Goal: Transaction & Acquisition: Obtain resource

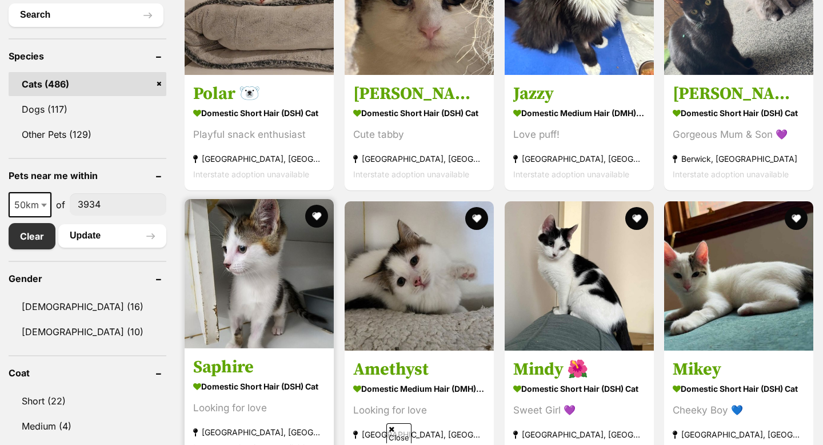
scroll to position [448, 0]
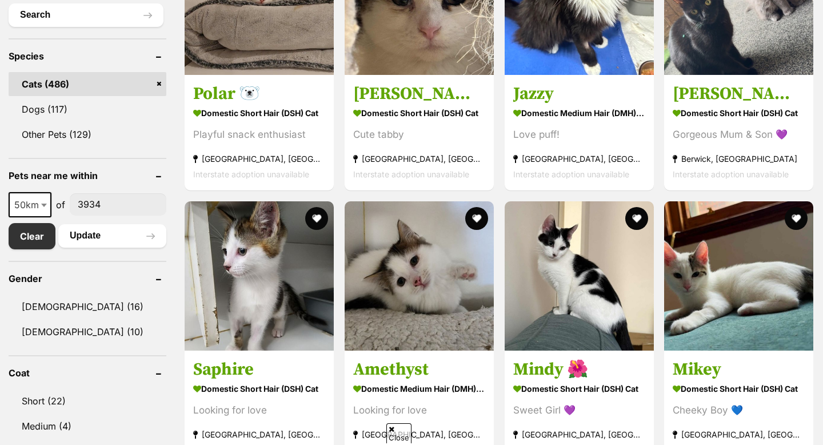
click at [42, 202] on span at bounding box center [44, 204] width 11 height 25
select select "100"
click at [84, 233] on button "Update" at bounding box center [112, 235] width 108 height 23
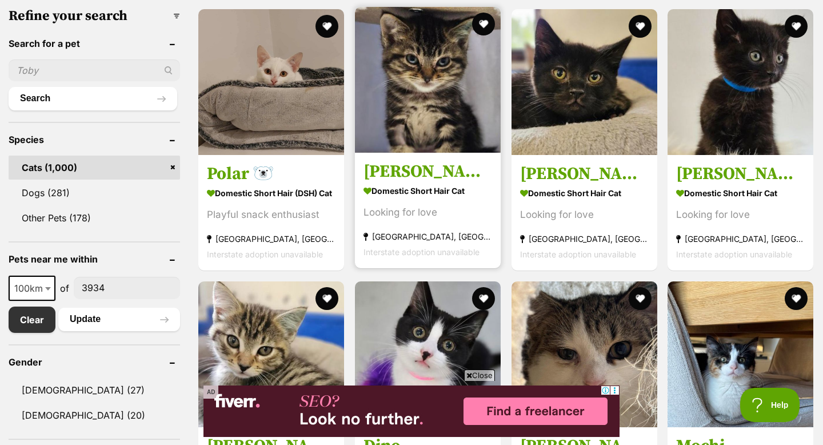
click at [386, 112] on img at bounding box center [428, 80] width 146 height 146
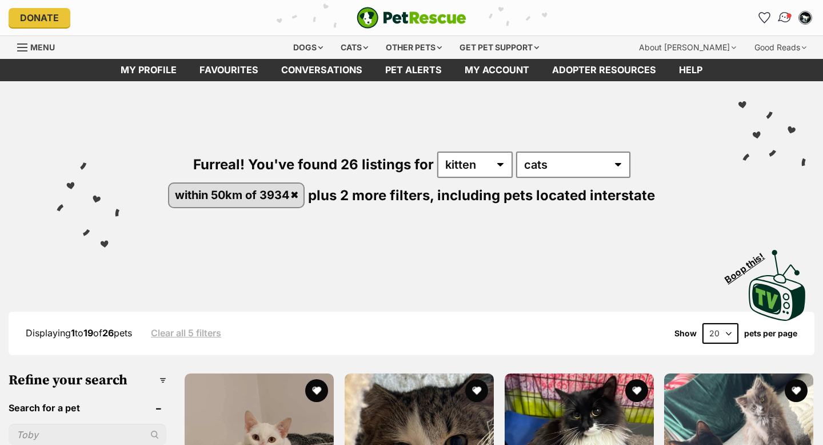
click at [783, 25] on link "Conversations" at bounding box center [784, 17] width 23 height 23
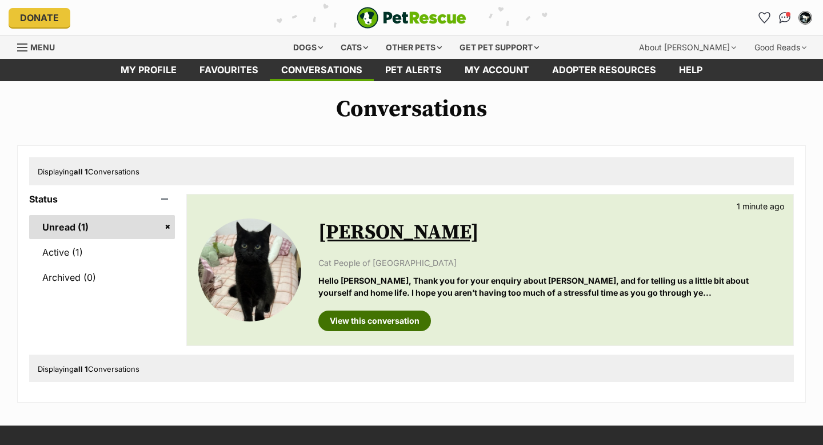
click at [407, 316] on link "View this conversation" at bounding box center [374, 320] width 113 height 21
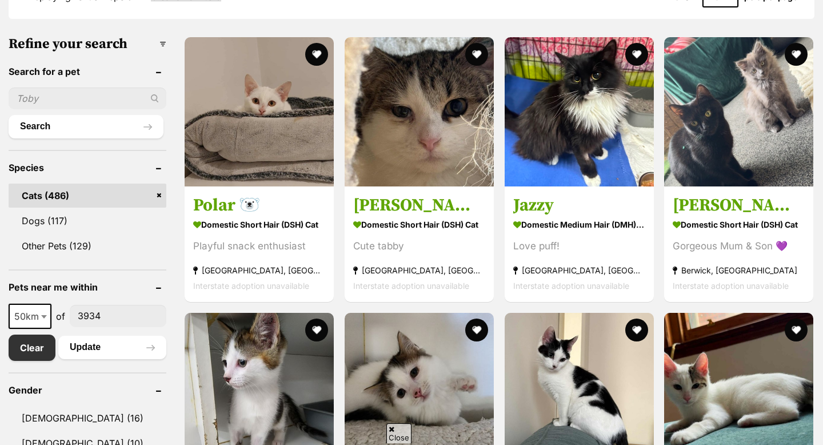
click at [26, 319] on span "50km" at bounding box center [30, 316] width 41 height 16
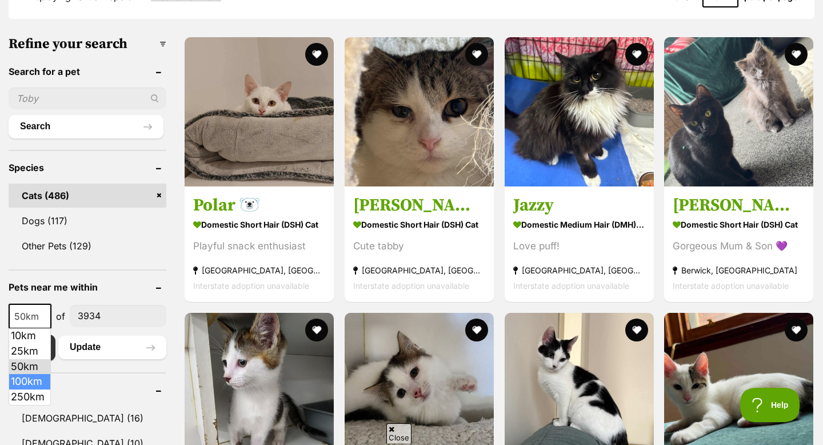
select select "100"
click at [85, 345] on button "Update" at bounding box center [112, 347] width 108 height 23
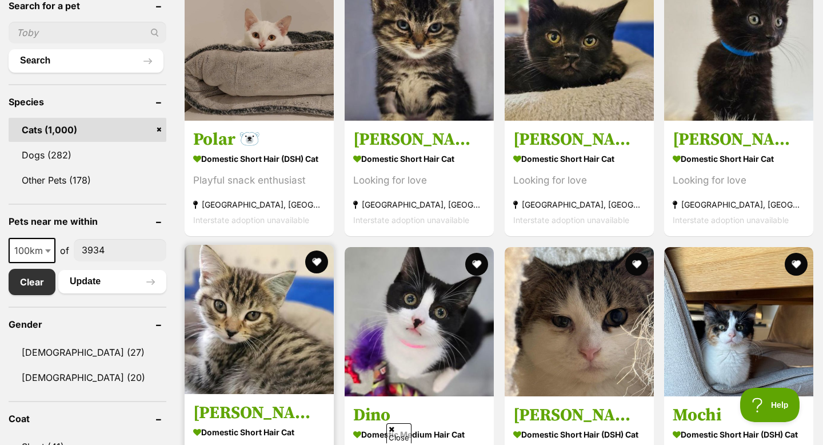
scroll to position [392, 0]
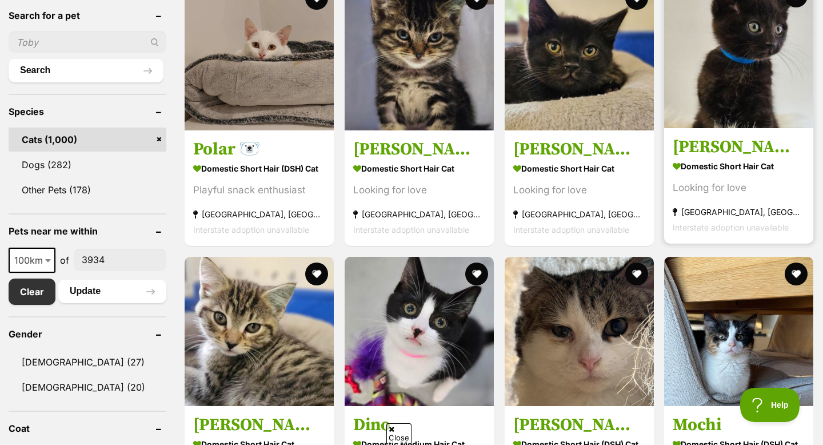
click at [733, 123] on img at bounding box center [738, 53] width 149 height 149
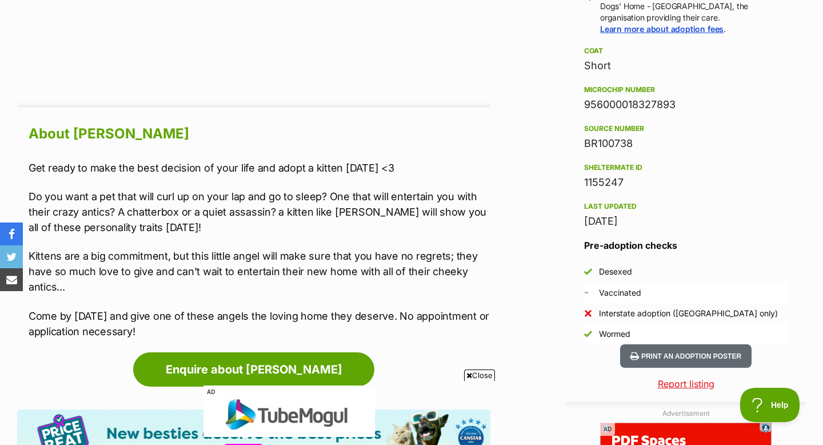
scroll to position [901, 0]
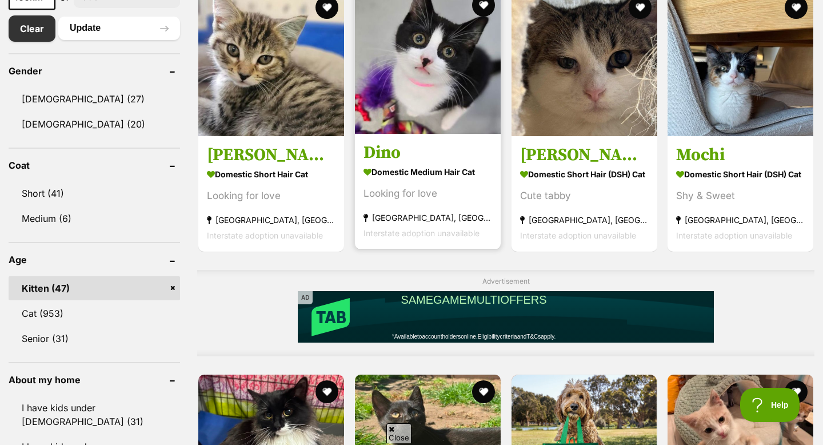
click at [463, 105] on img at bounding box center [428, 61] width 146 height 146
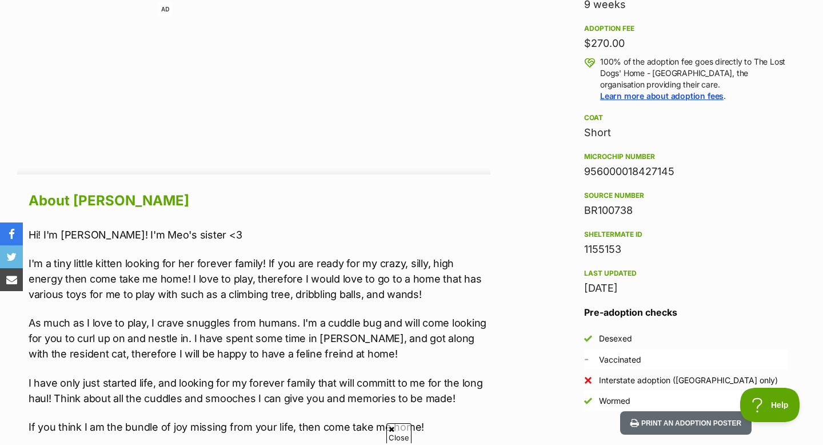
scroll to position [831, 0]
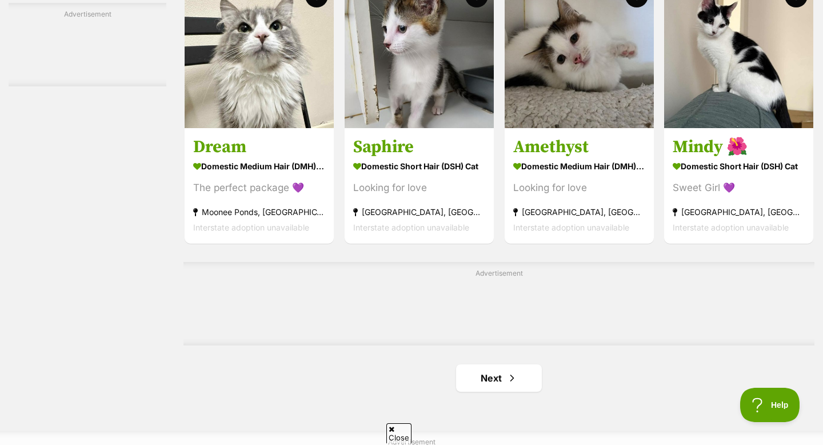
scroll to position [1735, 0]
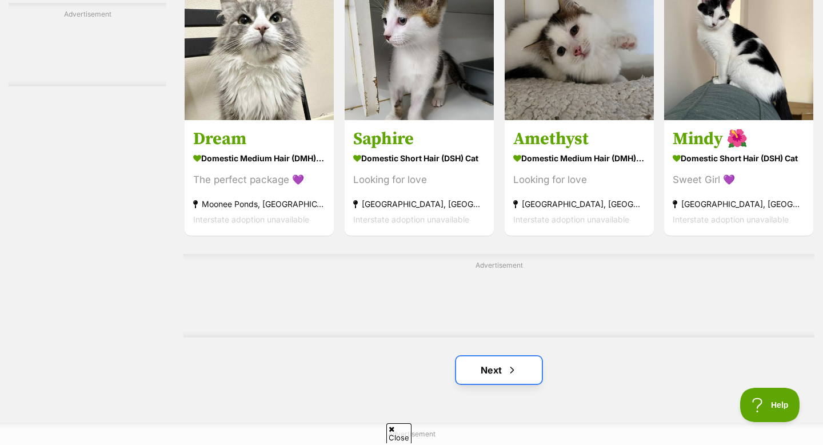
click at [494, 378] on link "Next" at bounding box center [499, 369] width 86 height 27
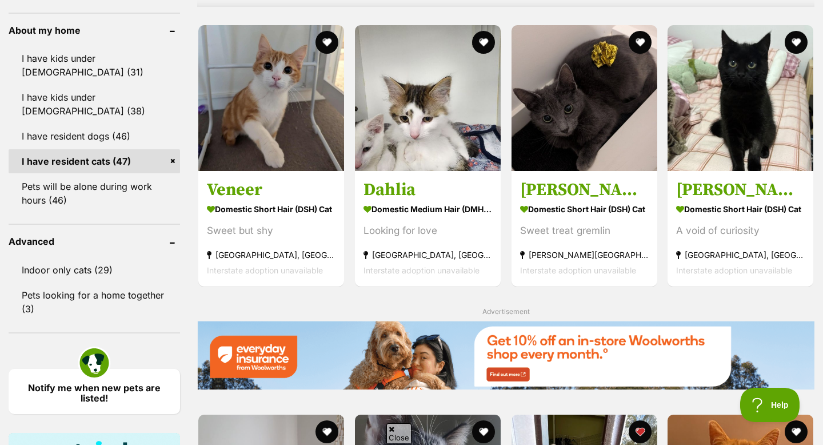
scroll to position [1005, 0]
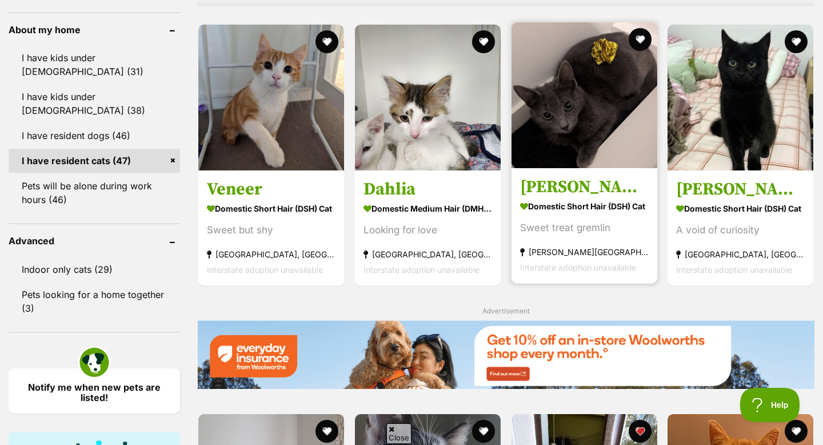
click at [592, 139] on img at bounding box center [585, 95] width 146 height 146
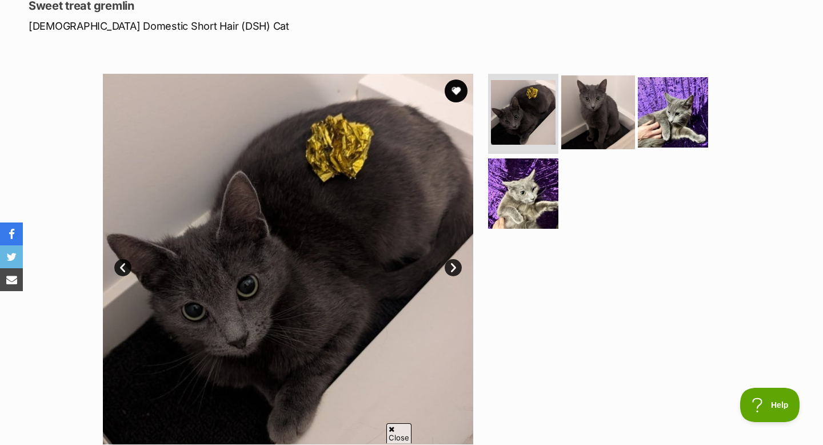
click at [607, 135] on img at bounding box center [598, 112] width 74 height 74
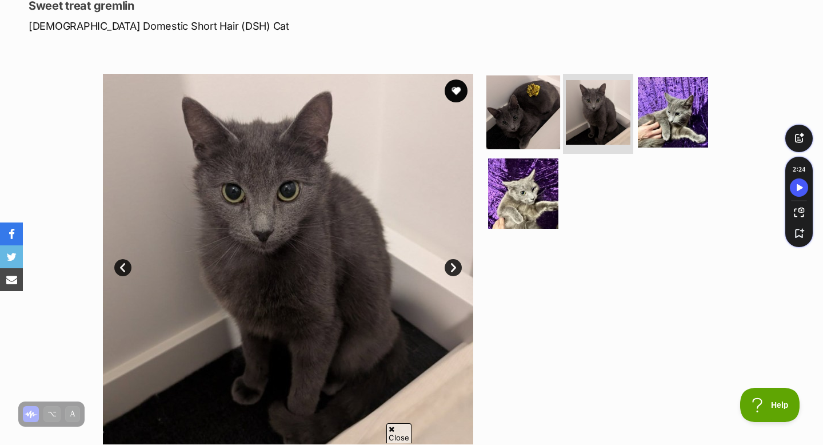
click at [518, 121] on img at bounding box center [523, 112] width 74 height 74
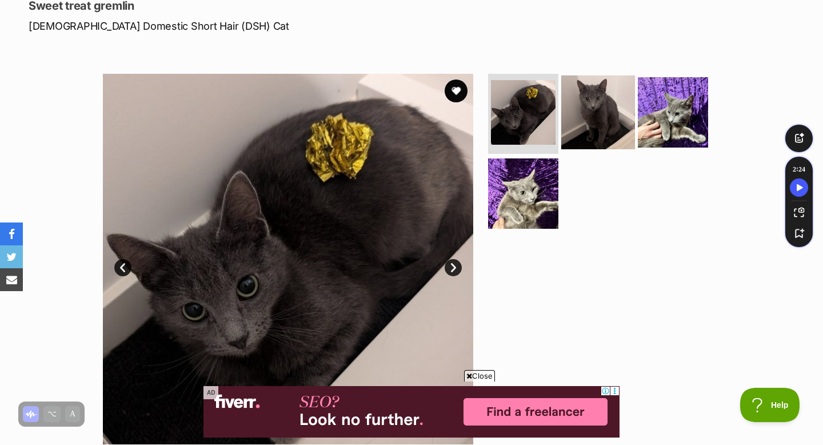
click at [615, 122] on img at bounding box center [598, 112] width 74 height 74
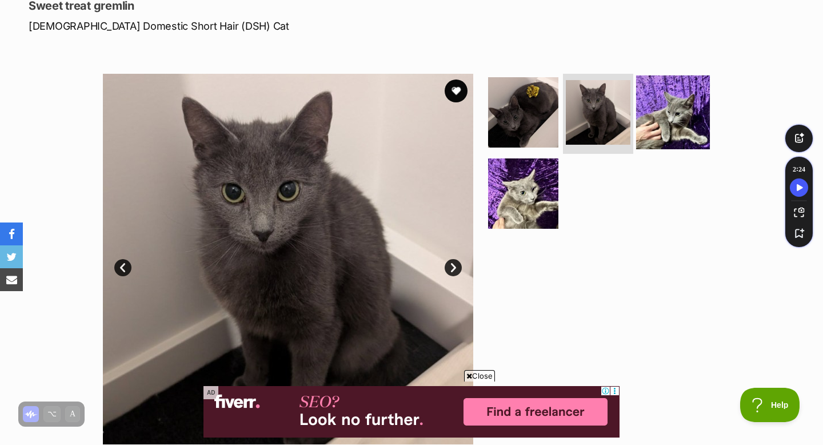
click at [670, 110] on img at bounding box center [673, 112] width 74 height 74
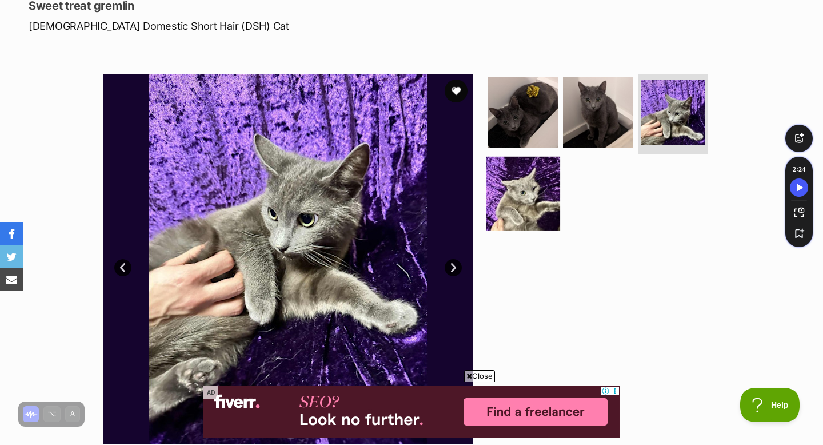
click at [513, 200] on img at bounding box center [523, 193] width 74 height 74
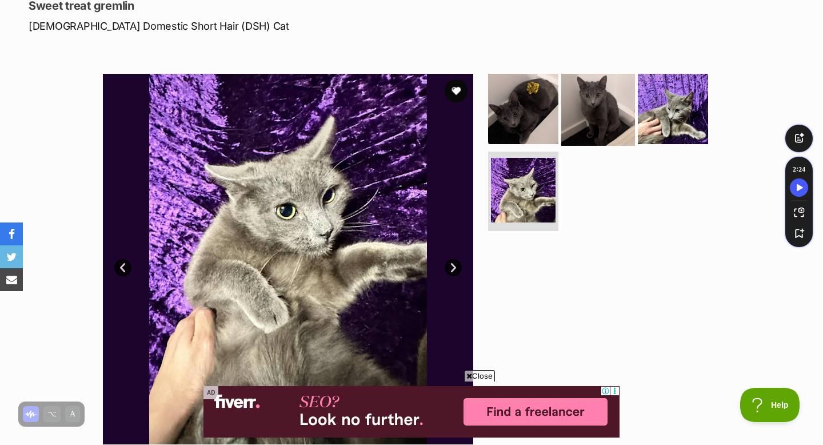
click at [580, 115] on img at bounding box center [598, 109] width 74 height 74
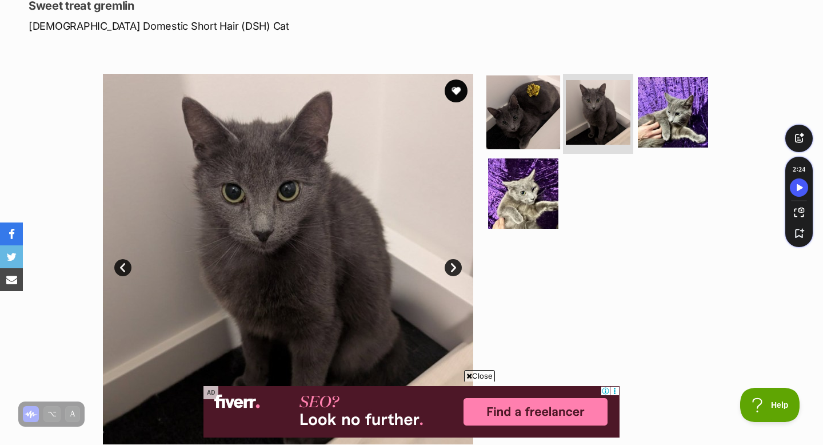
click at [527, 121] on img at bounding box center [523, 112] width 74 height 74
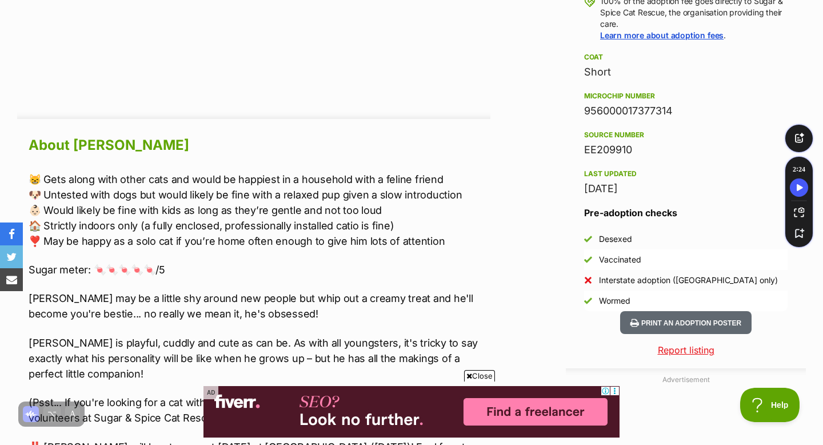
scroll to position [889, 0]
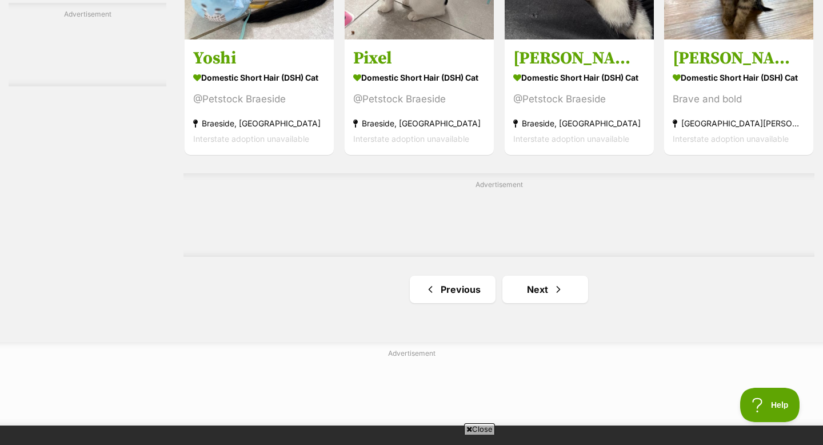
scroll to position [1813, 0]
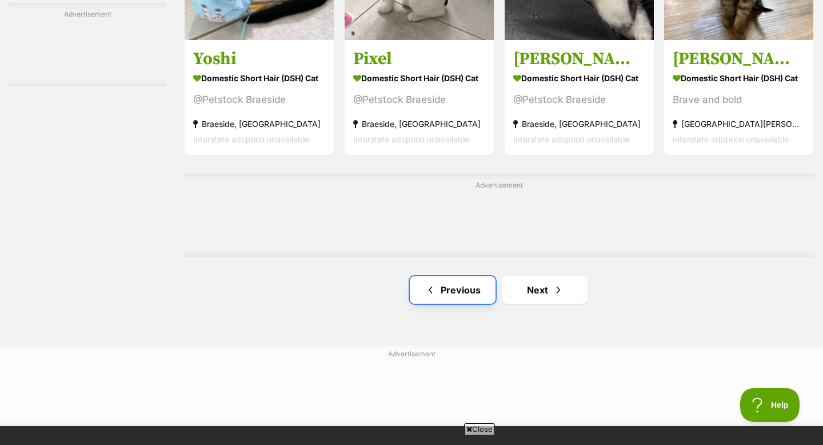
click at [460, 301] on link "Previous" at bounding box center [453, 289] width 86 height 27
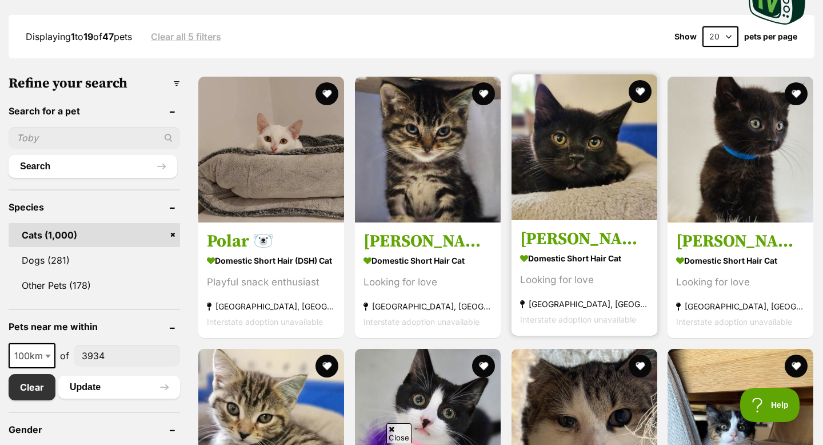
scroll to position [300, 0]
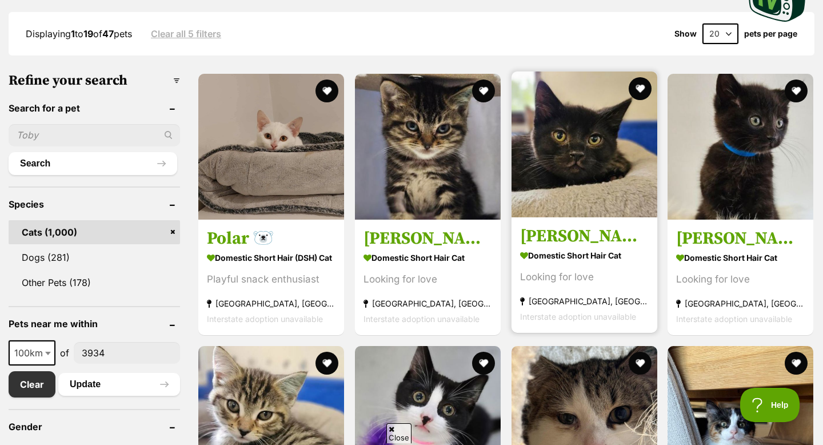
click at [555, 185] on img at bounding box center [585, 144] width 146 height 146
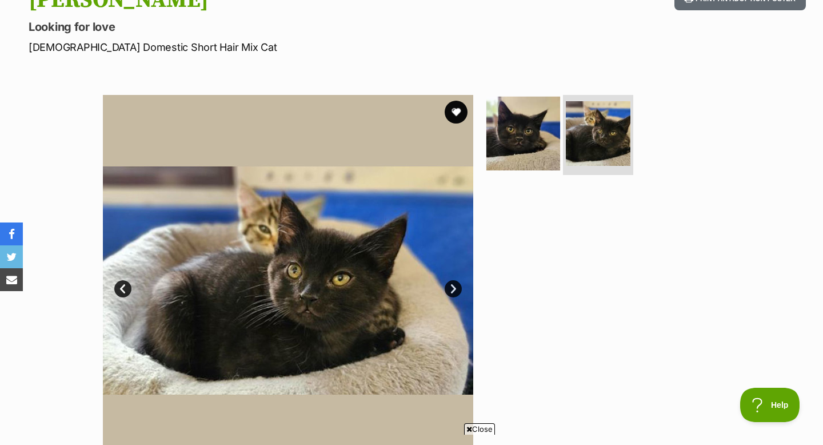
click at [525, 144] on img at bounding box center [523, 134] width 74 height 74
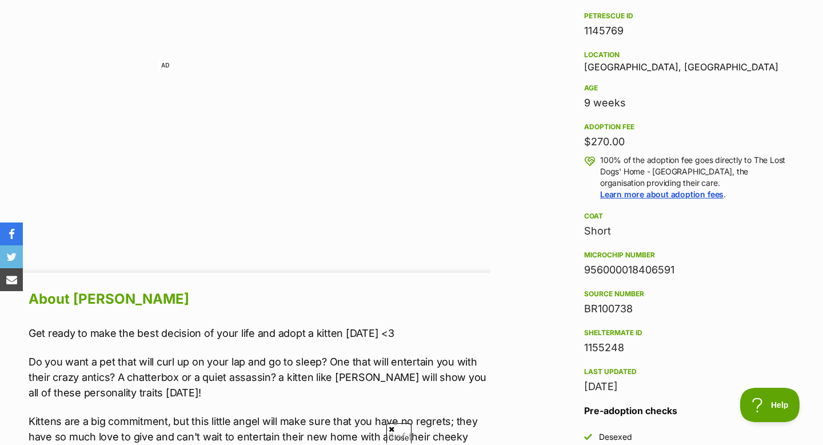
scroll to position [736, 0]
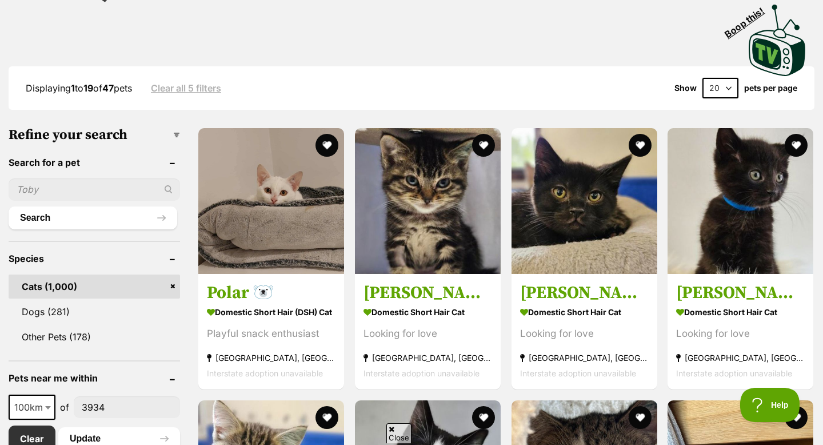
scroll to position [246, 0]
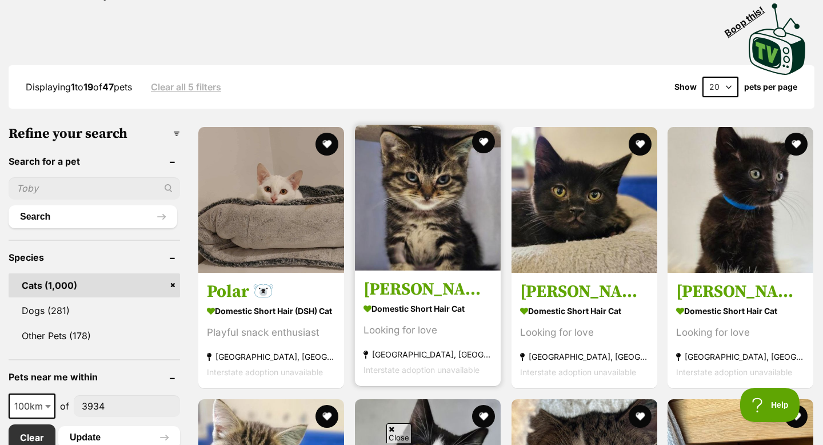
click at [409, 186] on img at bounding box center [428, 198] width 146 height 146
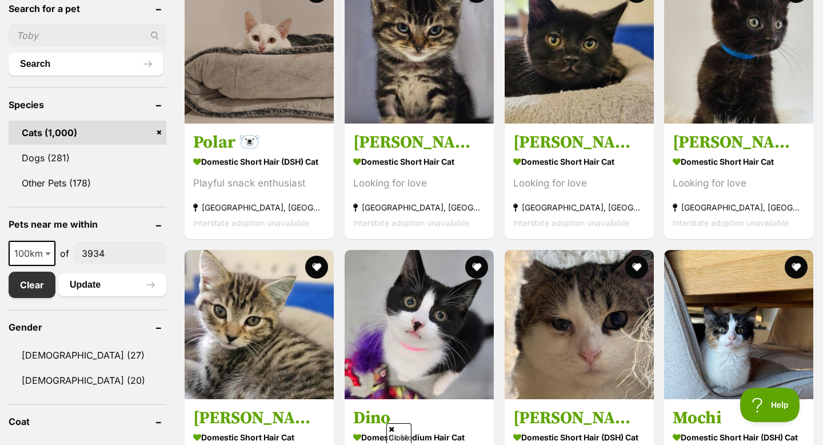
scroll to position [403, 0]
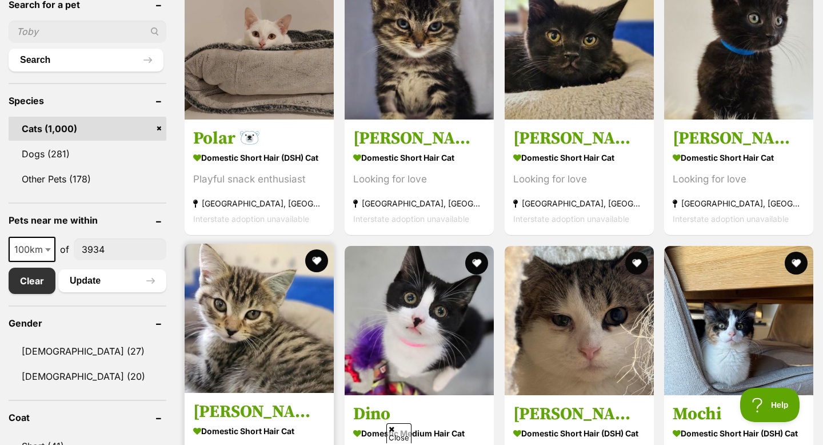
click at [226, 310] on img at bounding box center [259, 318] width 149 height 149
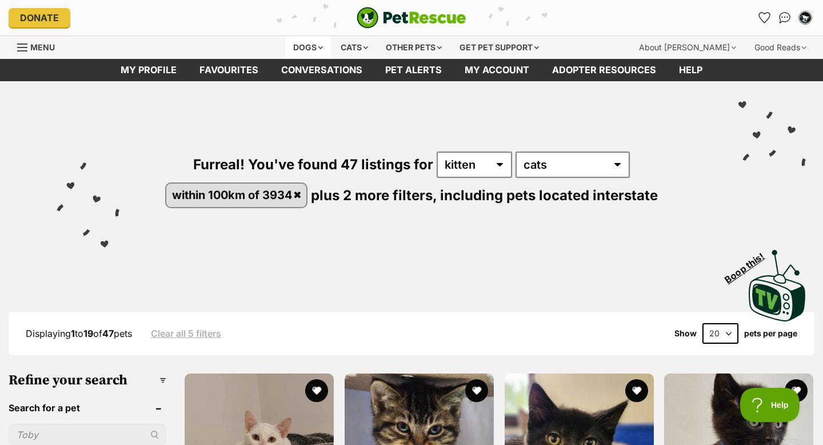
click at [308, 43] on div "Dogs" at bounding box center [308, 47] width 46 height 23
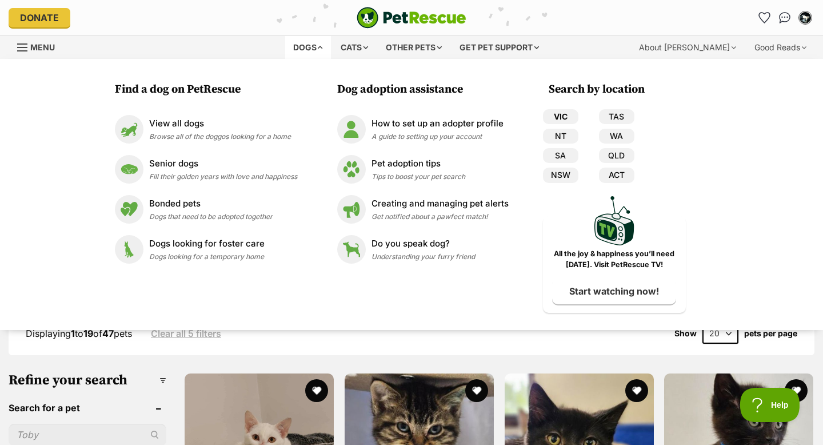
click at [564, 115] on link "VIC" at bounding box center [560, 116] width 35 height 15
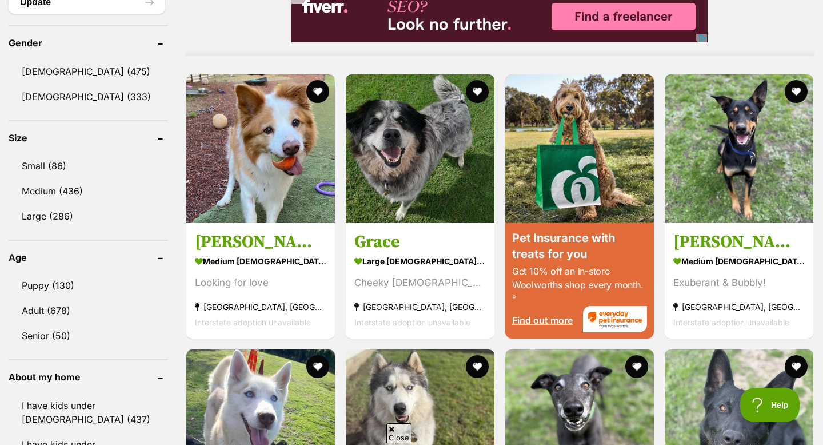
scroll to position [967, 0]
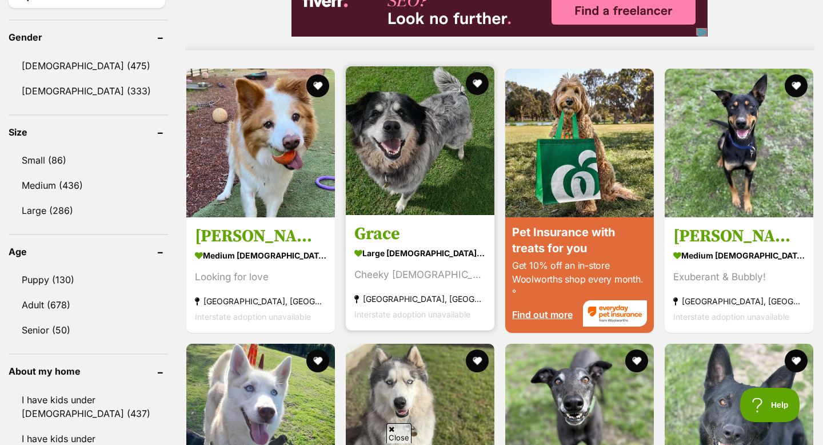
click at [437, 221] on link "Grace large [DEMOGRAPHIC_DATA] Dog Cheeky [DEMOGRAPHIC_DATA]! [GEOGRAPHIC_DATA]…" at bounding box center [420, 272] width 149 height 116
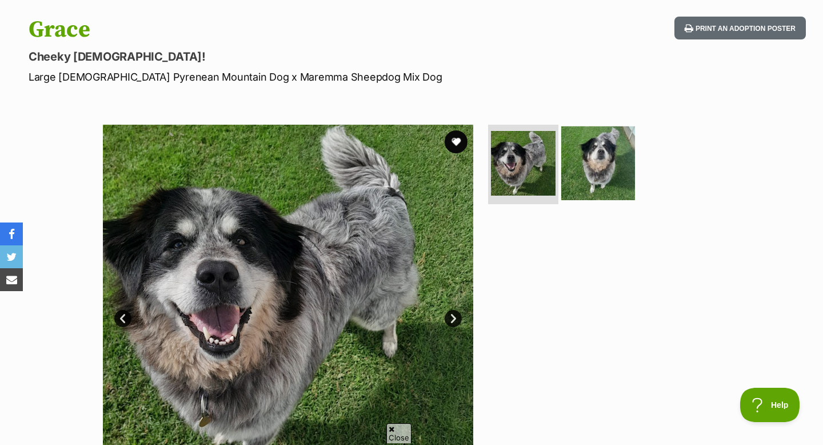
click at [598, 159] on img at bounding box center [598, 163] width 74 height 74
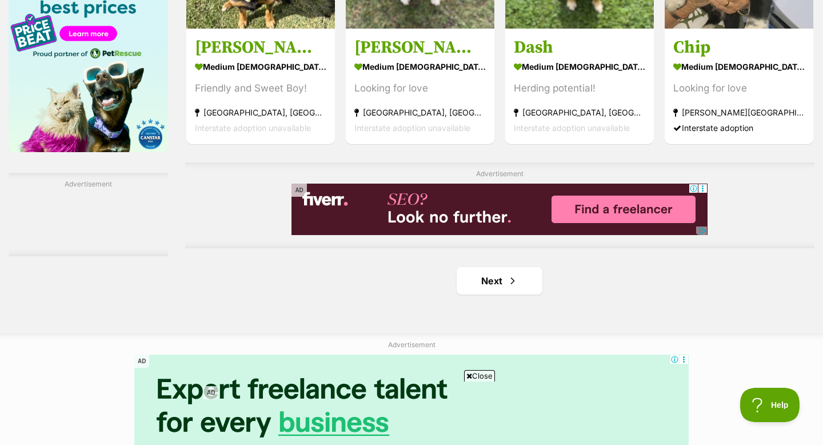
scroll to position [1826, 0]
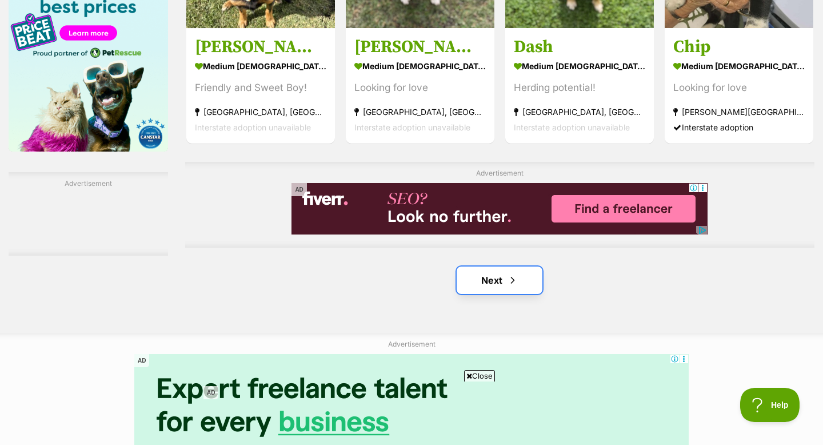
click at [509, 286] on link "Next" at bounding box center [500, 279] width 86 height 27
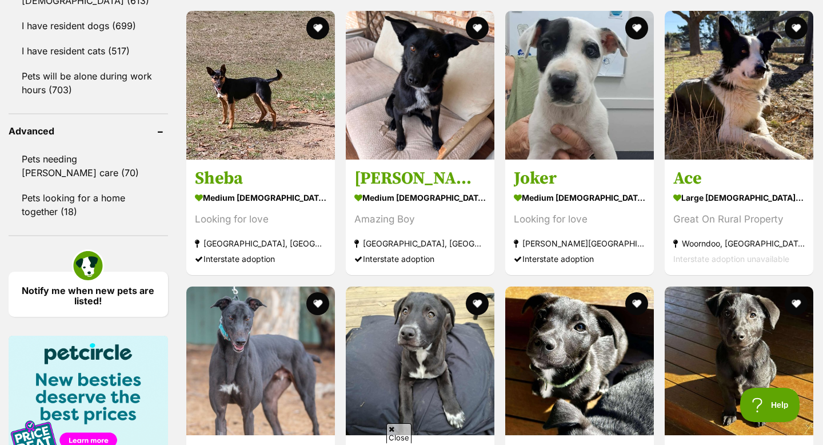
scroll to position [1421, 0]
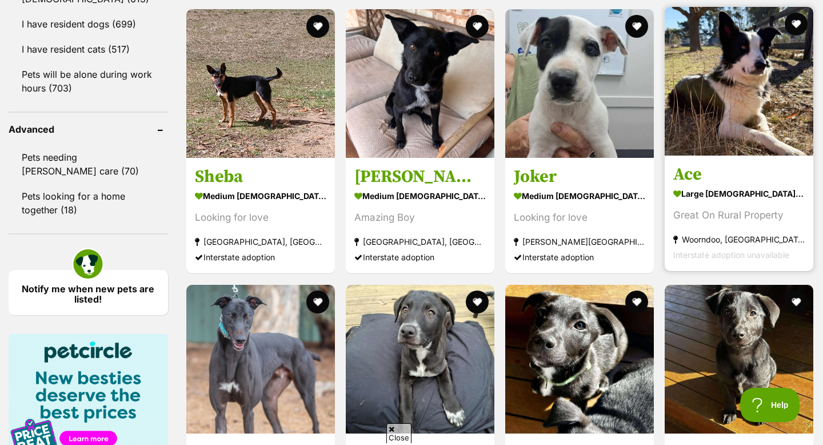
click at [707, 147] on img at bounding box center [739, 81] width 149 height 149
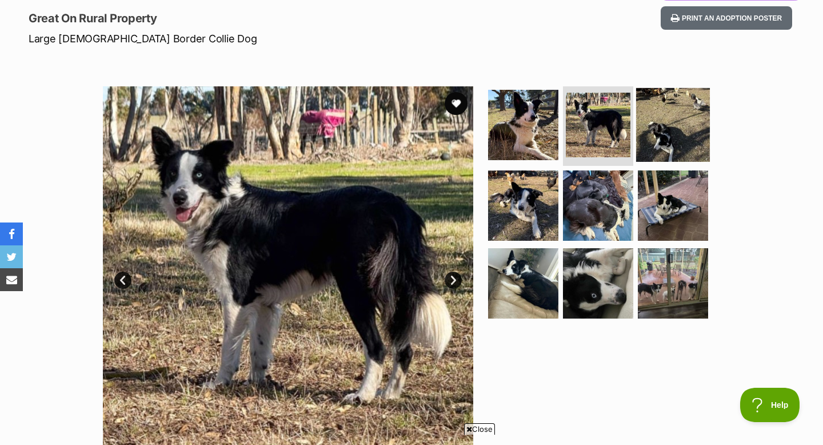
click at [662, 125] on img at bounding box center [673, 124] width 74 height 74
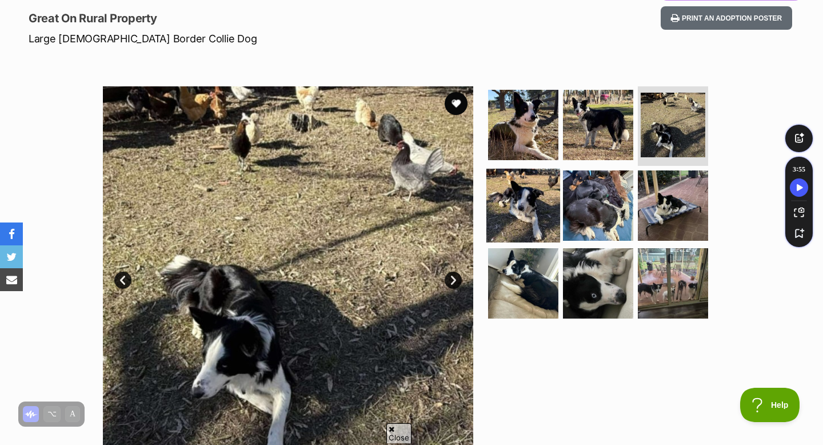
click at [520, 209] on img at bounding box center [523, 206] width 74 height 74
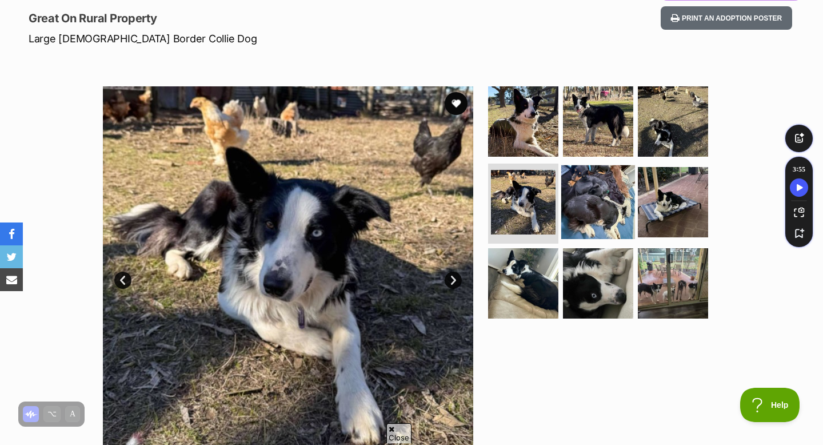
click at [588, 209] on img at bounding box center [598, 202] width 74 height 74
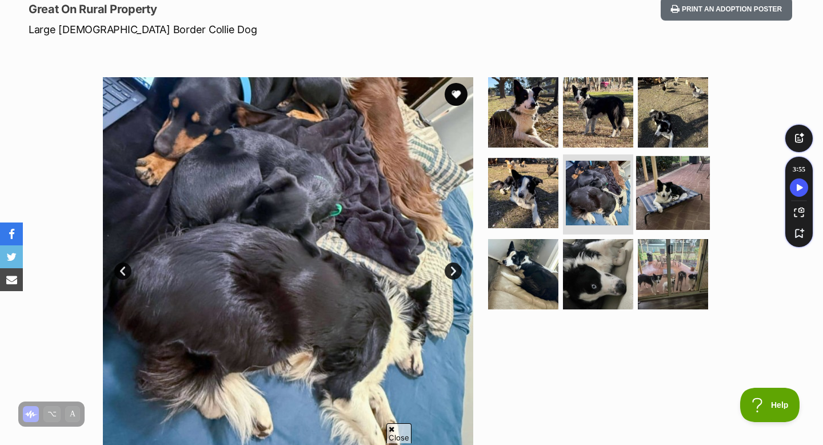
scroll to position [171, 0]
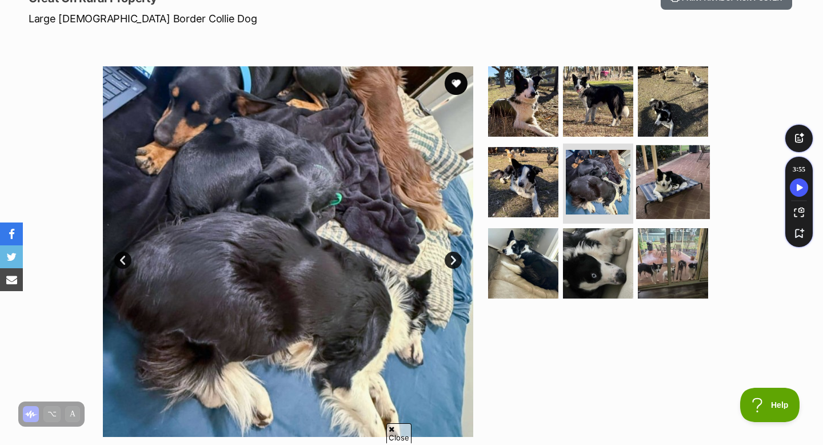
click at [662, 184] on img at bounding box center [673, 182] width 74 height 74
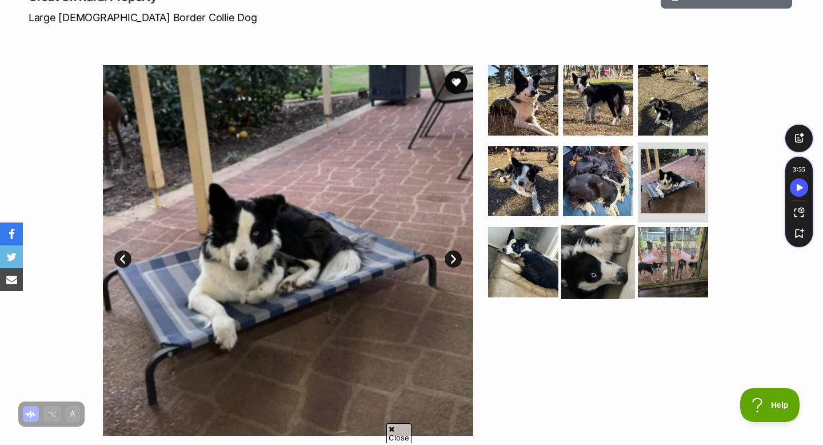
scroll to position [138, 0]
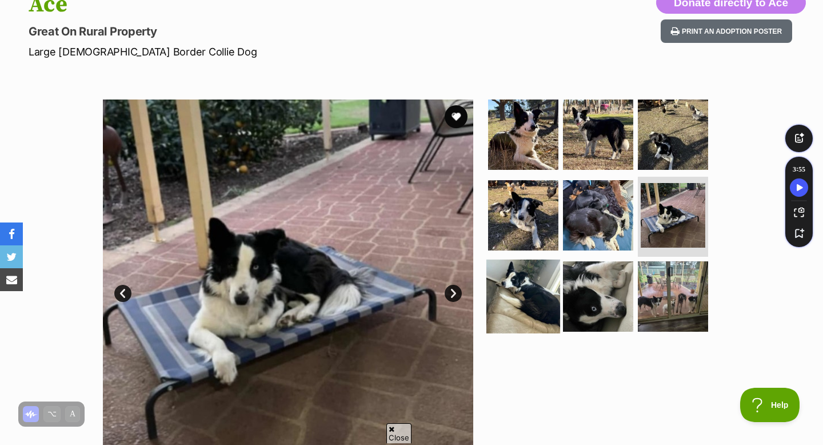
click at [534, 290] on img at bounding box center [523, 297] width 74 height 74
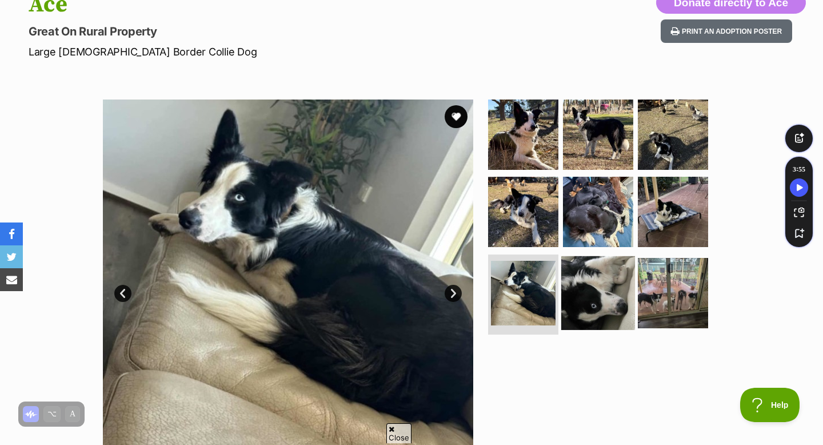
click at [573, 298] on img at bounding box center [598, 293] width 74 height 74
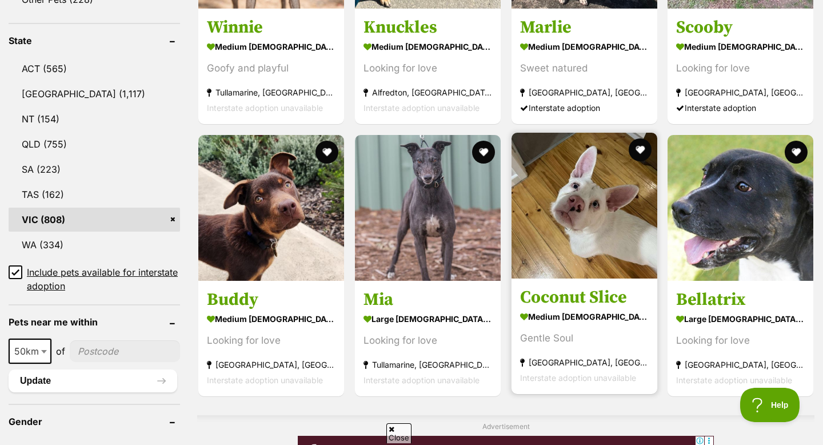
click at [577, 253] on img at bounding box center [585, 206] width 146 height 146
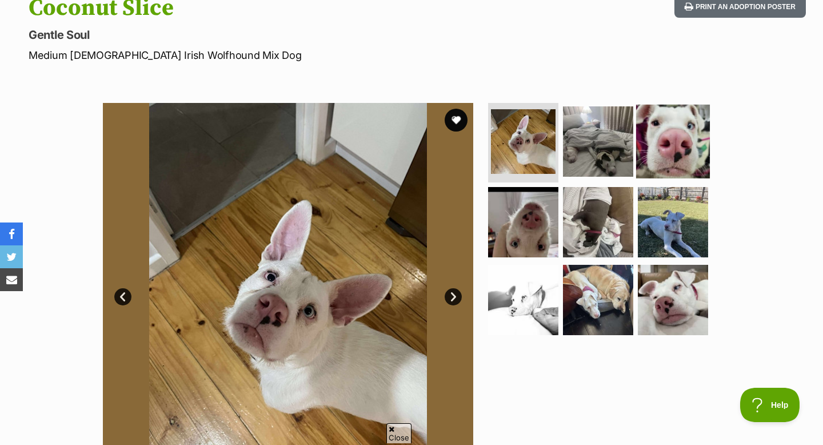
click at [673, 132] on img at bounding box center [673, 141] width 74 height 74
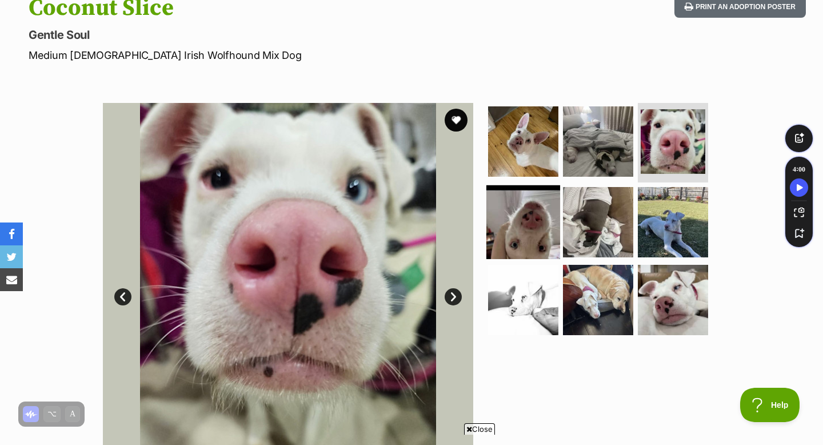
click at [537, 224] on img at bounding box center [523, 222] width 74 height 74
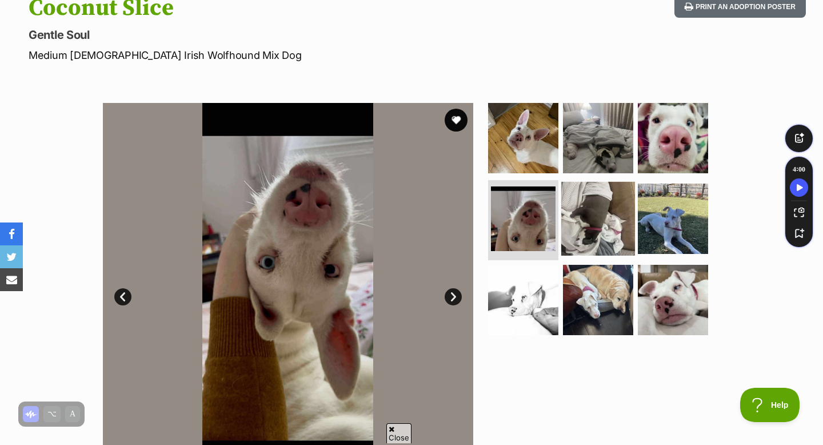
click at [624, 226] on img at bounding box center [598, 219] width 74 height 74
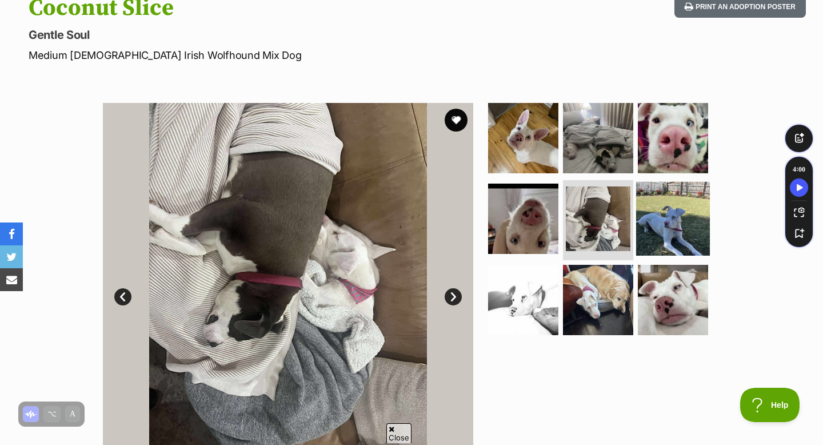
click at [669, 213] on img at bounding box center [673, 219] width 74 height 74
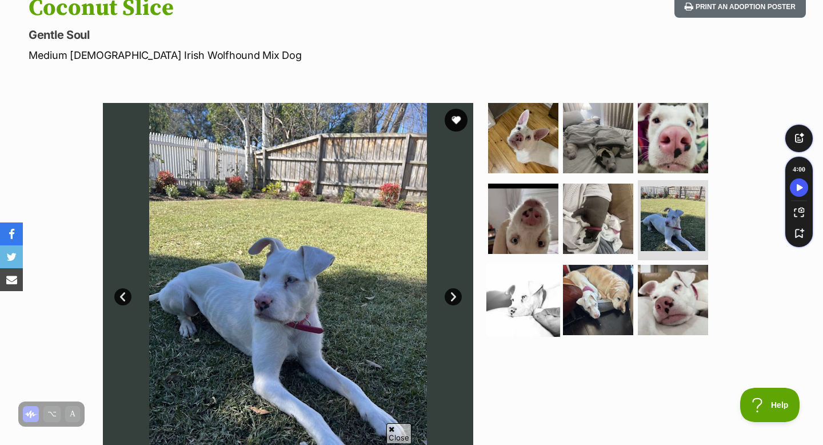
click at [531, 296] on img at bounding box center [523, 300] width 74 height 74
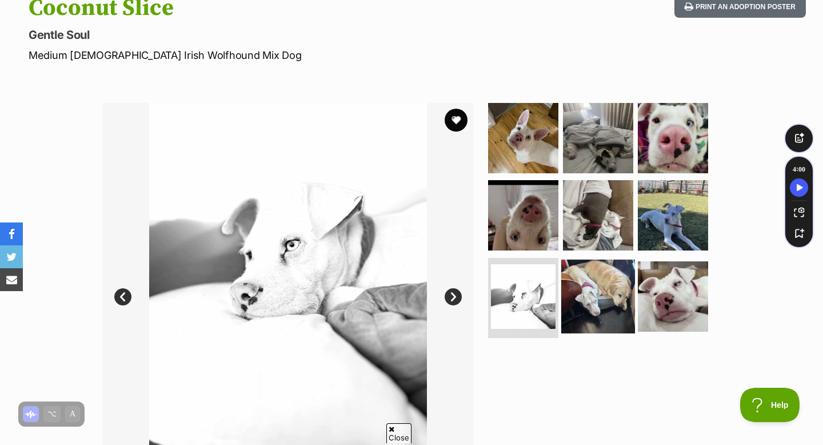
click at [600, 284] on img at bounding box center [598, 297] width 74 height 74
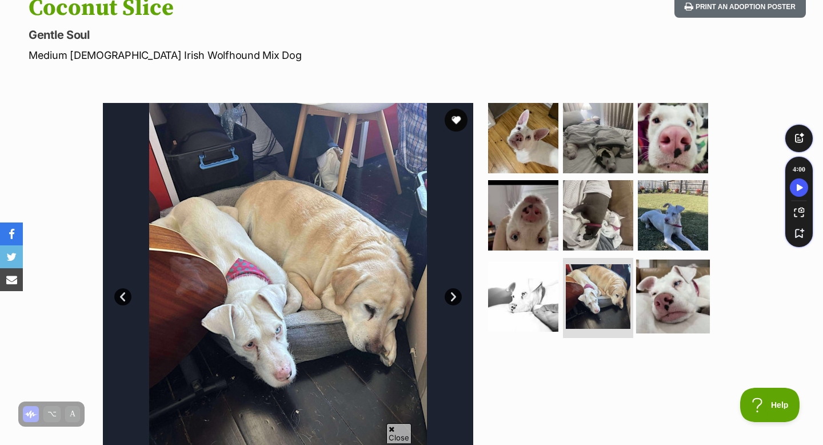
click at [661, 288] on img at bounding box center [673, 297] width 74 height 74
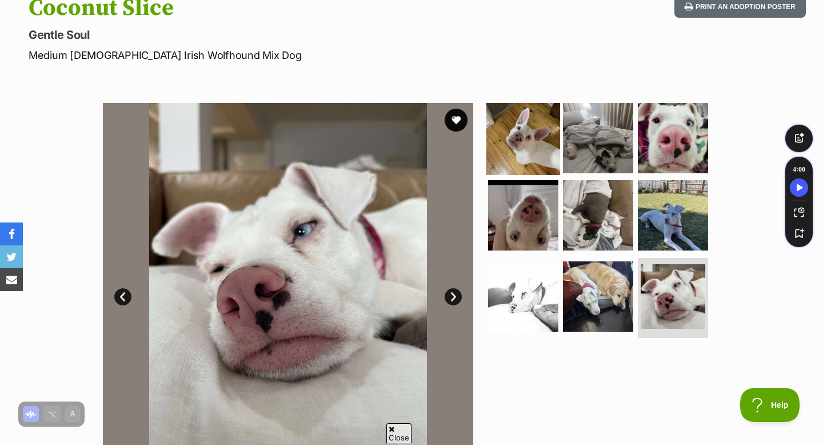
click at [546, 167] on img at bounding box center [523, 138] width 74 height 74
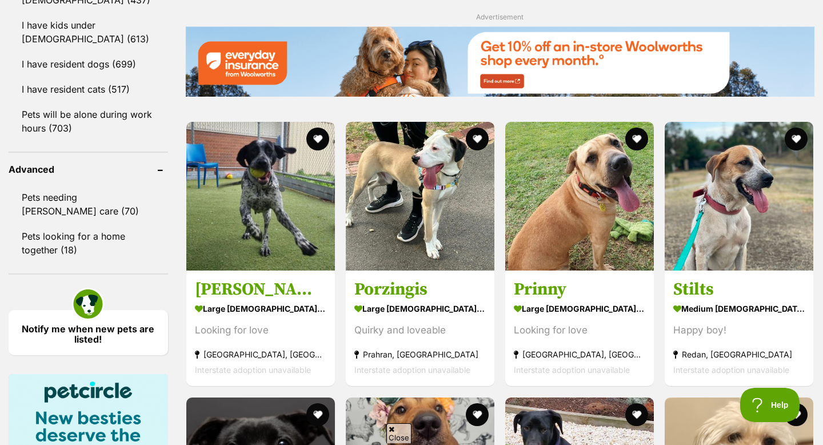
scroll to position [1382, 0]
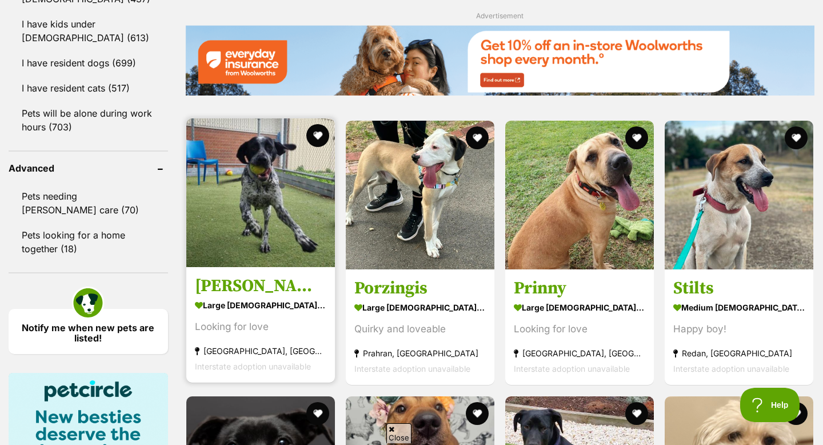
click at [272, 226] on img at bounding box center [260, 192] width 149 height 149
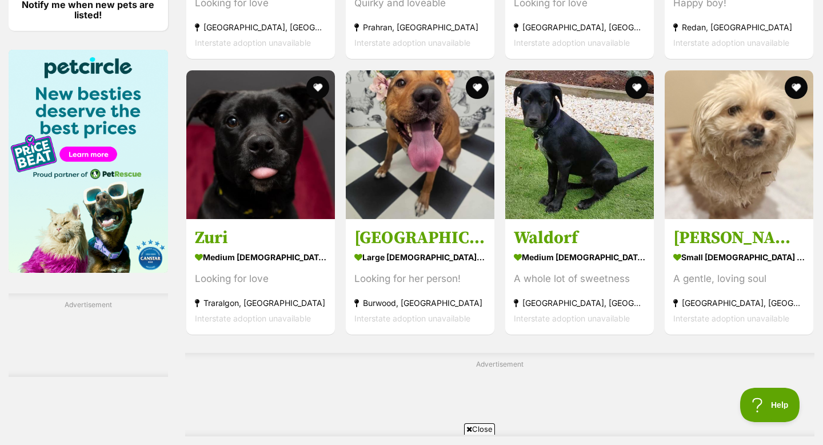
scroll to position [1789, 0]
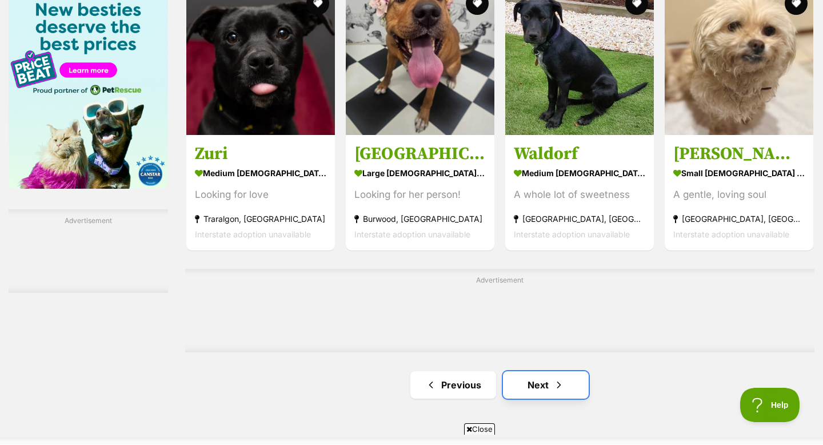
click at [531, 387] on link "Next" at bounding box center [546, 384] width 86 height 27
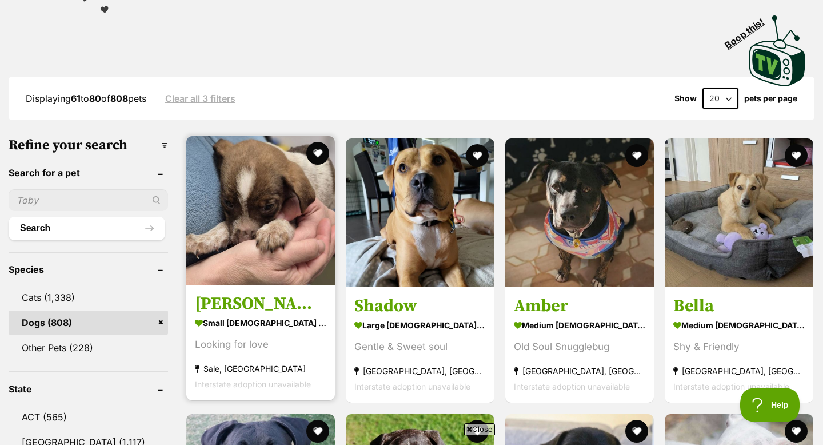
click at [310, 232] on img at bounding box center [260, 210] width 149 height 149
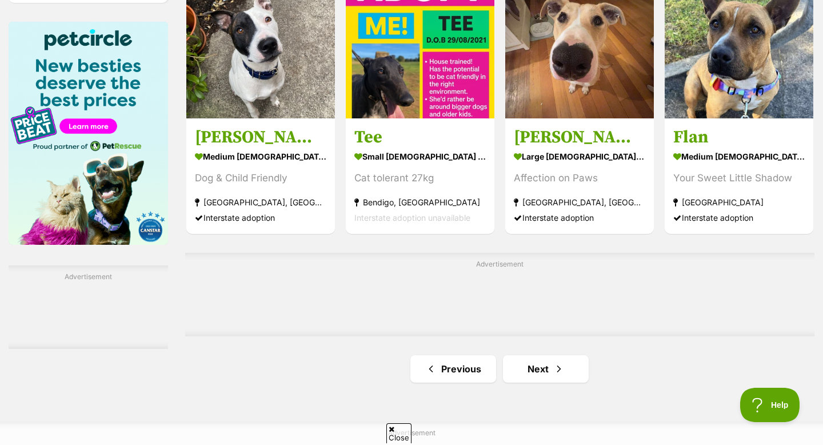
scroll to position [1733, 0]
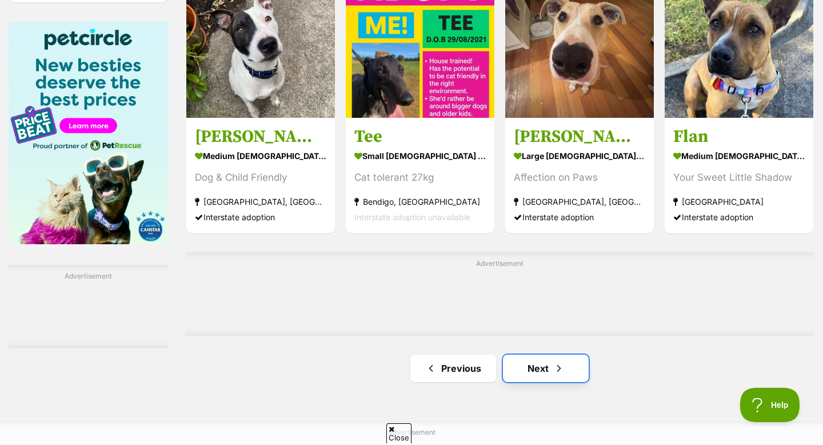
click at [544, 372] on link "Next" at bounding box center [546, 367] width 86 height 27
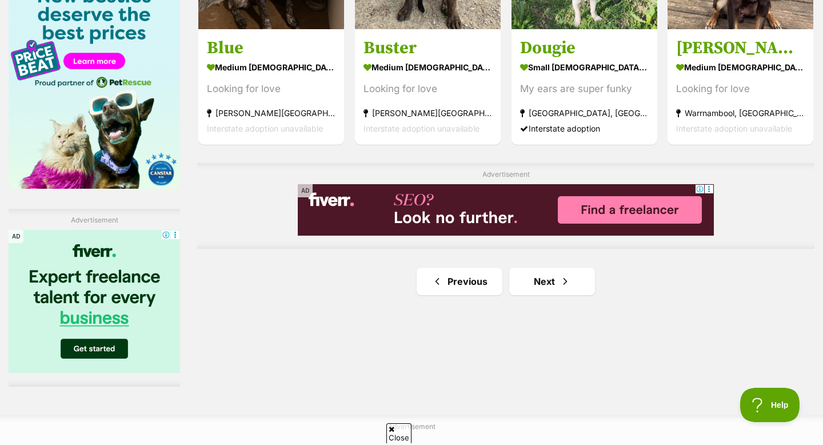
scroll to position [1820, 0]
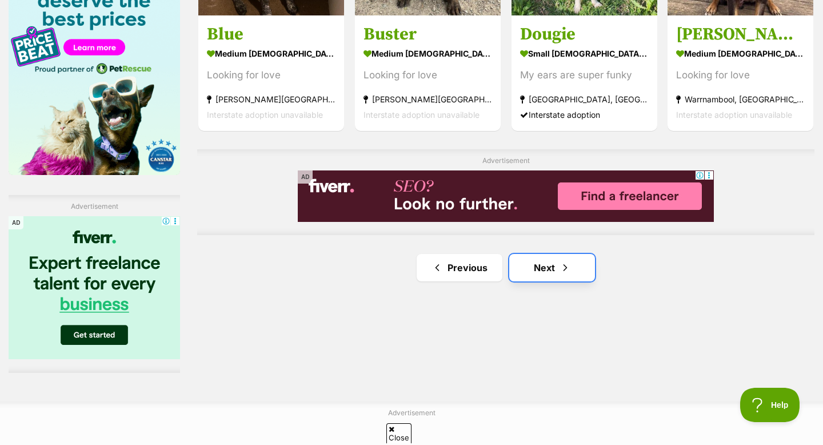
click at [561, 256] on link "Next" at bounding box center [552, 267] width 86 height 27
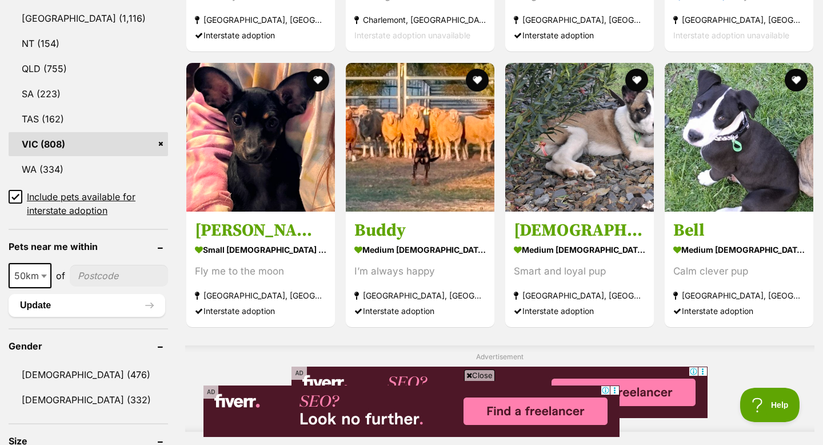
scroll to position [662, 0]
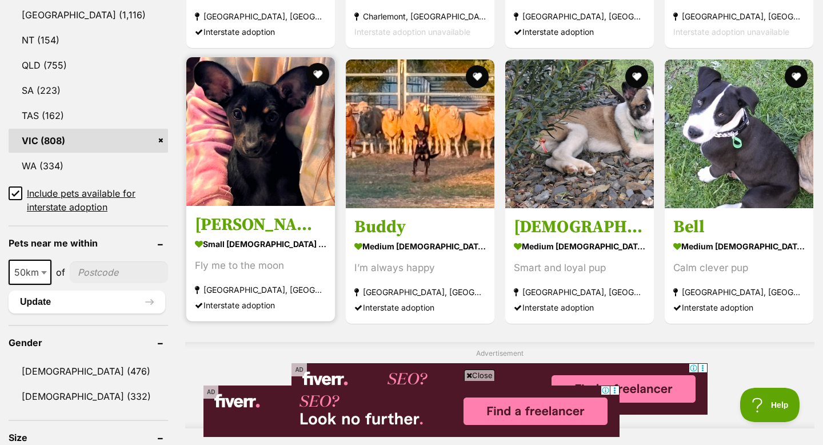
click at [264, 183] on img at bounding box center [260, 131] width 149 height 149
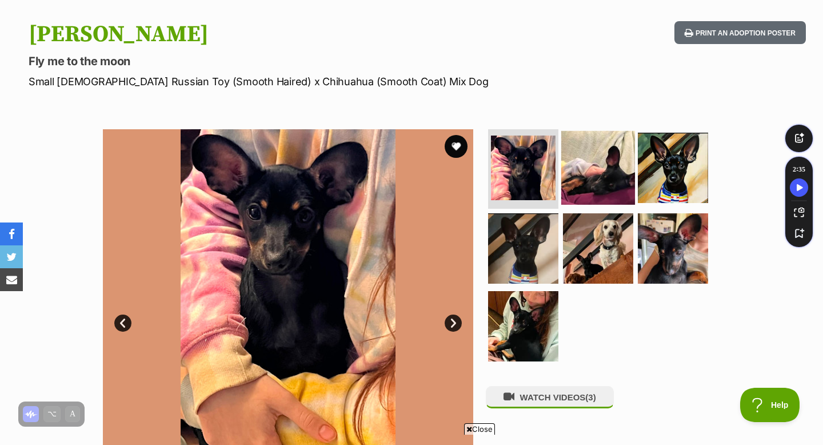
click at [594, 174] on img at bounding box center [598, 167] width 74 height 74
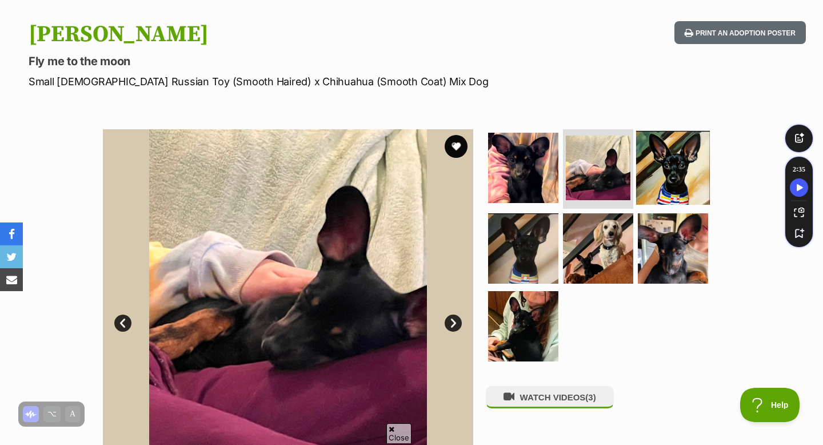
click at [676, 159] on img at bounding box center [673, 167] width 74 height 74
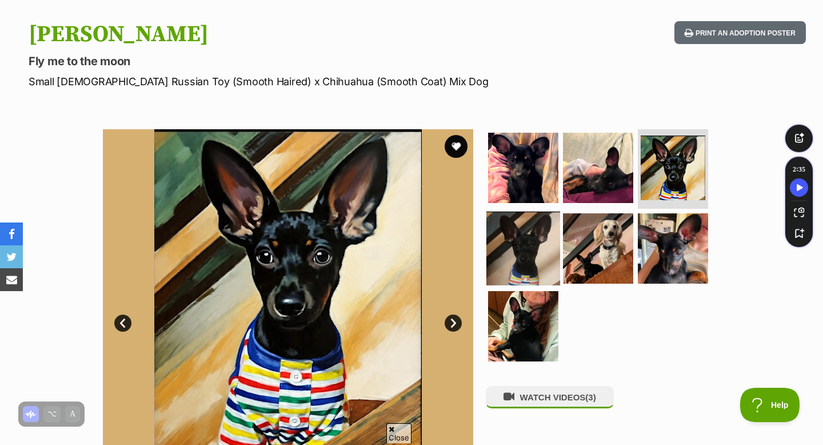
click at [510, 256] on img at bounding box center [523, 249] width 74 height 74
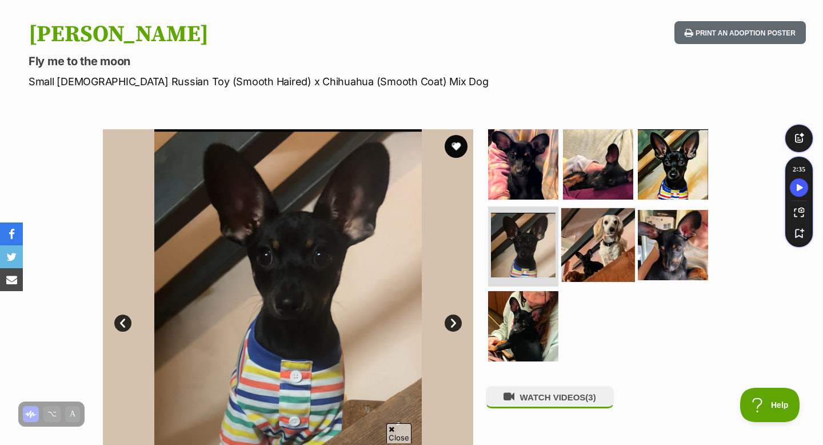
click at [600, 256] on img at bounding box center [598, 245] width 74 height 74
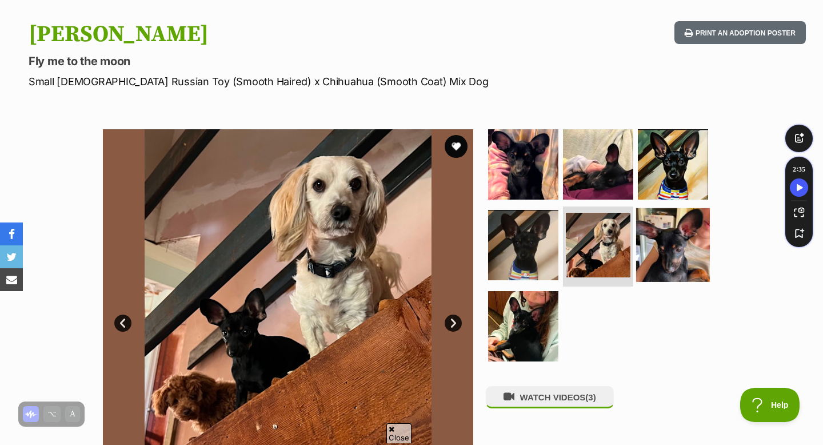
click at [664, 245] on img at bounding box center [673, 245] width 74 height 74
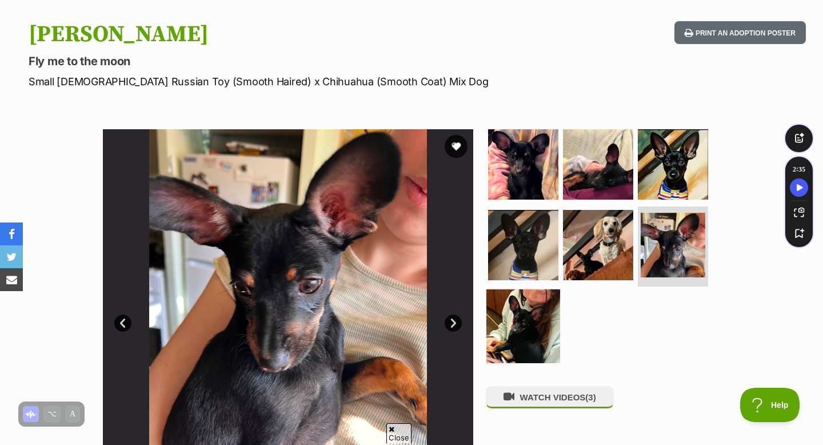
click at [518, 321] on img at bounding box center [523, 326] width 74 height 74
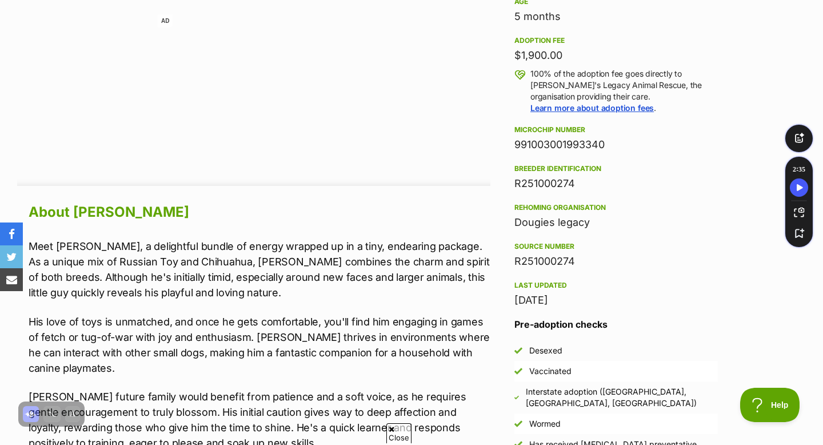
scroll to position [794, 0]
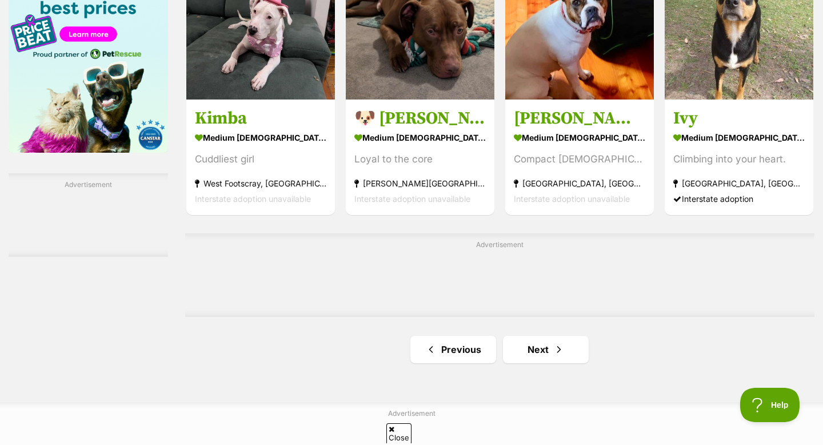
scroll to position [1826, 0]
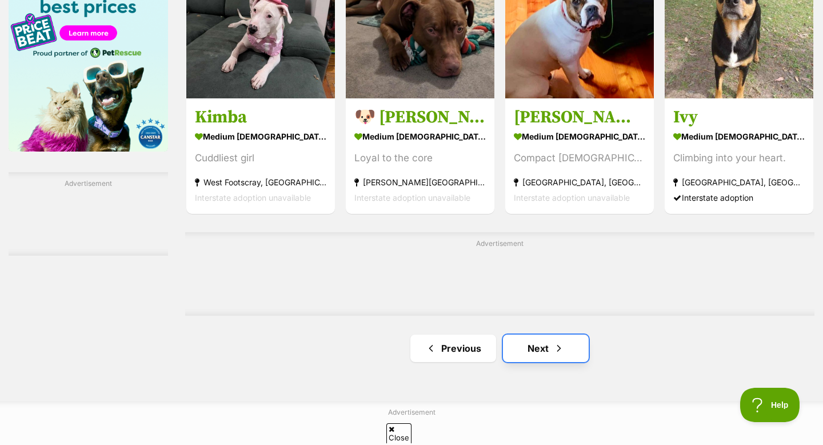
click at [513, 351] on link "Next" at bounding box center [546, 347] width 86 height 27
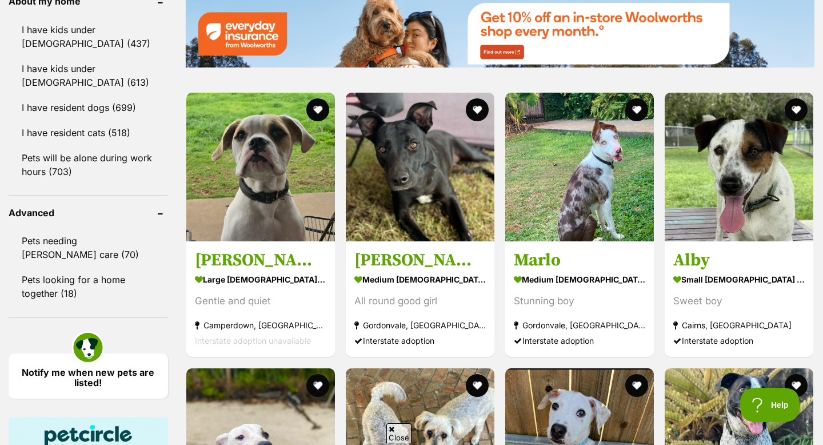
scroll to position [1340, 0]
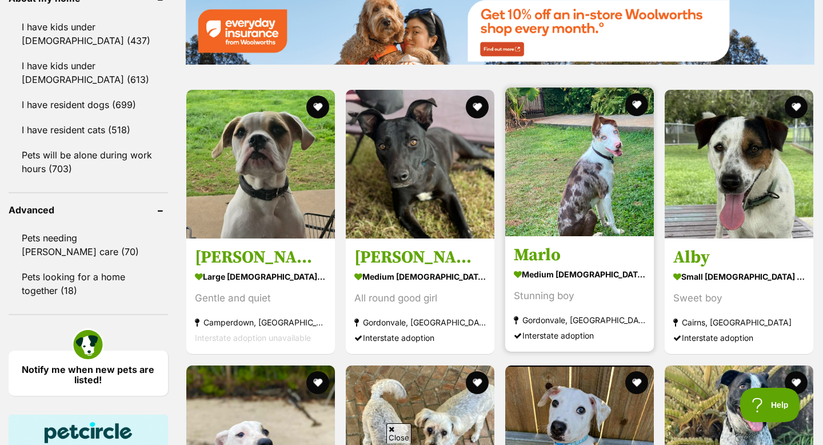
click at [589, 214] on img at bounding box center [579, 161] width 149 height 149
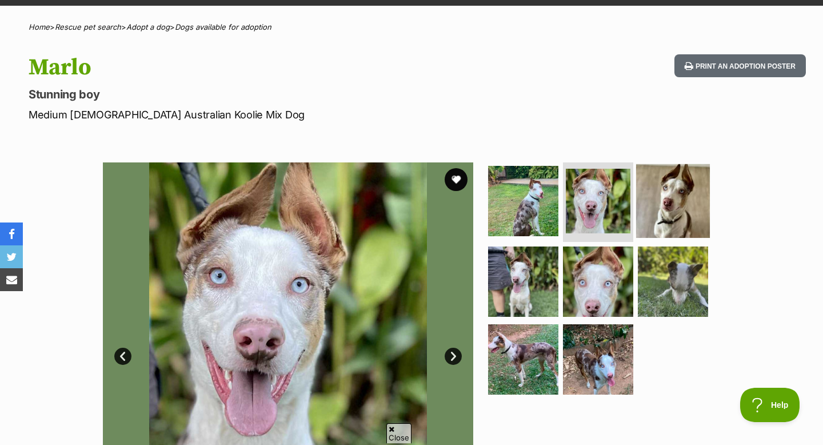
click at [672, 196] on img at bounding box center [673, 200] width 74 height 74
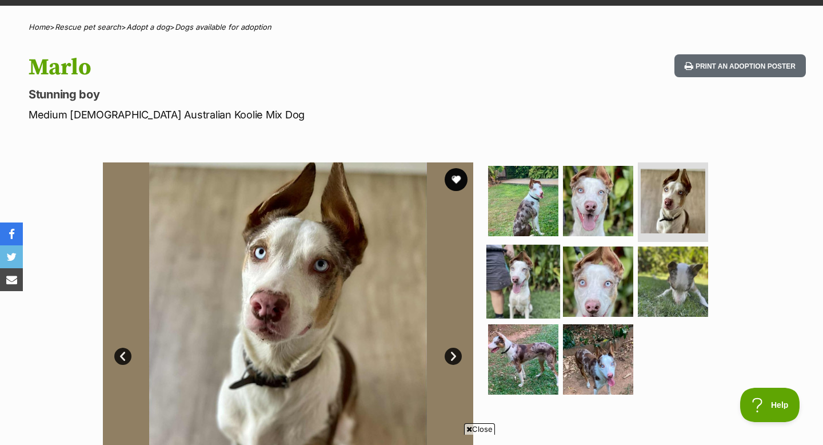
click at [498, 300] on img at bounding box center [523, 282] width 74 height 74
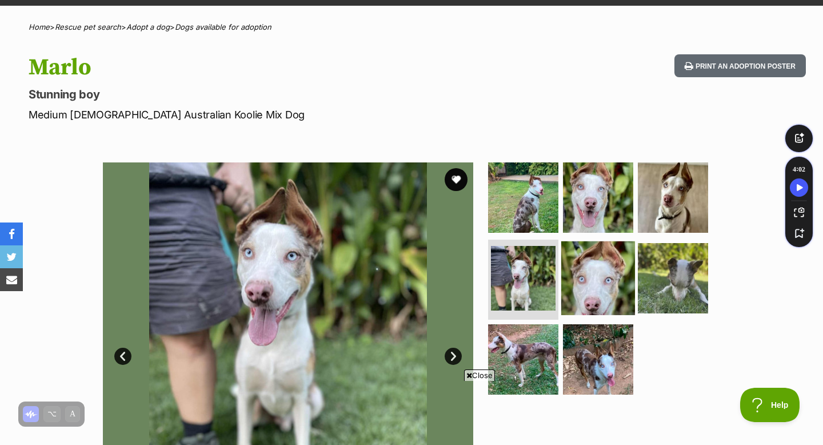
click at [573, 294] on img at bounding box center [598, 278] width 74 height 74
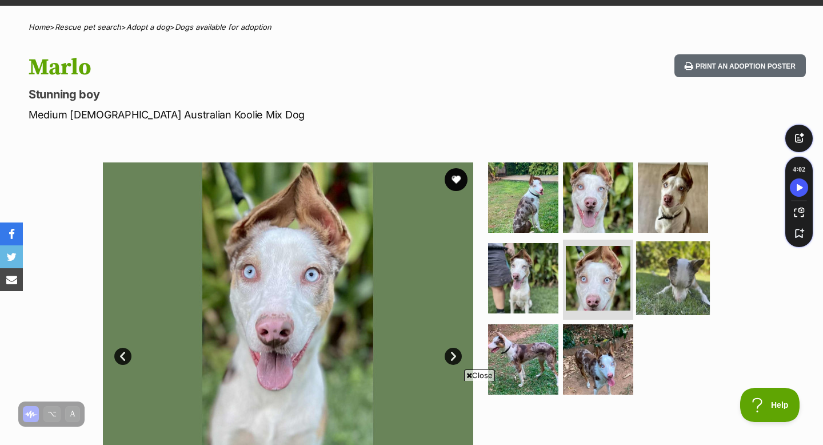
click at [643, 276] on img at bounding box center [673, 278] width 74 height 74
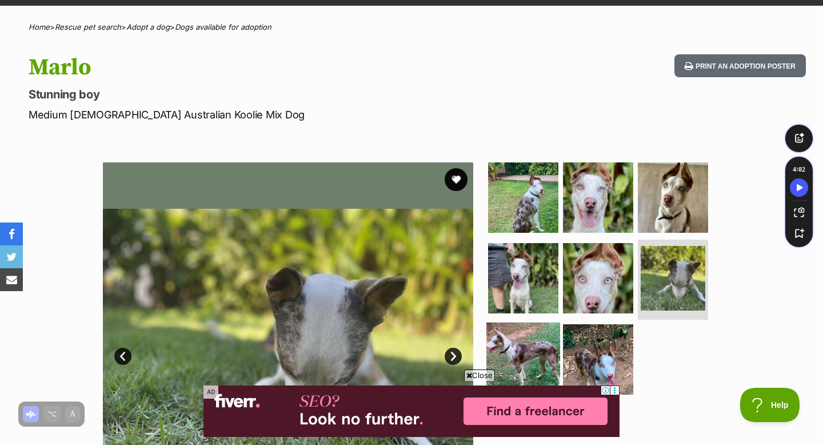
click at [493, 361] on img at bounding box center [523, 359] width 74 height 74
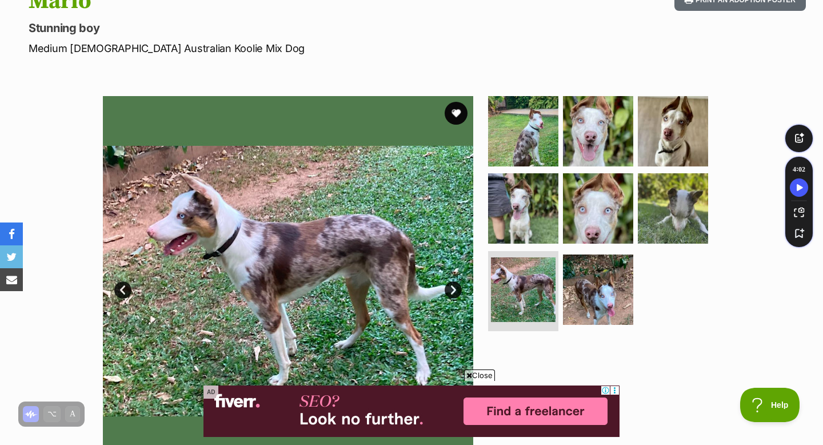
scroll to position [142, 0]
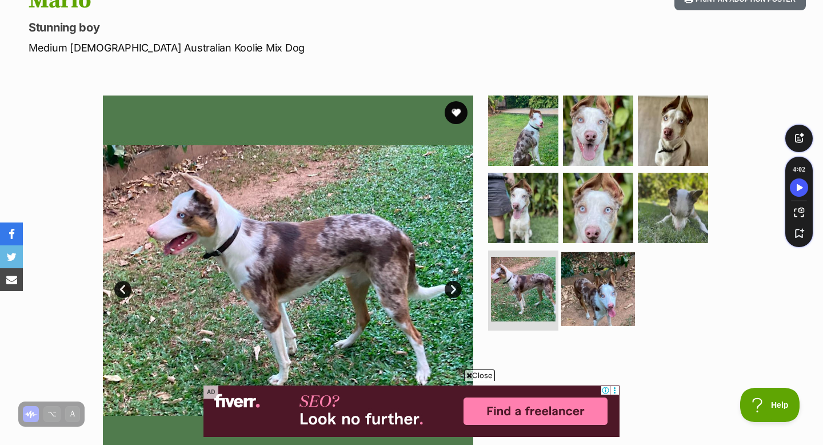
click at [564, 312] on img at bounding box center [598, 289] width 74 height 74
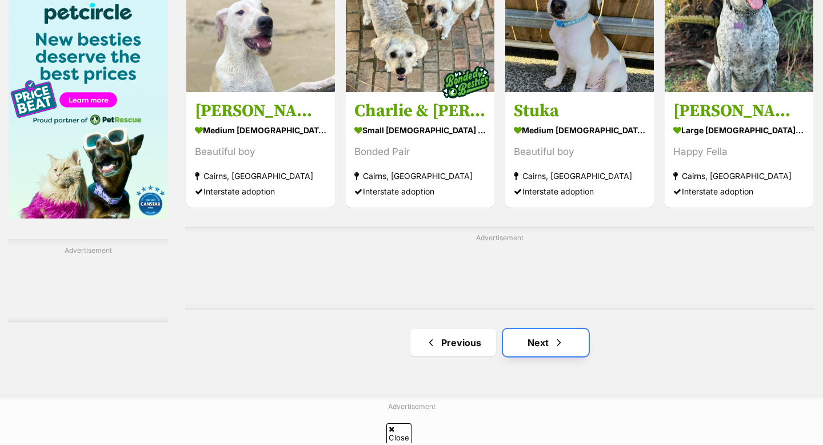
click at [521, 329] on link "Next" at bounding box center [546, 342] width 86 height 27
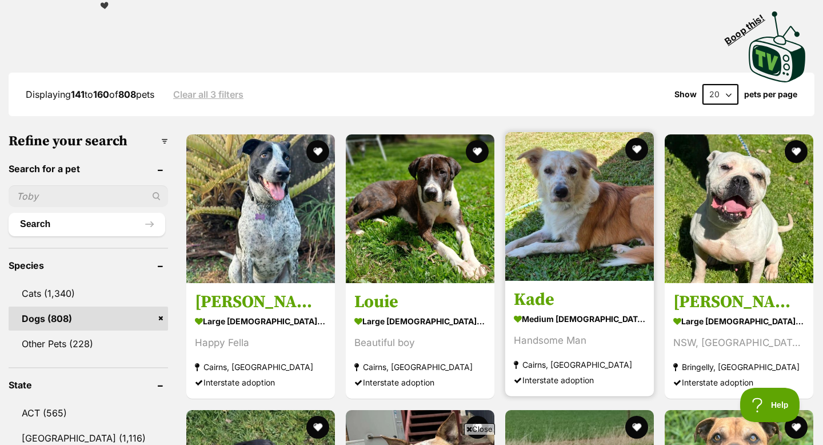
click at [543, 243] on img at bounding box center [579, 206] width 149 height 149
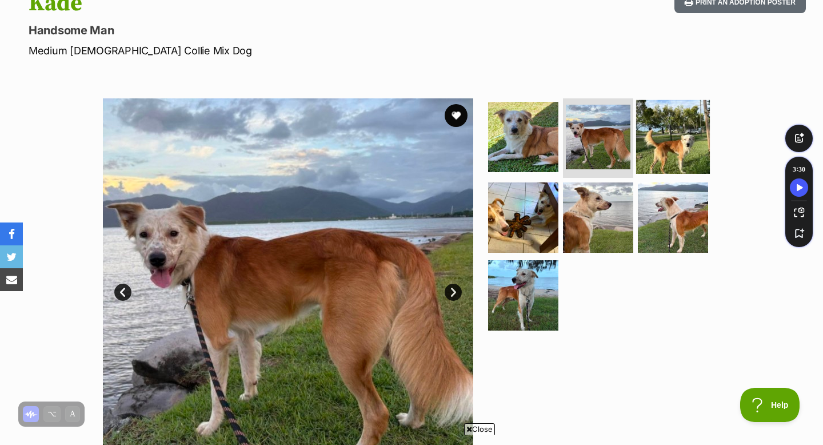
click at [665, 136] on img at bounding box center [673, 136] width 74 height 74
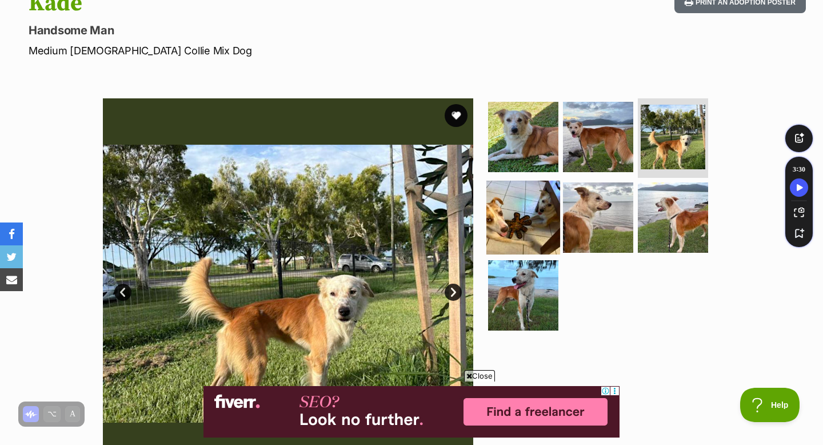
click at [518, 208] on img at bounding box center [523, 218] width 74 height 74
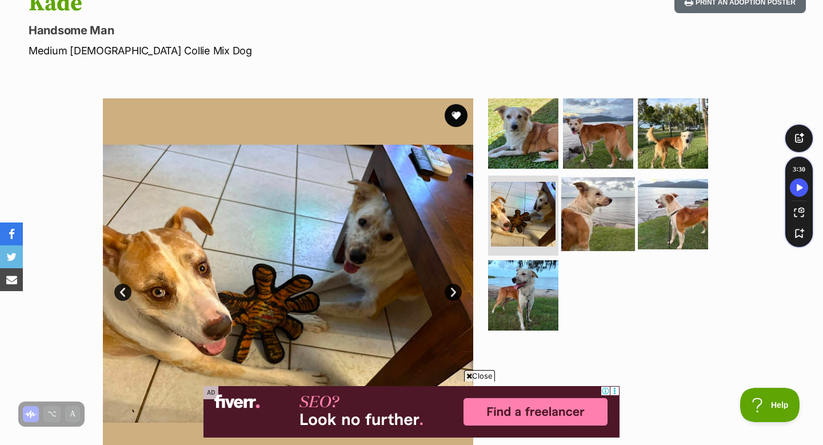
click at [592, 202] on img at bounding box center [598, 214] width 74 height 74
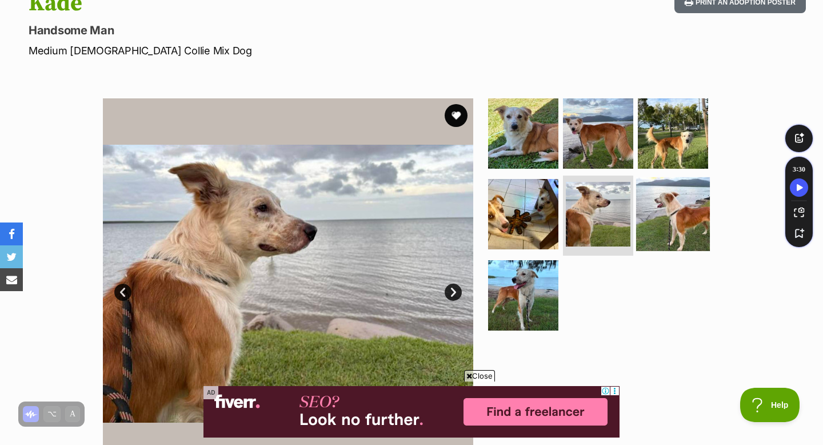
click at [680, 203] on img at bounding box center [673, 214] width 74 height 74
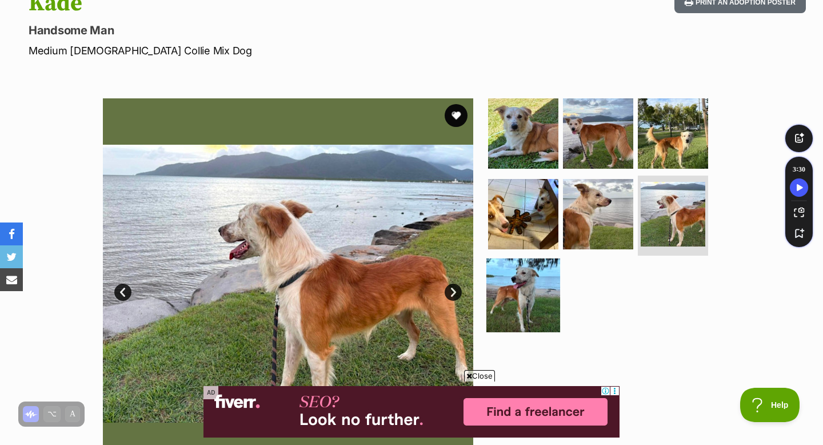
click at [540, 277] on img at bounding box center [523, 295] width 74 height 74
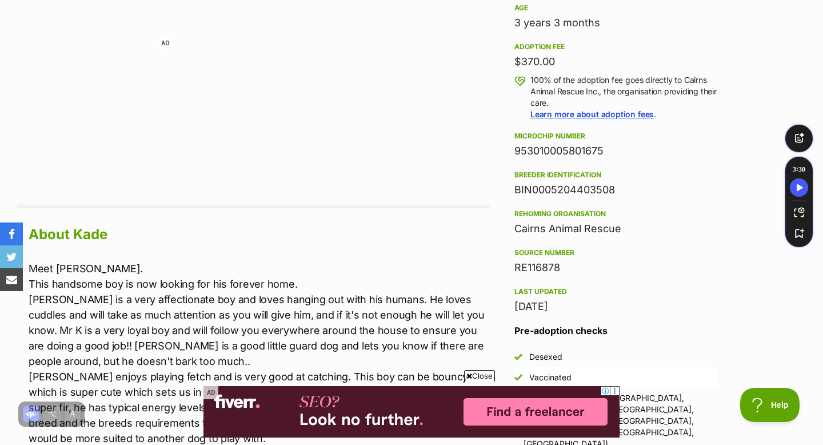
scroll to position [799, 0]
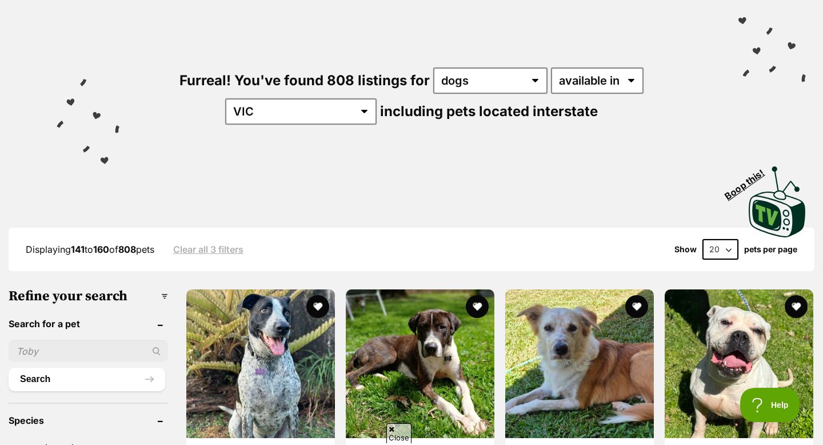
scroll to position [86, 0]
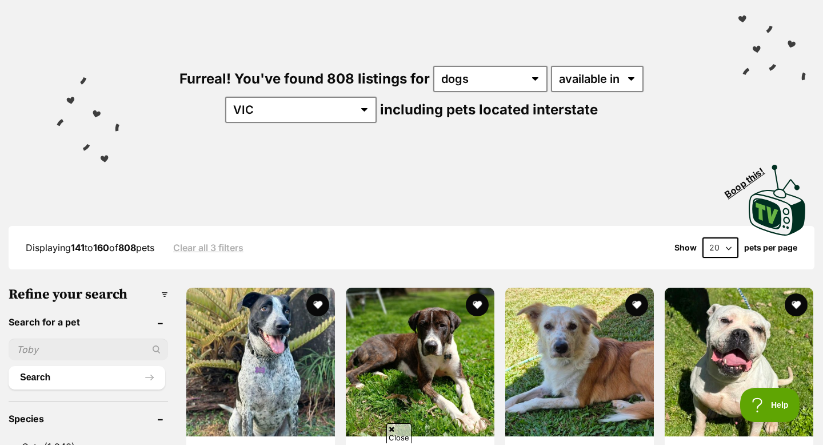
click at [34, 352] on input "text" at bounding box center [88, 349] width 159 height 22
type input "ralph"
click at [9, 366] on button "Search" at bounding box center [87, 377] width 157 height 23
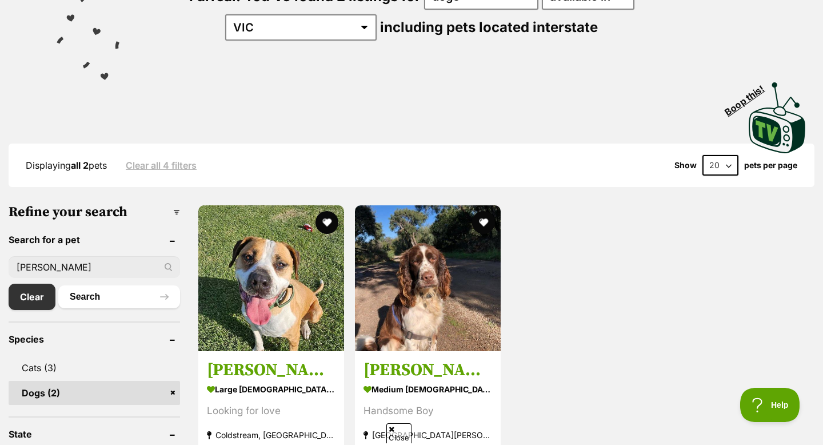
click at [352, 295] on div "1120878 [PERSON_NAME] large [DEMOGRAPHIC_DATA] Dog Looking for love [GEOGRAPHIC…" at bounding box center [505, 336] width 617 height 264
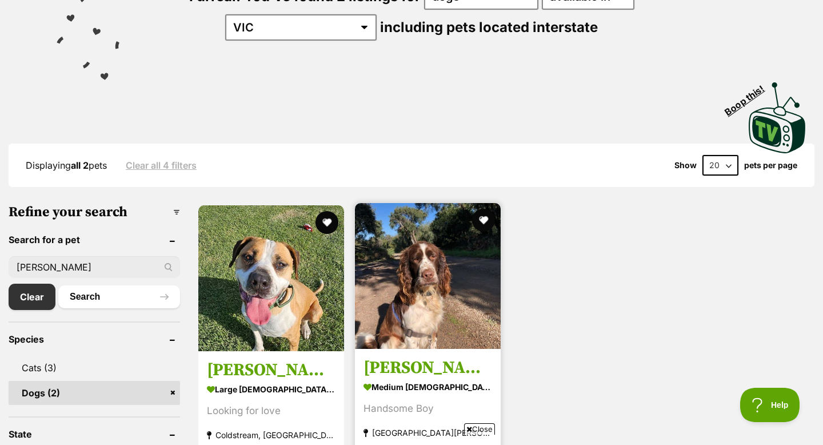
click at [374, 304] on img at bounding box center [428, 276] width 146 height 146
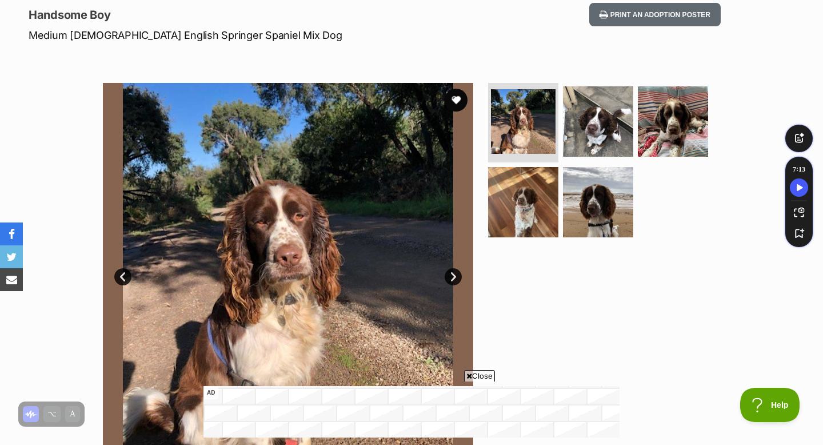
scroll to position [168, 0]
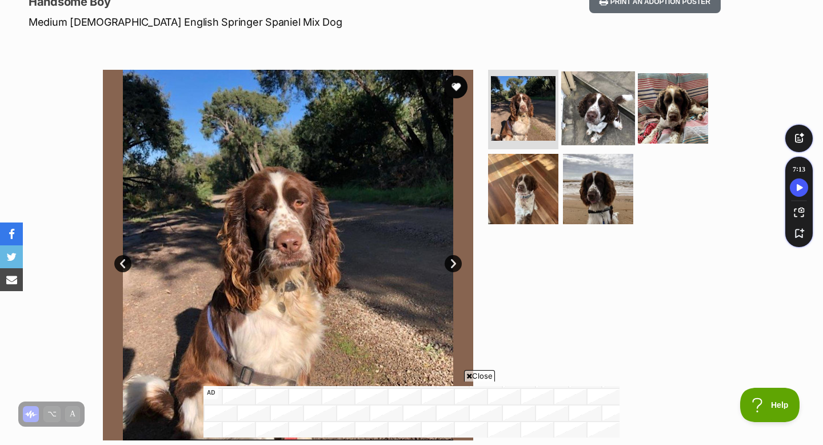
click at [608, 109] on img at bounding box center [598, 108] width 74 height 74
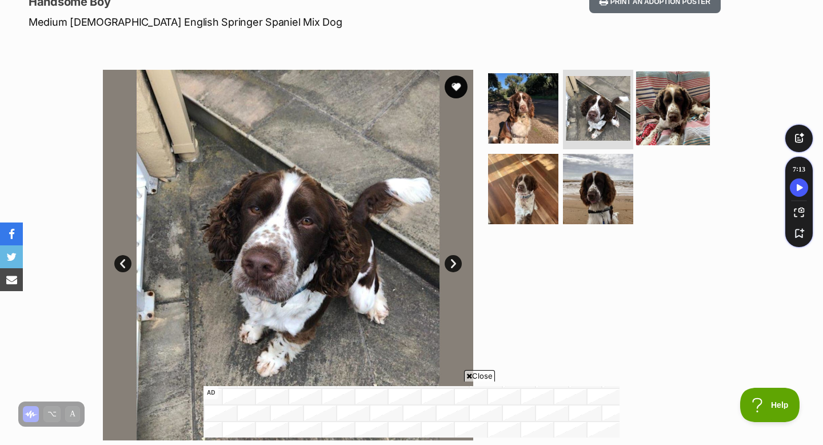
click at [659, 102] on img at bounding box center [673, 108] width 74 height 74
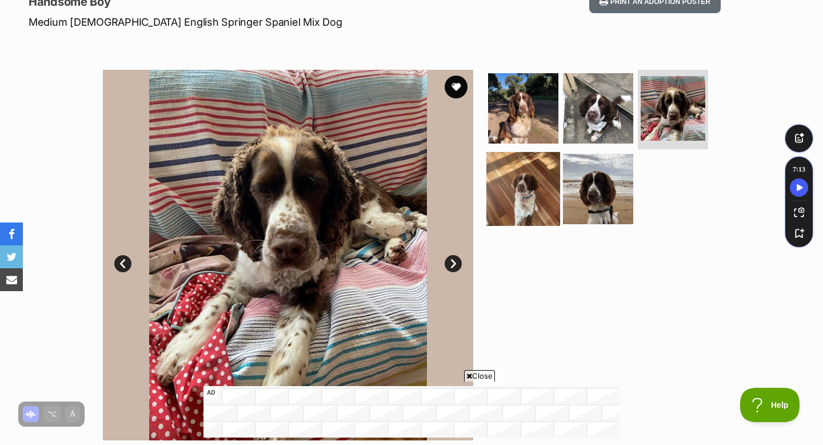
click at [502, 181] on img at bounding box center [523, 189] width 74 height 74
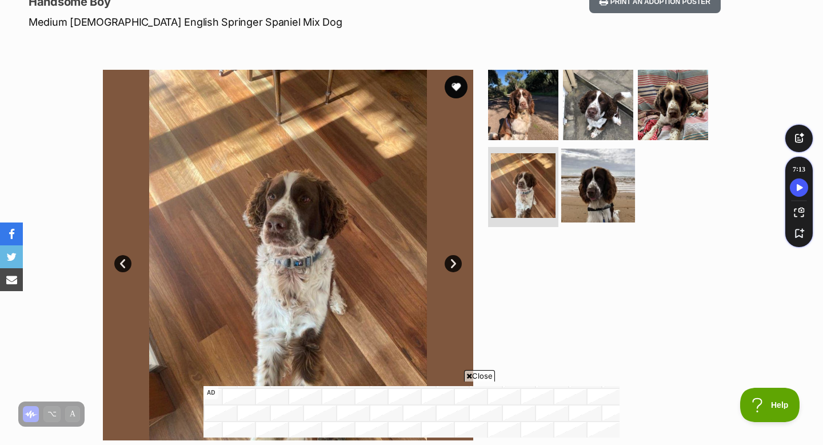
click at [594, 185] on img at bounding box center [598, 186] width 74 height 74
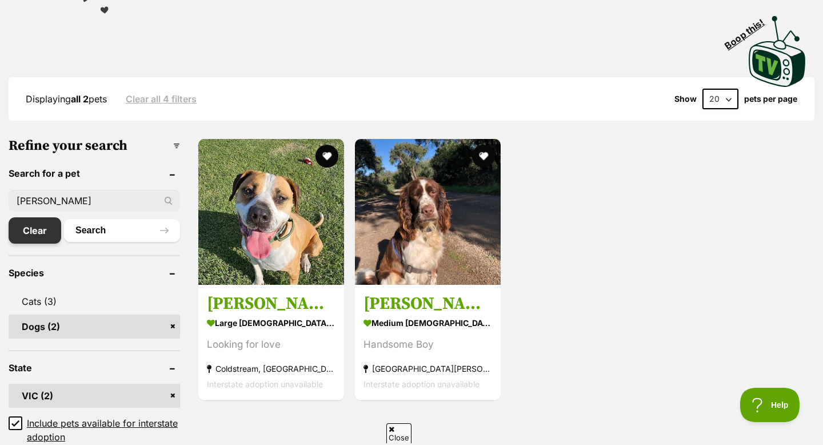
click at [42, 230] on link "Clear" at bounding box center [35, 230] width 53 height 26
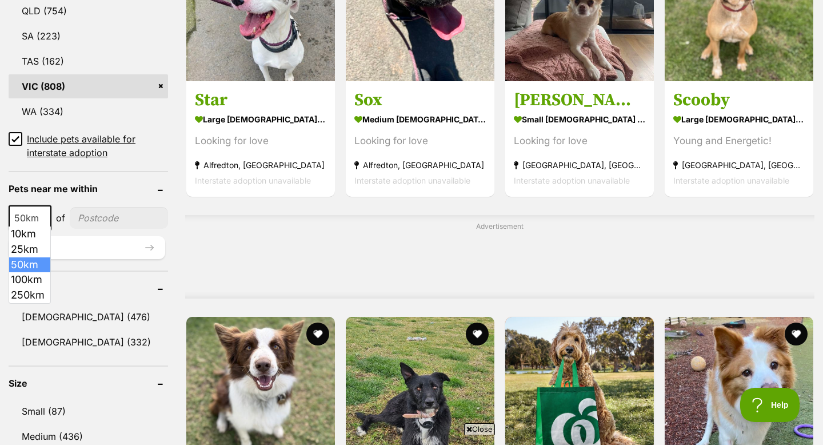
click at [38, 220] on span "50km" at bounding box center [30, 218] width 41 height 16
select select "100"
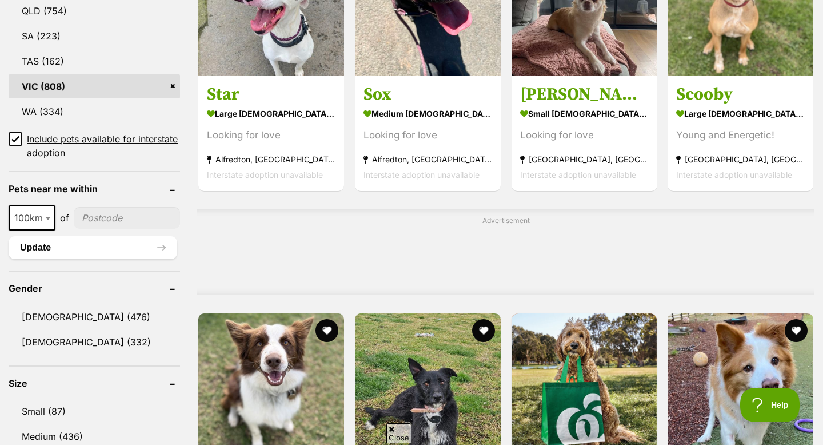
click at [97, 217] on input"] "postcode" at bounding box center [127, 218] width 106 height 22
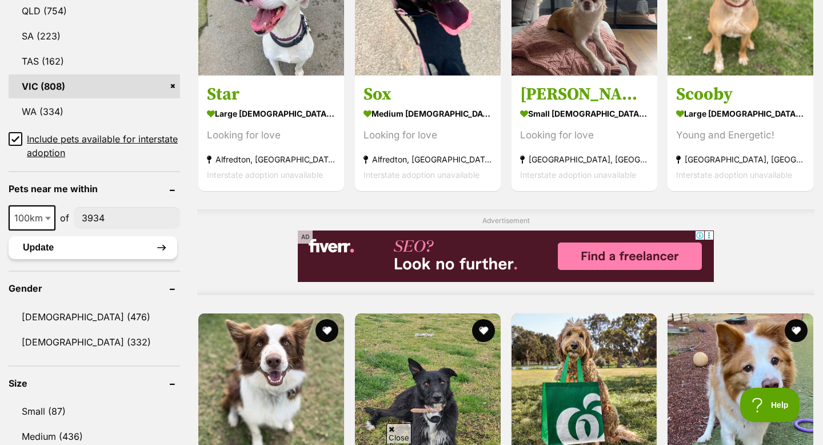
type input"] "3934"
click at [84, 248] on button "Update" at bounding box center [93, 247] width 169 height 23
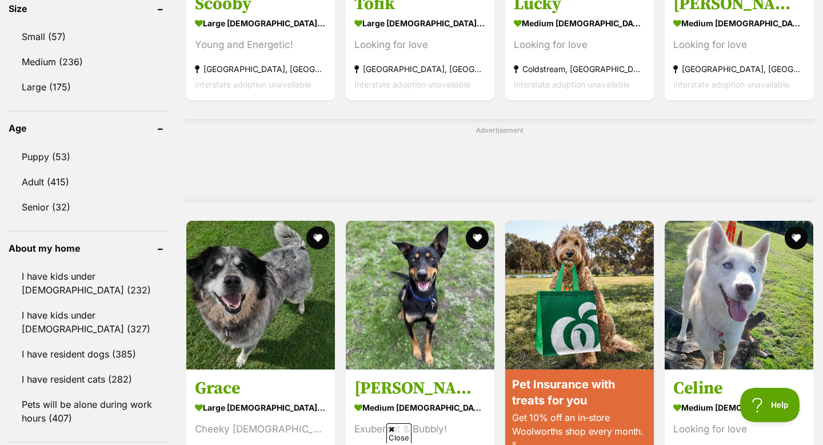
scroll to position [826, 0]
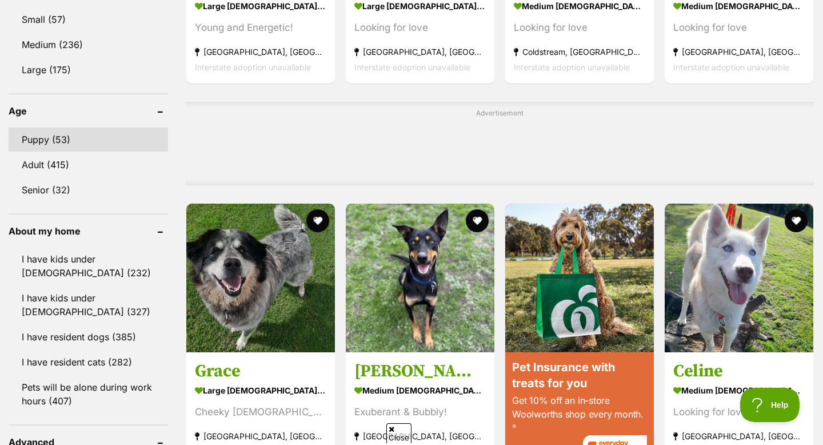
click at [89, 144] on link "Puppy (53)" at bounding box center [88, 139] width 159 height 24
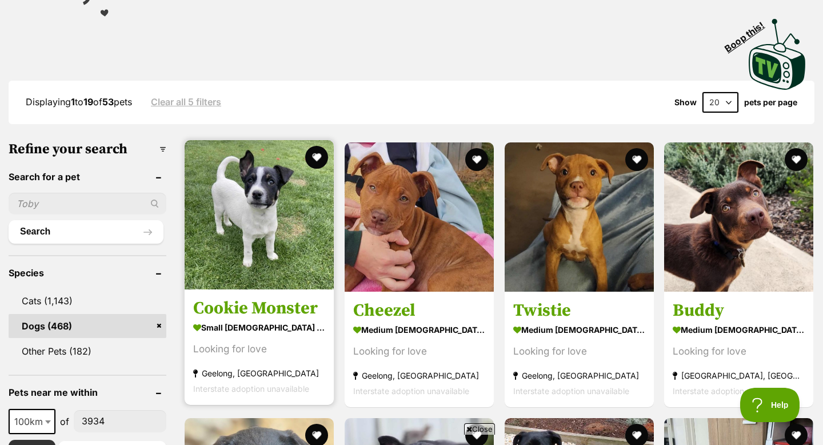
click at [242, 262] on img at bounding box center [259, 214] width 149 height 149
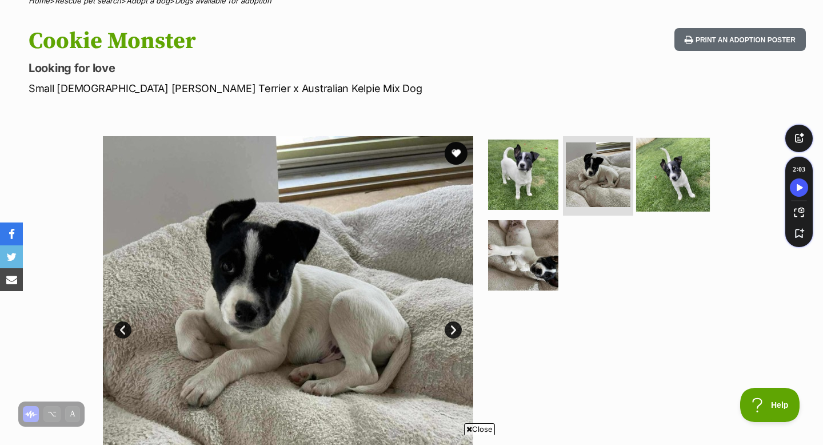
click at [663, 173] on img at bounding box center [673, 174] width 74 height 74
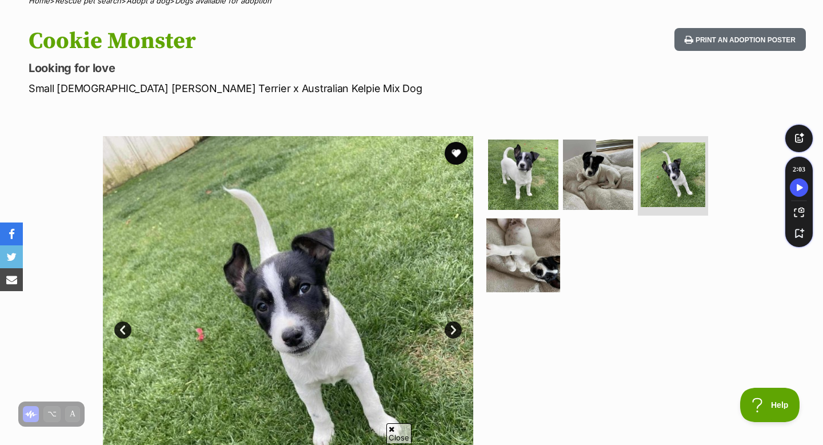
click at [530, 253] on img at bounding box center [523, 255] width 74 height 74
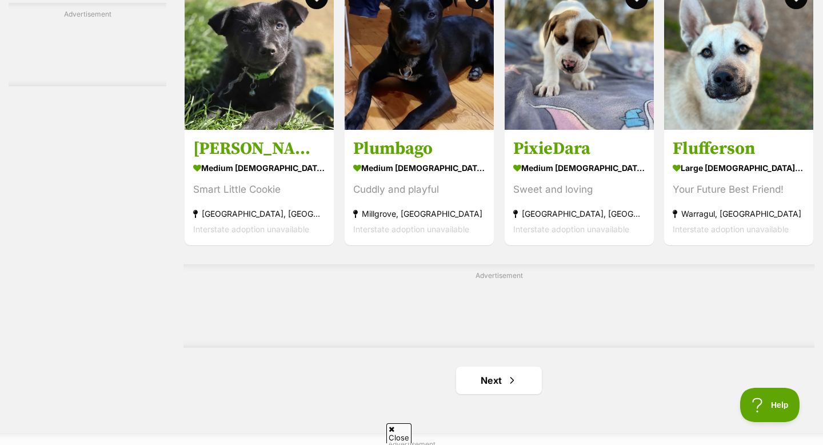
scroll to position [1723, 0]
click at [488, 385] on link "Next" at bounding box center [499, 379] width 86 height 27
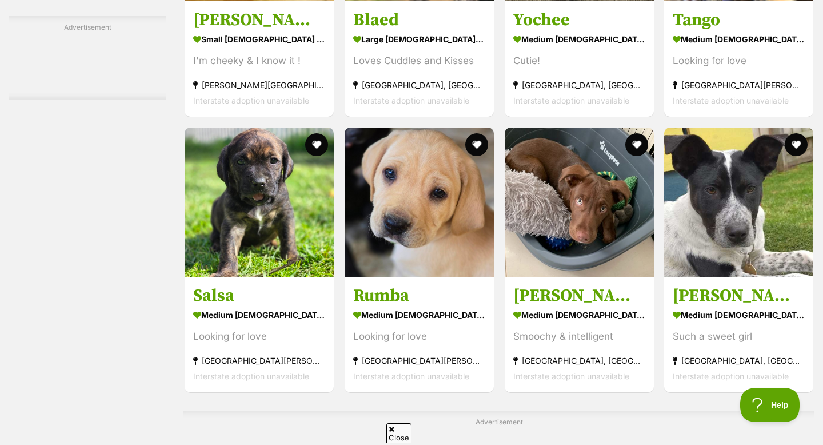
scroll to position [1582, 0]
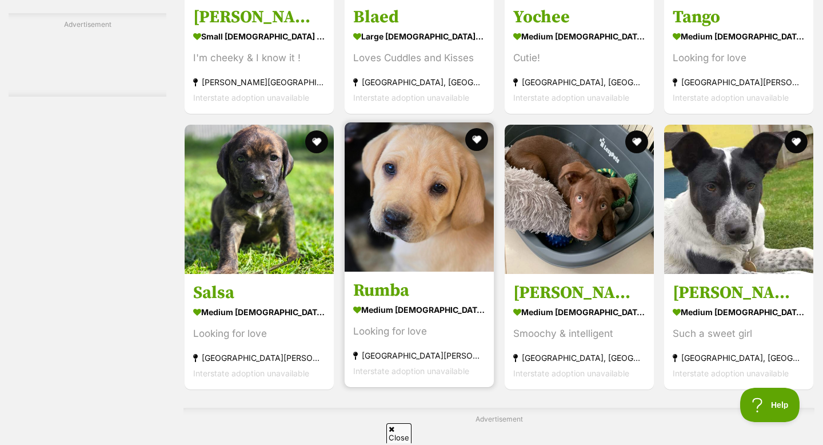
click at [439, 237] on img at bounding box center [419, 196] width 149 height 149
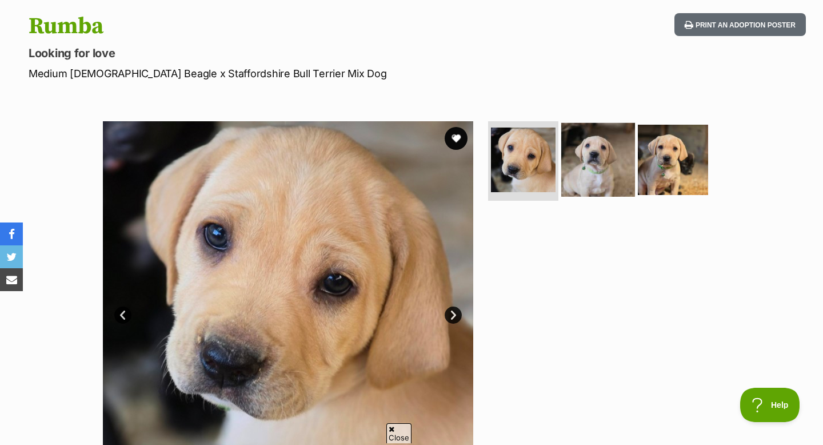
click at [568, 168] on img at bounding box center [598, 159] width 74 height 74
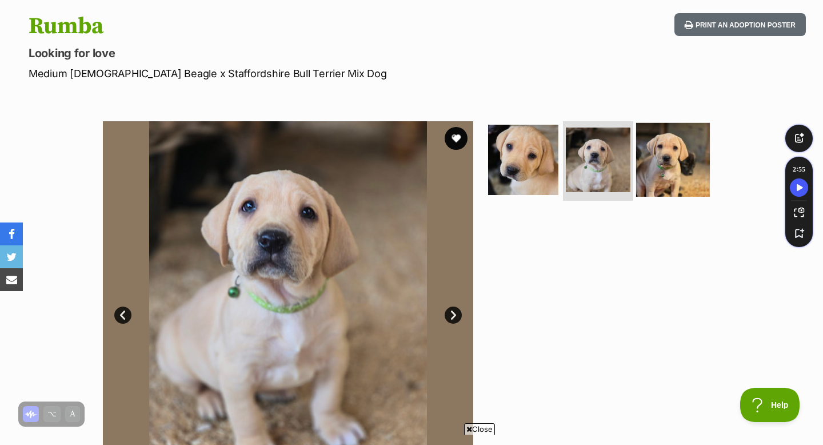
click at [682, 150] on img at bounding box center [673, 159] width 74 height 74
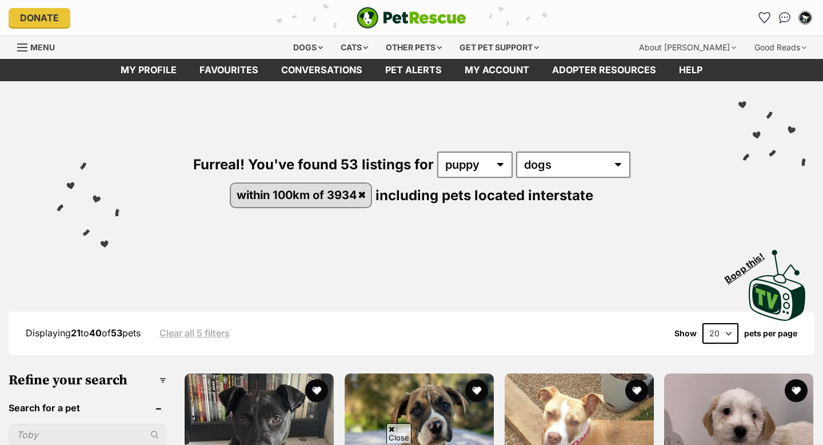
scroll to position [1582, 0]
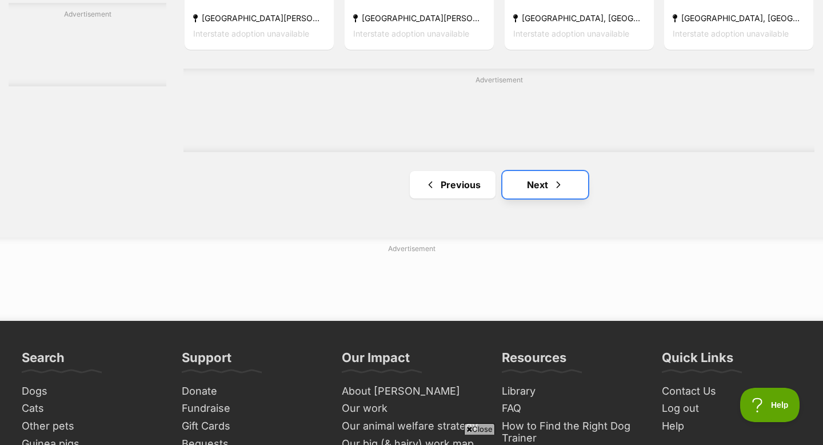
click at [520, 183] on link "Next" at bounding box center [545, 184] width 86 height 27
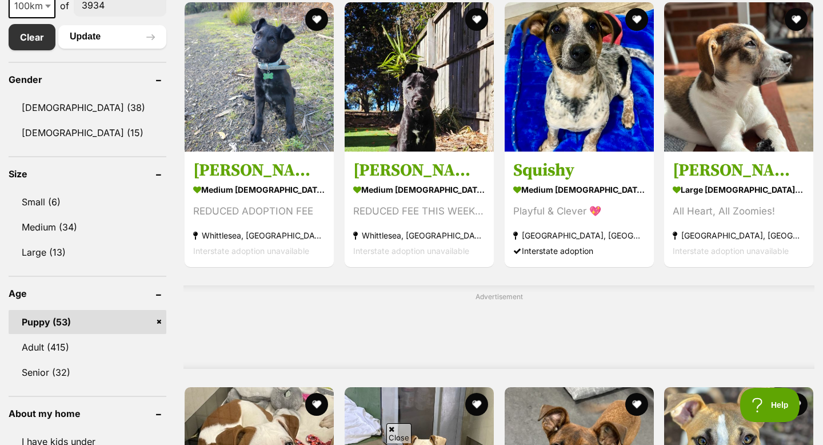
scroll to position [645, 0]
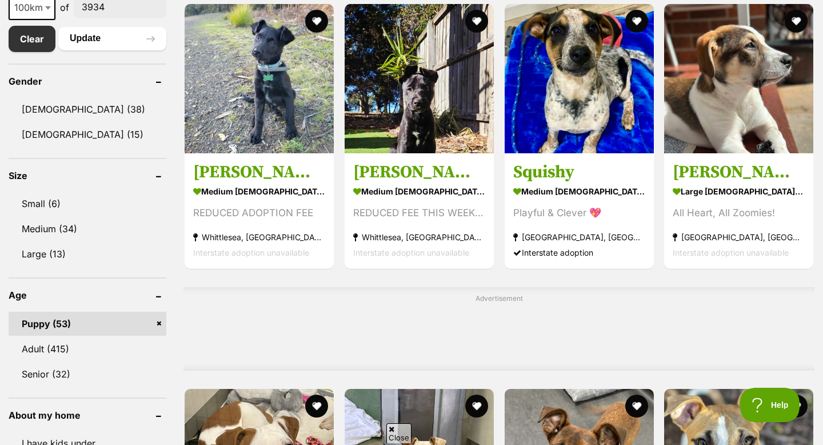
click at [158, 322] on link "Puppy (53)" at bounding box center [88, 324] width 158 height 24
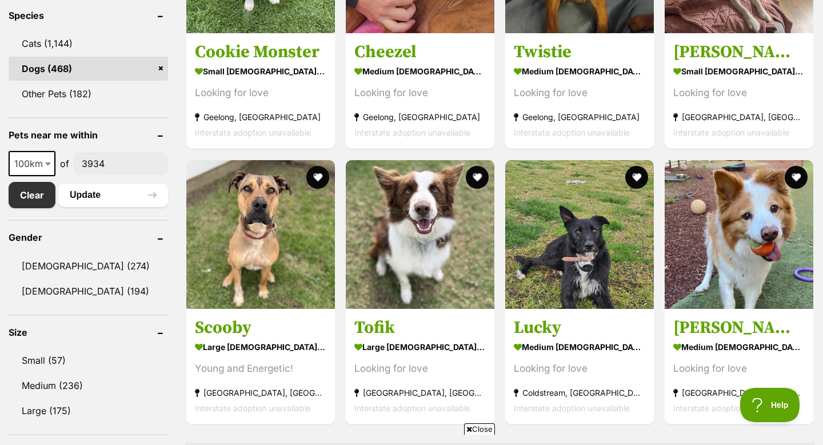
scroll to position [486, 0]
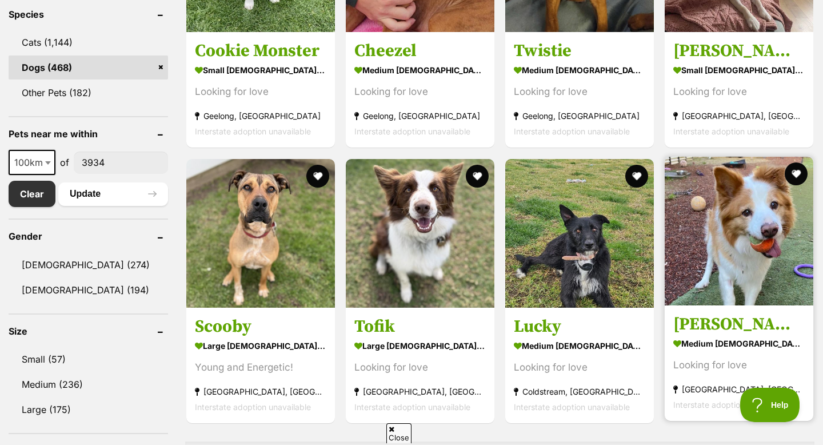
click at [747, 229] on img at bounding box center [739, 231] width 149 height 149
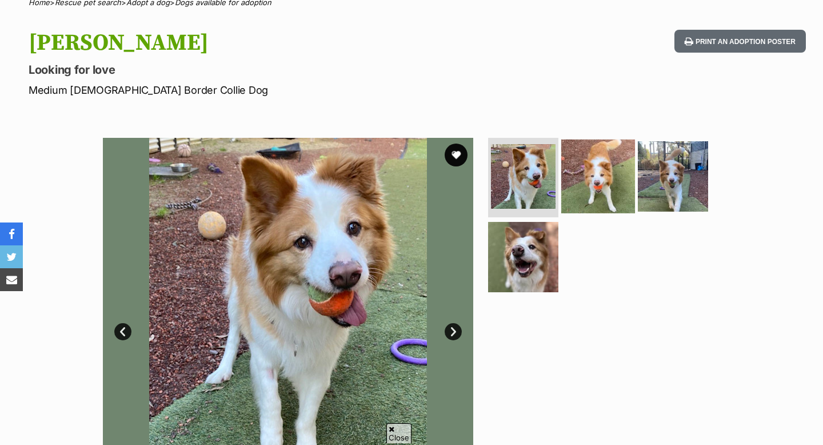
click at [597, 198] on img at bounding box center [598, 176] width 74 height 74
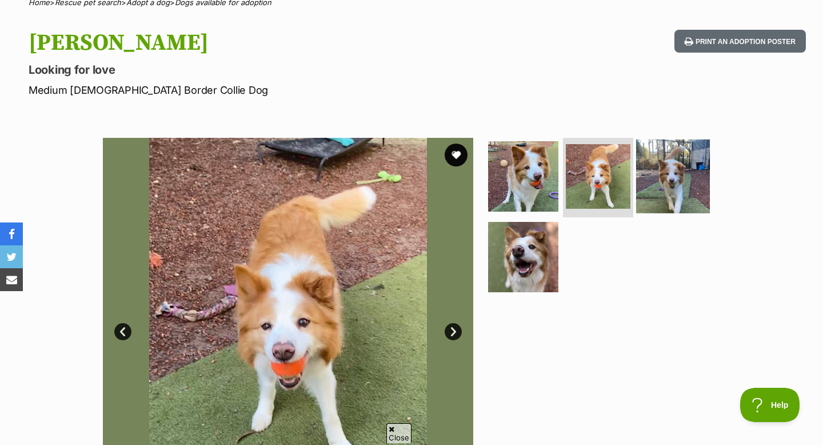
click at [672, 174] on img at bounding box center [673, 176] width 74 height 74
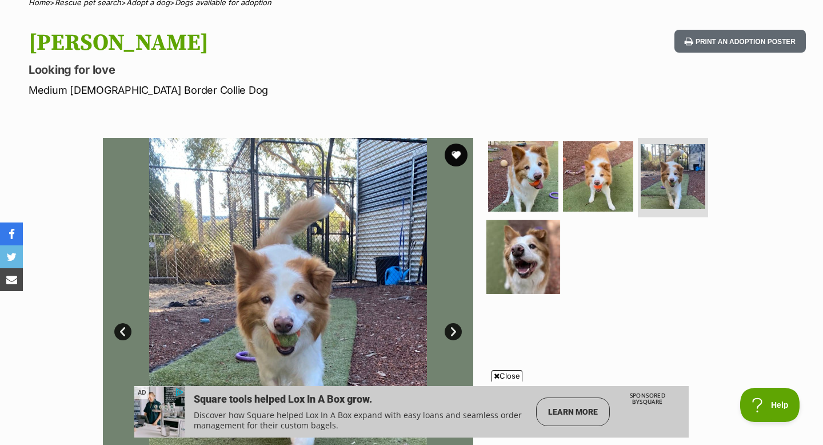
click at [506, 271] on img at bounding box center [523, 257] width 74 height 74
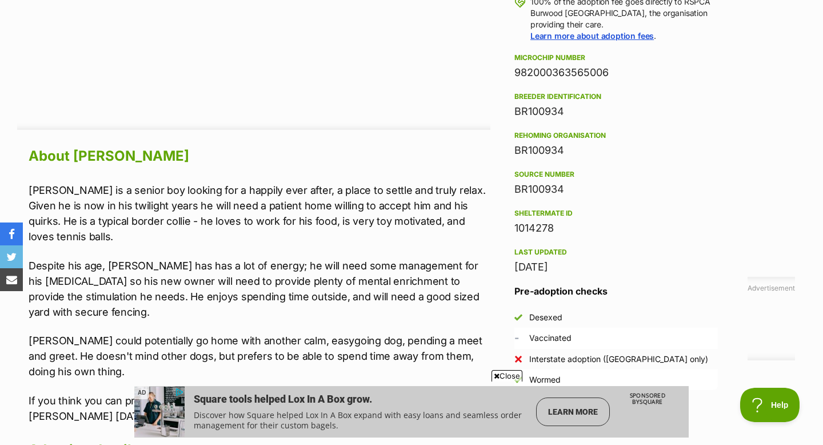
scroll to position [875, 0]
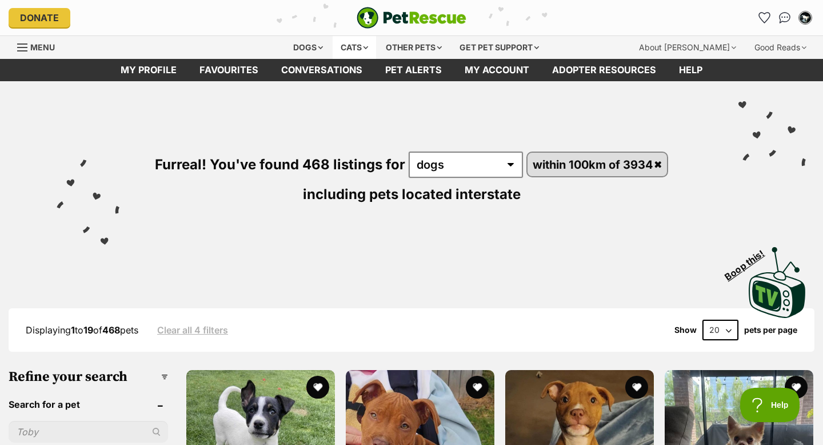
click at [365, 44] on div "Cats" at bounding box center [354, 47] width 43 height 23
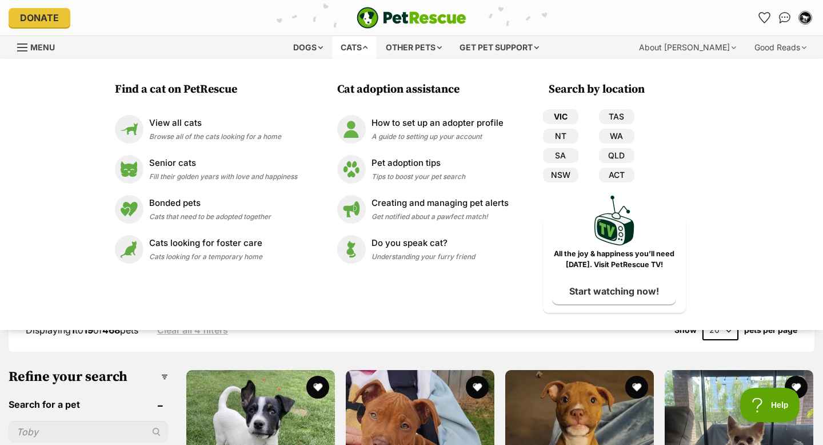
click at [566, 119] on link "VIC" at bounding box center [560, 116] width 35 height 15
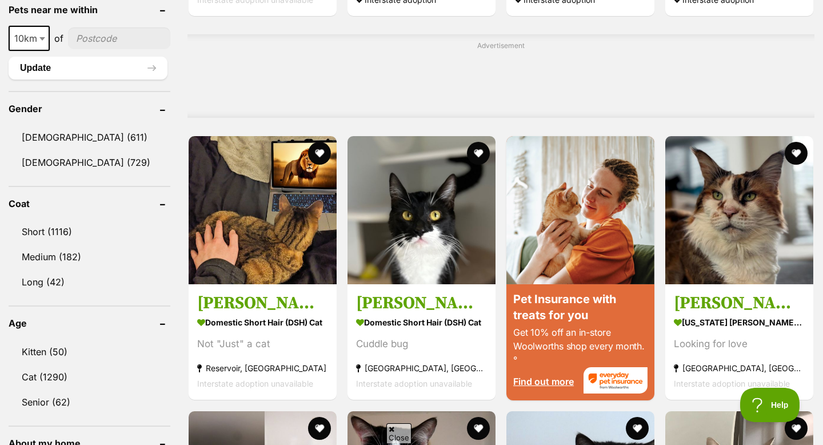
scroll to position [897, 0]
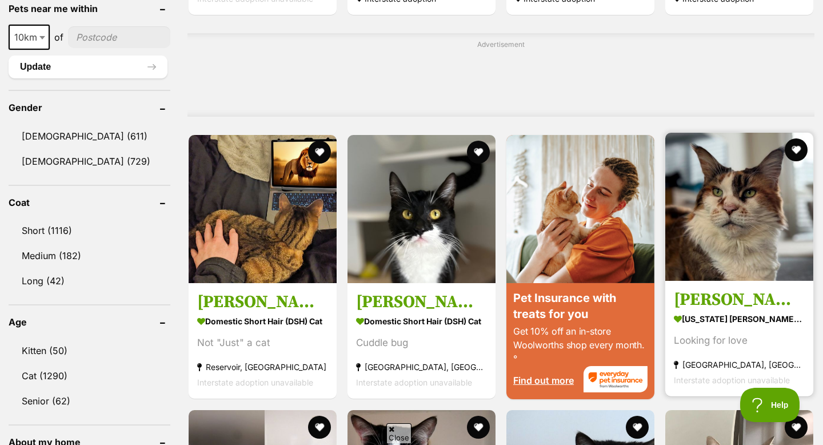
click at [698, 205] on img at bounding box center [739, 207] width 148 height 148
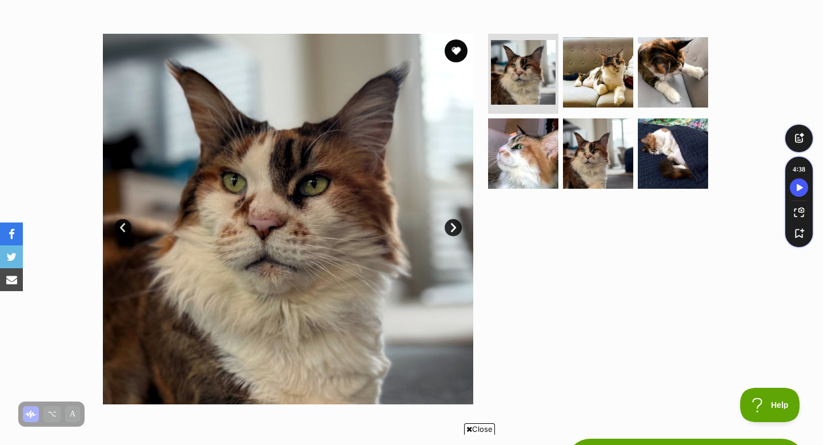
scroll to position [201, 0]
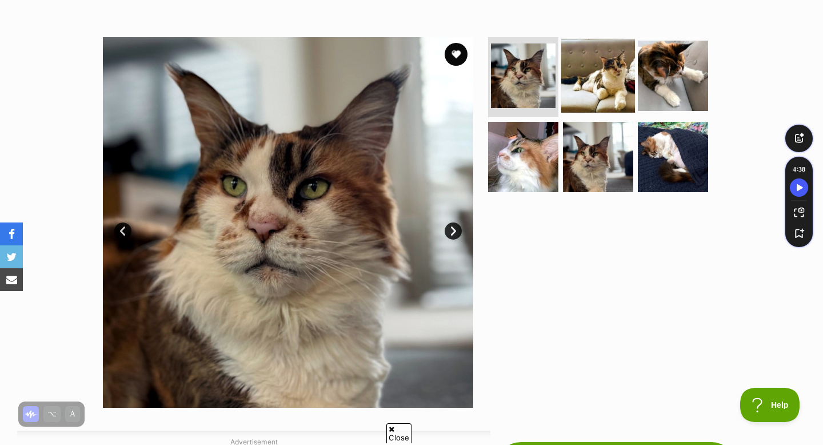
click at [597, 85] on img at bounding box center [598, 76] width 74 height 74
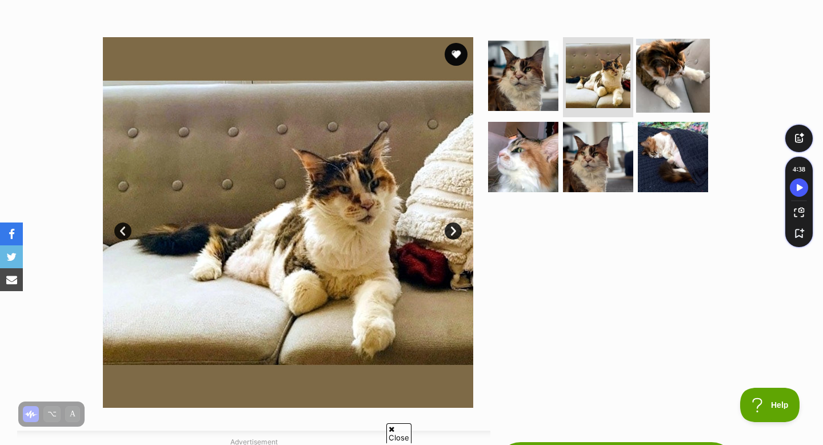
click at [656, 78] on img at bounding box center [673, 76] width 74 height 74
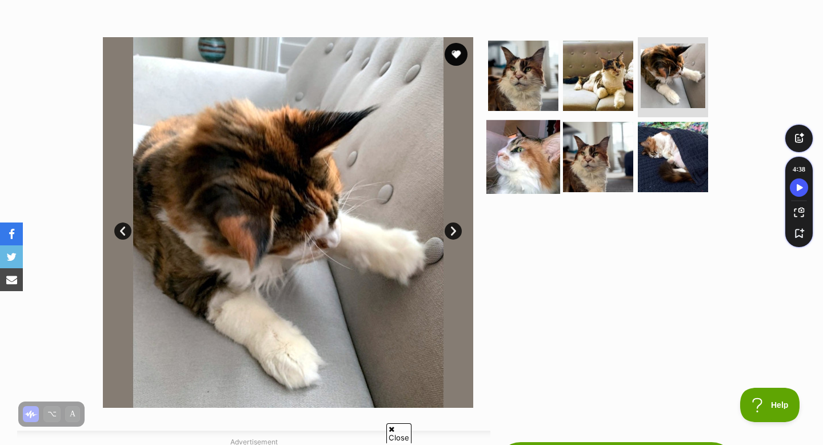
click at [501, 179] on img at bounding box center [523, 156] width 74 height 74
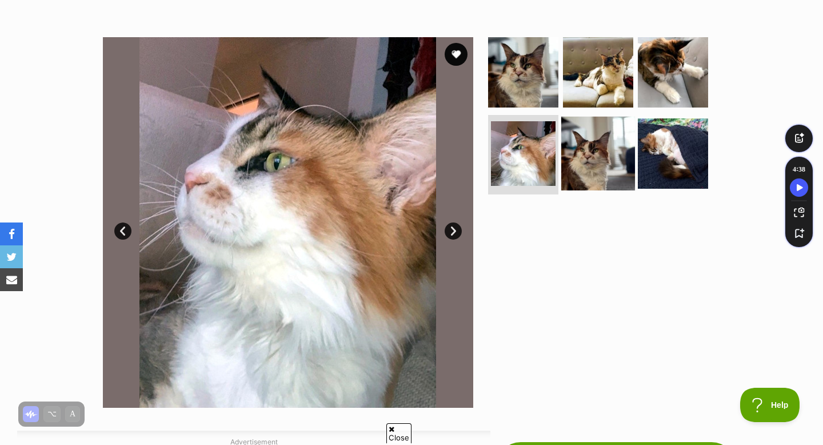
click at [597, 157] on img at bounding box center [598, 153] width 74 height 74
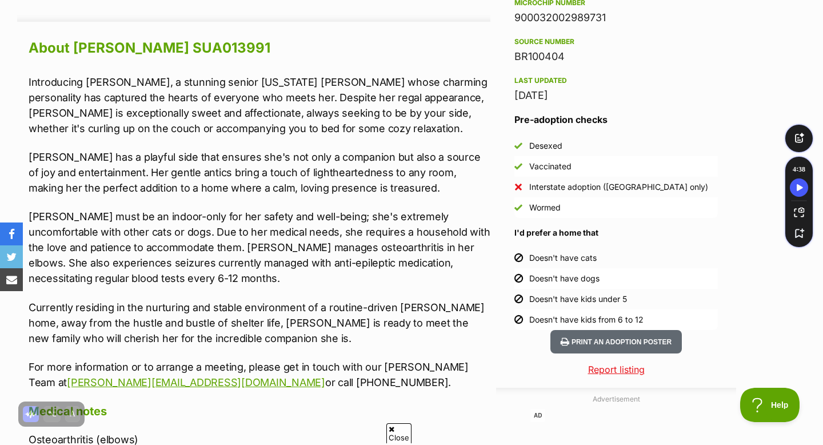
scroll to position [996, 0]
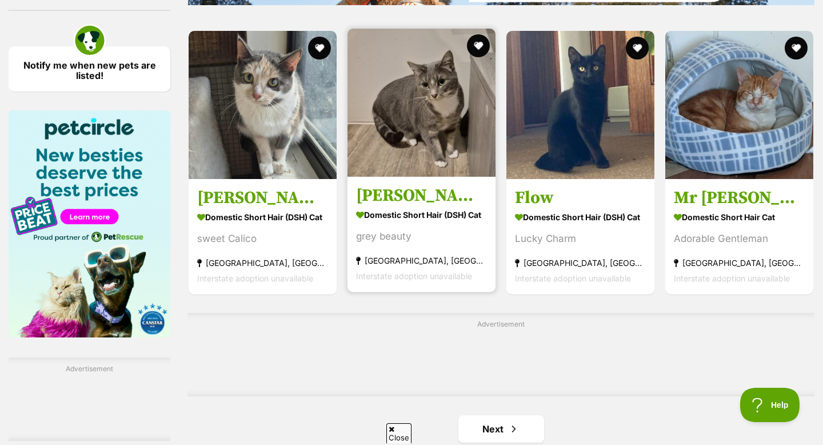
scroll to position [1698, 0]
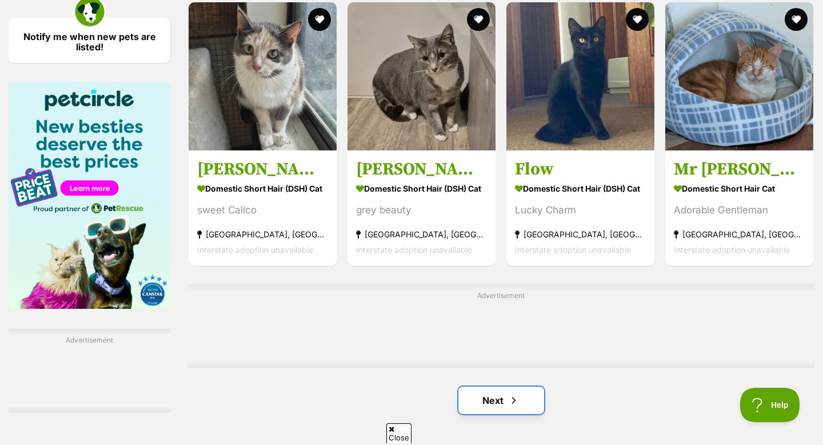
click at [498, 398] on link "Next" at bounding box center [501, 399] width 86 height 27
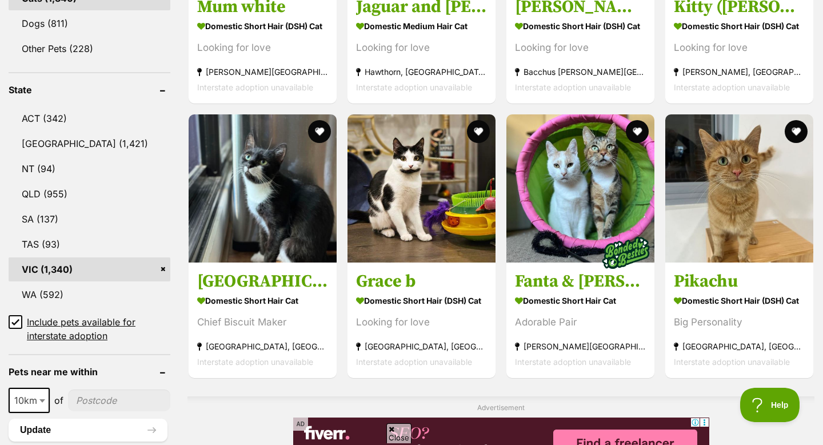
scroll to position [535, 0]
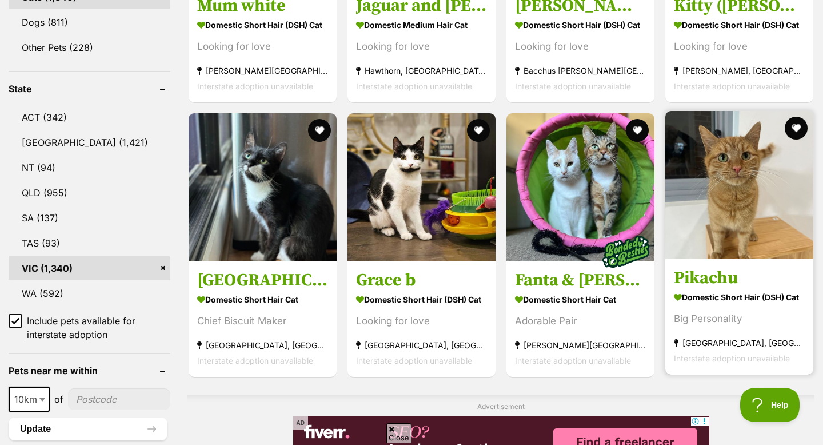
click at [752, 172] on img at bounding box center [739, 185] width 148 height 148
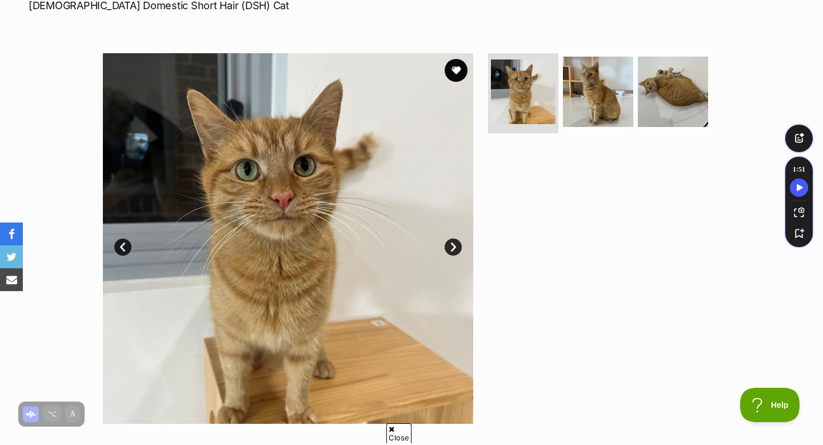
scroll to position [181, 0]
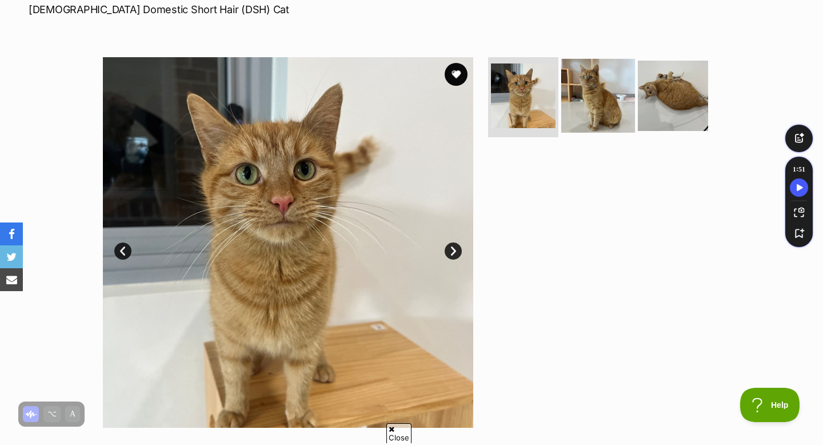
click at [623, 110] on img at bounding box center [598, 96] width 74 height 74
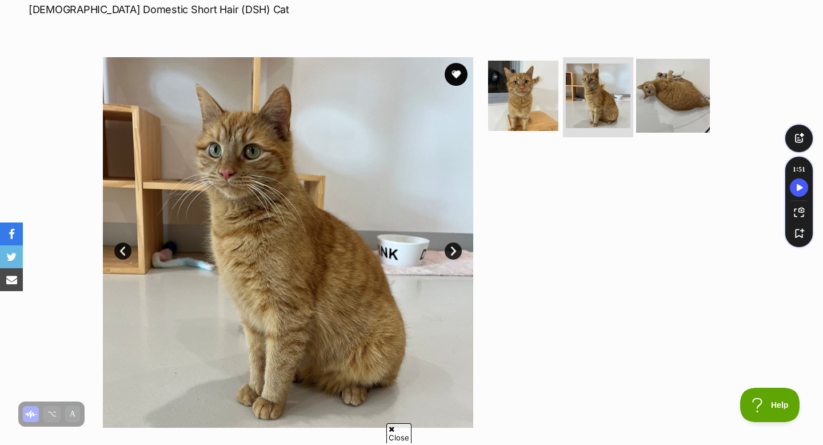
click at [668, 100] on img at bounding box center [673, 96] width 74 height 74
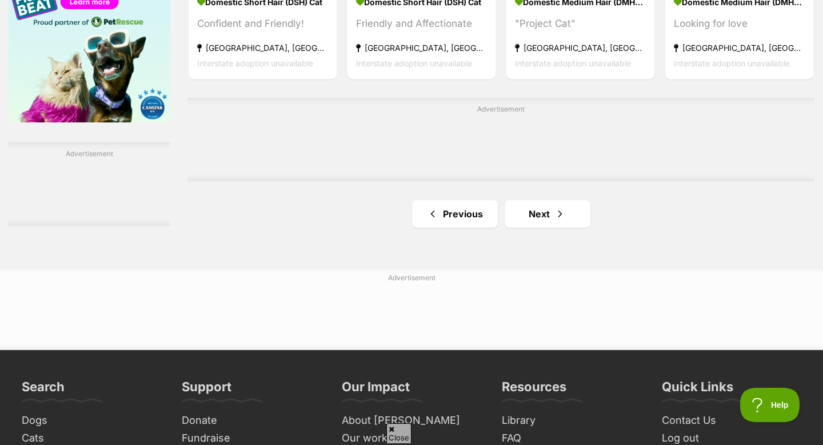
scroll to position [1897, 0]
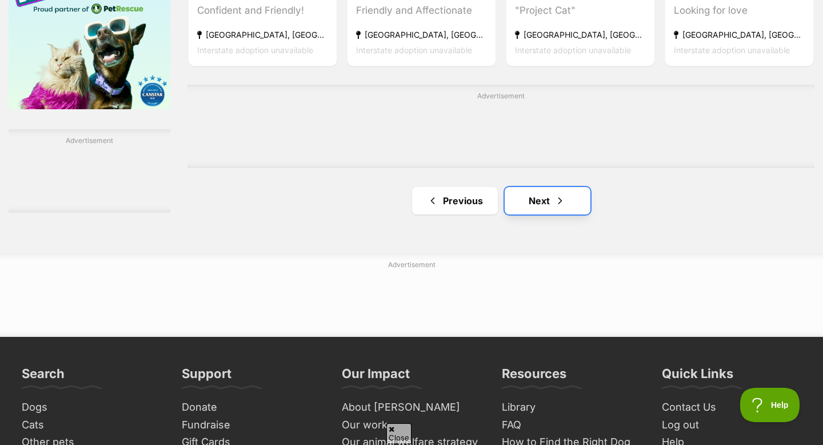
click at [512, 210] on link "Next" at bounding box center [548, 200] width 86 height 27
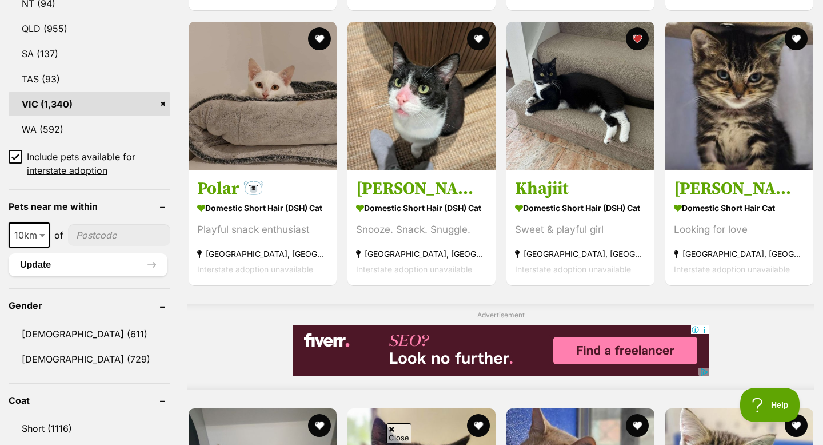
scroll to position [700, 0]
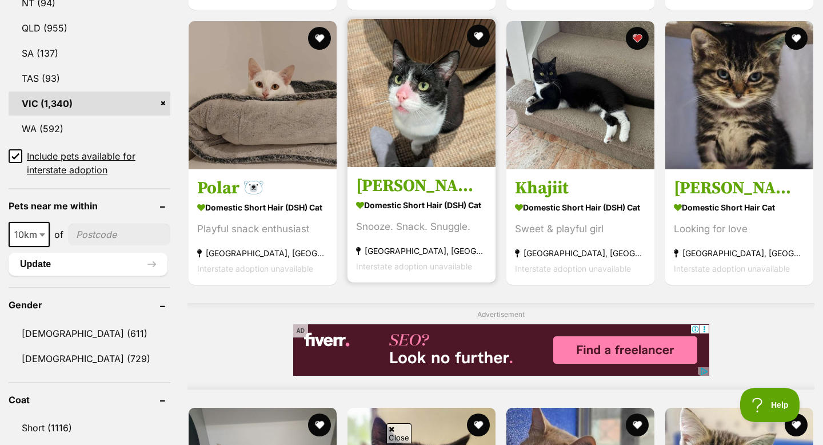
click at [476, 159] on img at bounding box center [422, 93] width 148 height 148
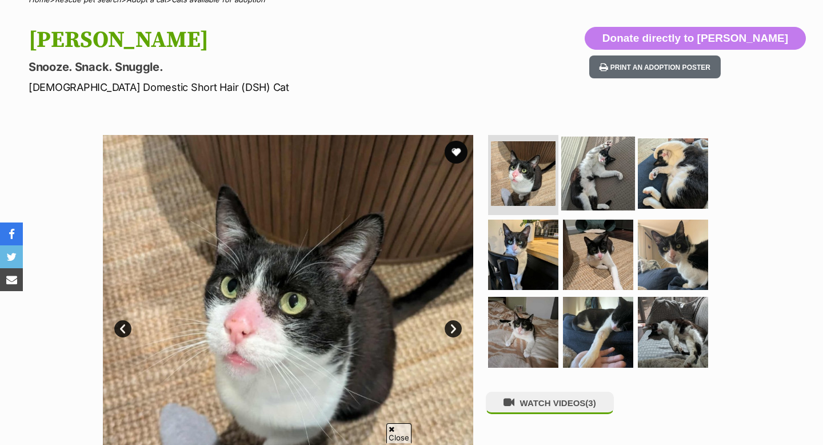
click at [601, 167] on img at bounding box center [598, 174] width 74 height 74
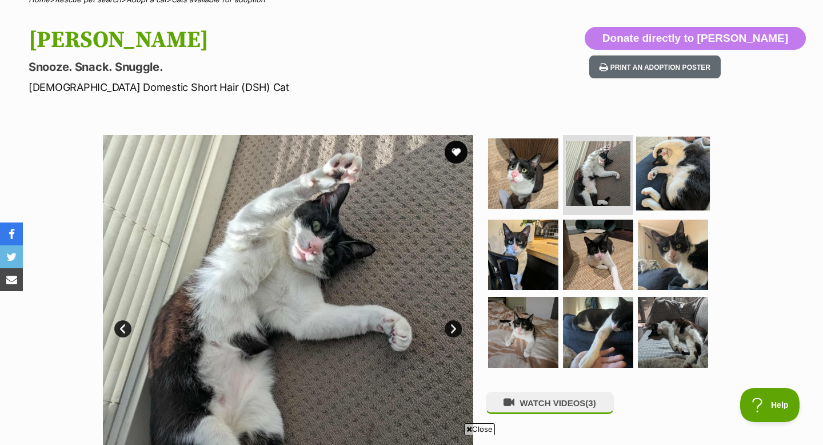
scroll to position [126, 0]
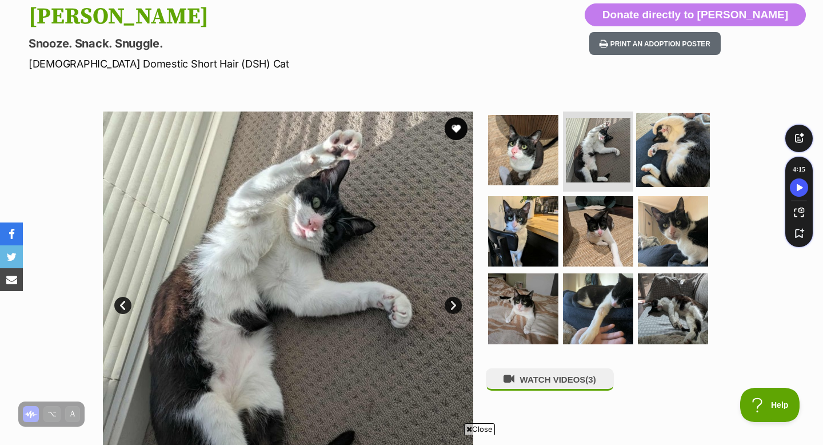
click at [674, 149] on img at bounding box center [673, 150] width 74 height 74
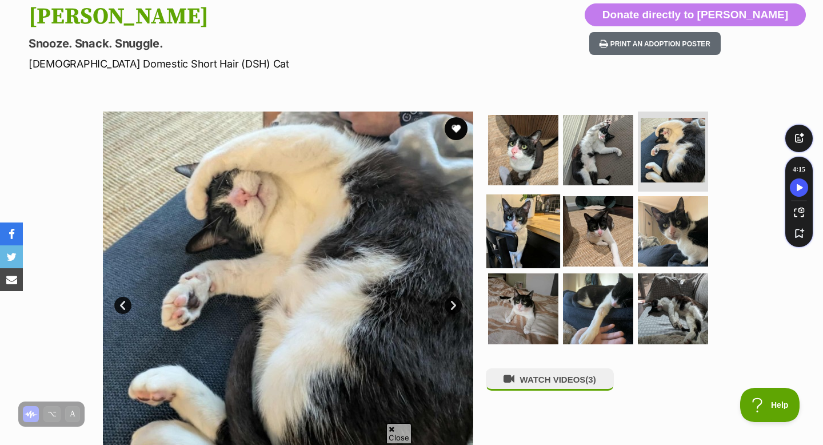
scroll to position [0, 0]
click at [522, 230] on img at bounding box center [523, 231] width 74 height 74
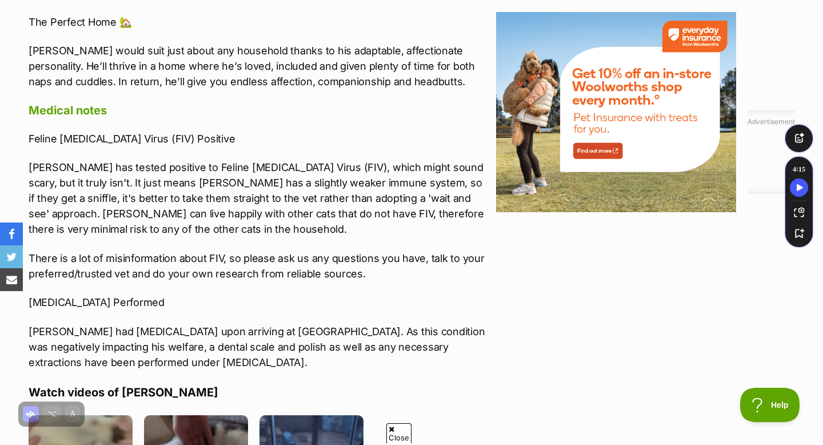
scroll to position [1435, 0]
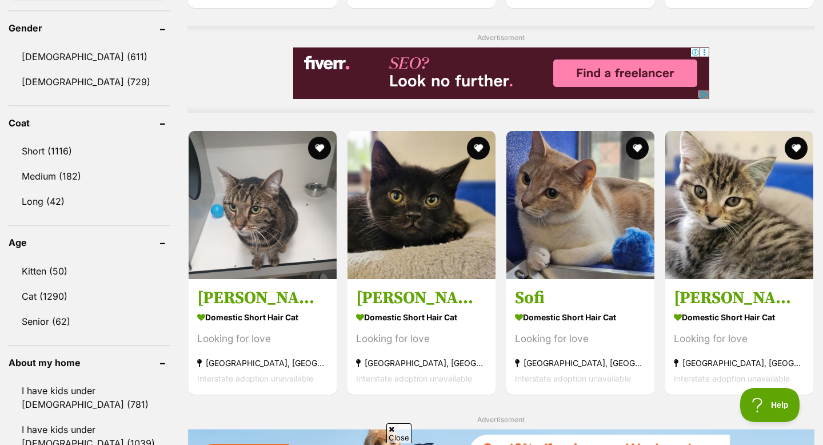
scroll to position [991, 0]
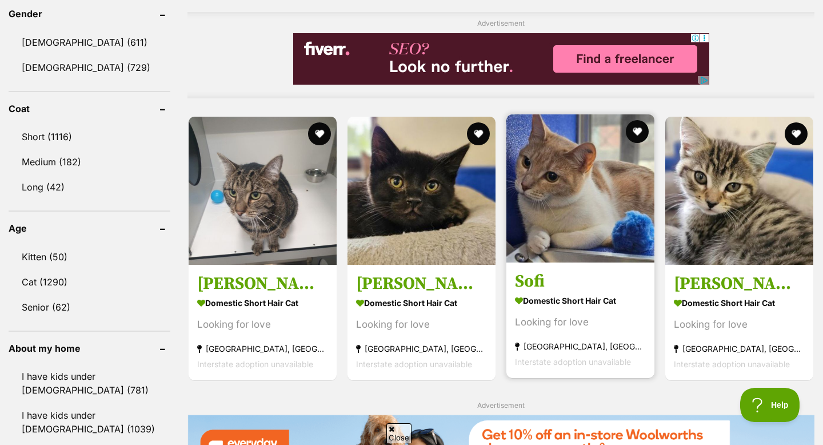
click at [596, 194] on img at bounding box center [580, 188] width 148 height 148
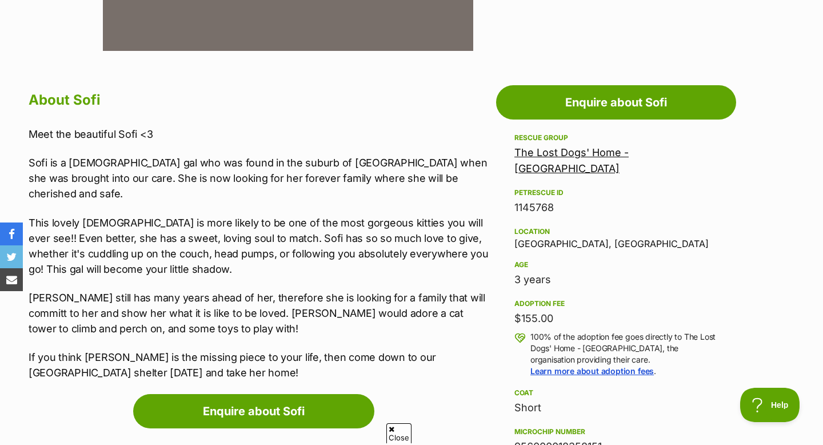
scroll to position [594, 0]
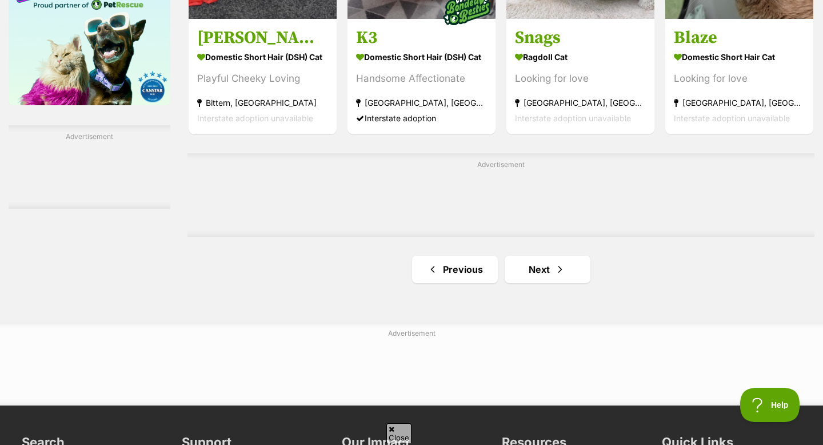
scroll to position [1909, 0]
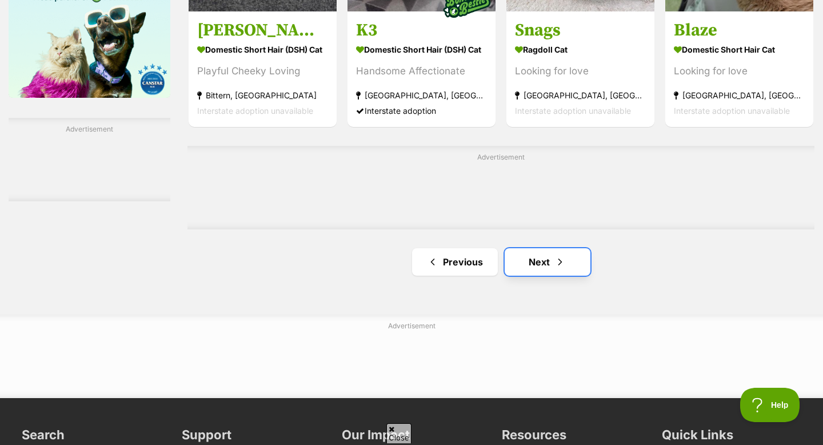
click at [573, 268] on link "Next" at bounding box center [548, 261] width 86 height 27
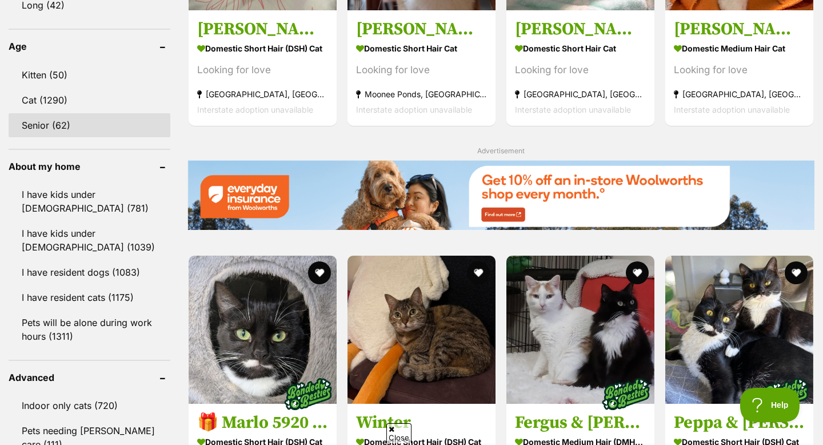
scroll to position [1137, 0]
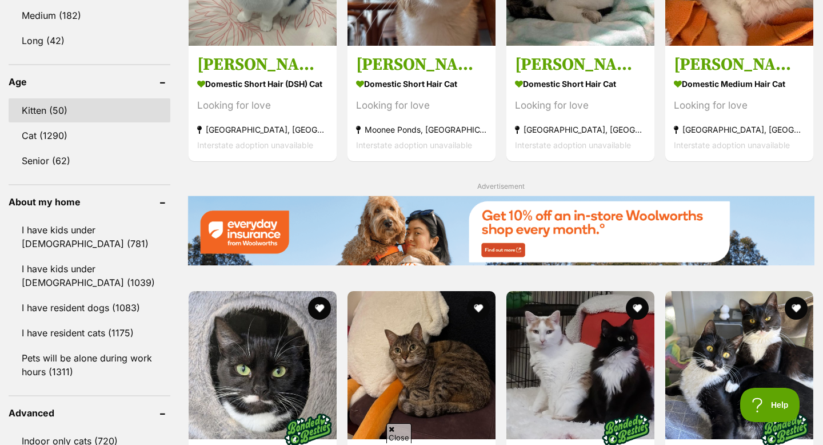
click at [109, 114] on link "Kitten (50)" at bounding box center [90, 110] width 162 height 24
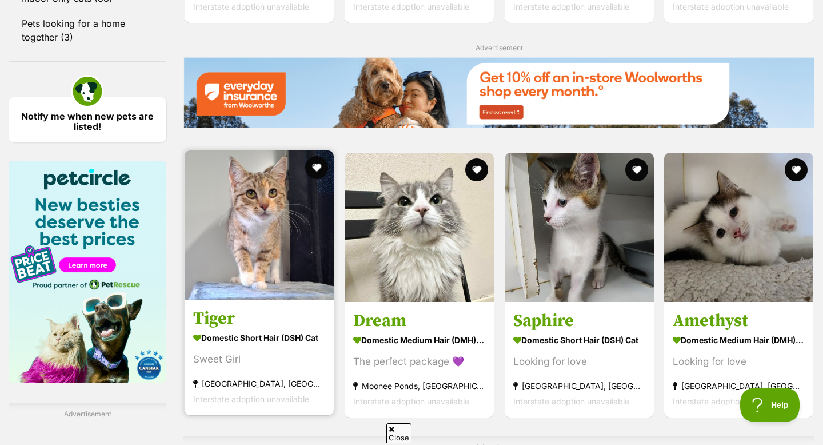
scroll to position [1556, 0]
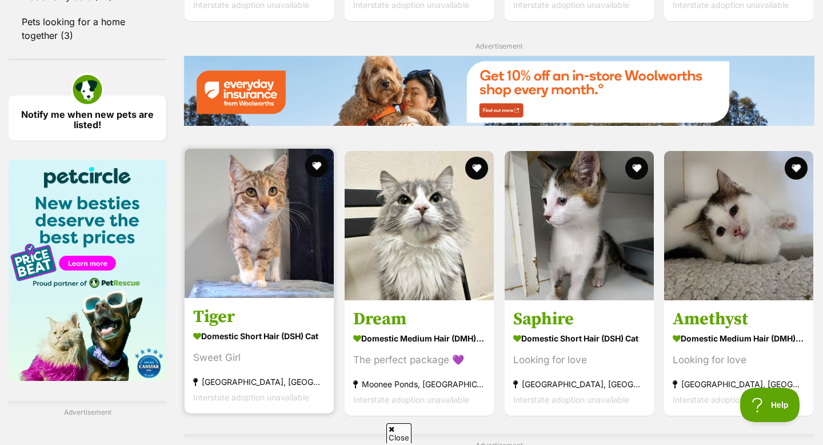
click at [225, 292] on img at bounding box center [259, 223] width 149 height 149
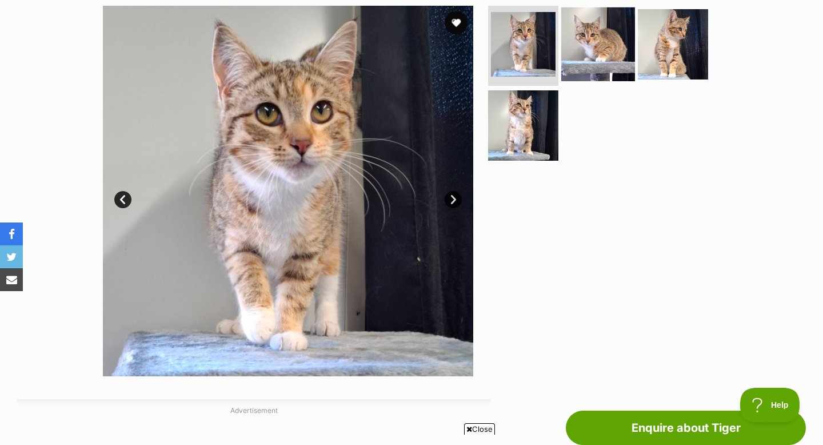
click at [615, 47] on img at bounding box center [598, 44] width 74 height 74
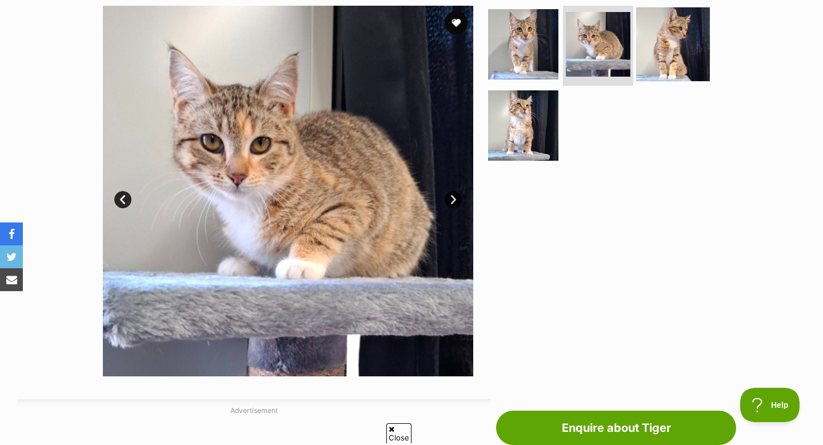
click at [671, 46] on img at bounding box center [673, 44] width 74 height 74
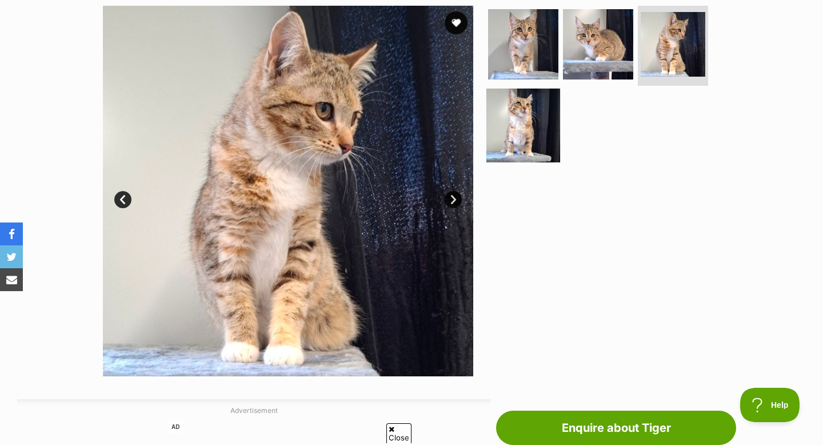
click at [510, 134] on img at bounding box center [523, 125] width 74 height 74
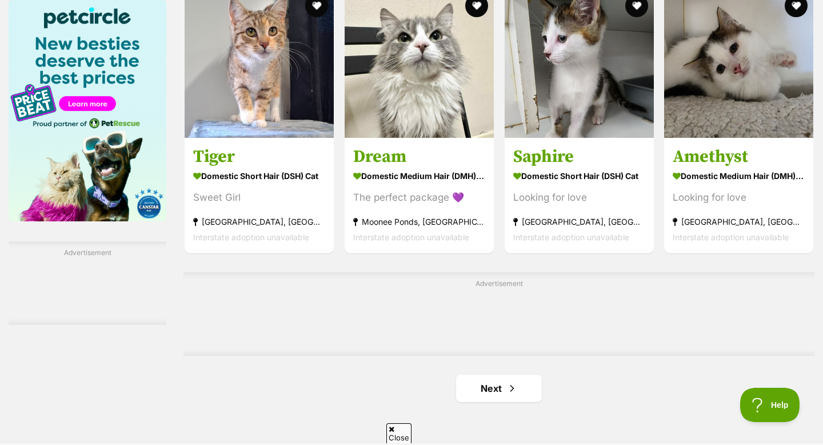
scroll to position [1726, 0]
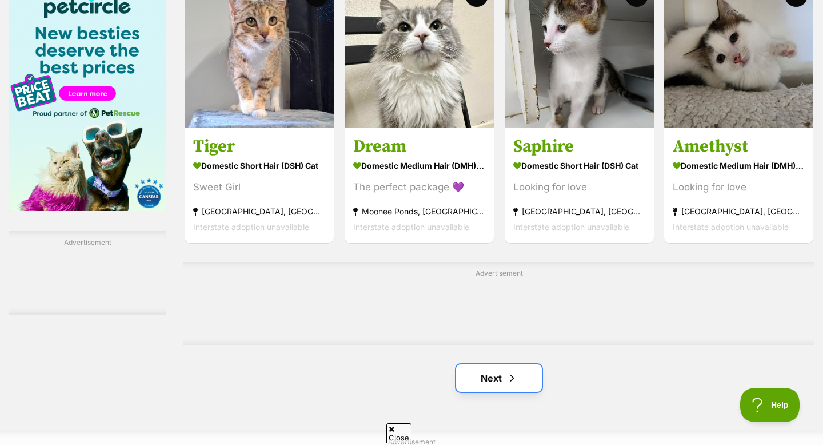
click at [514, 384] on span "Next page" at bounding box center [511, 378] width 11 height 14
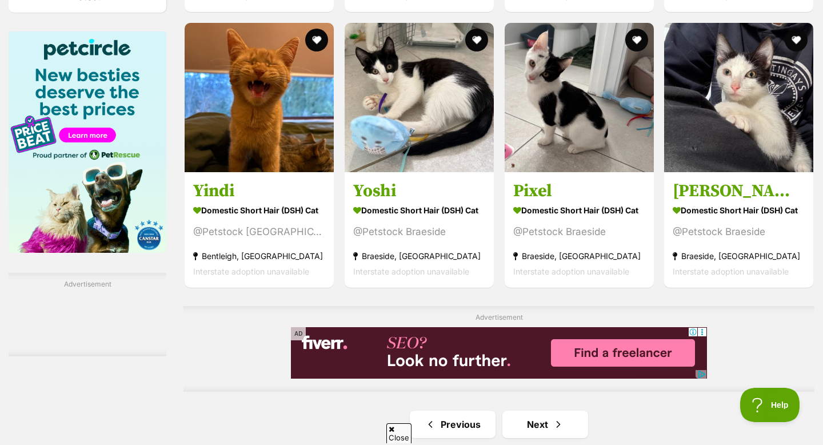
scroll to position [1770, 0]
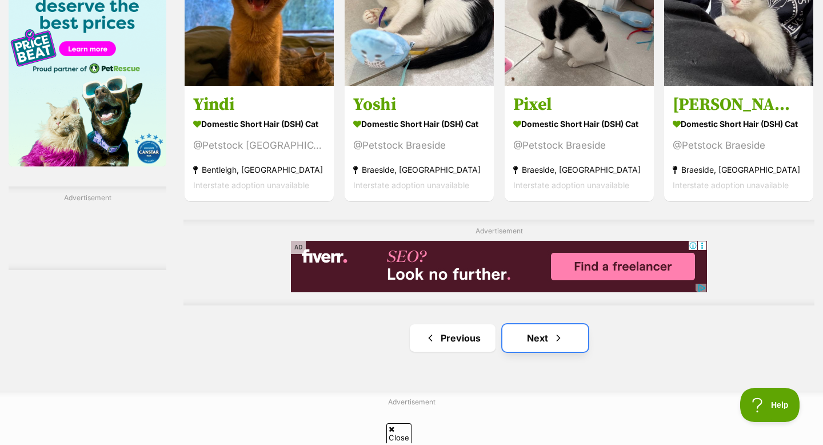
click at [525, 341] on link "Next" at bounding box center [545, 337] width 86 height 27
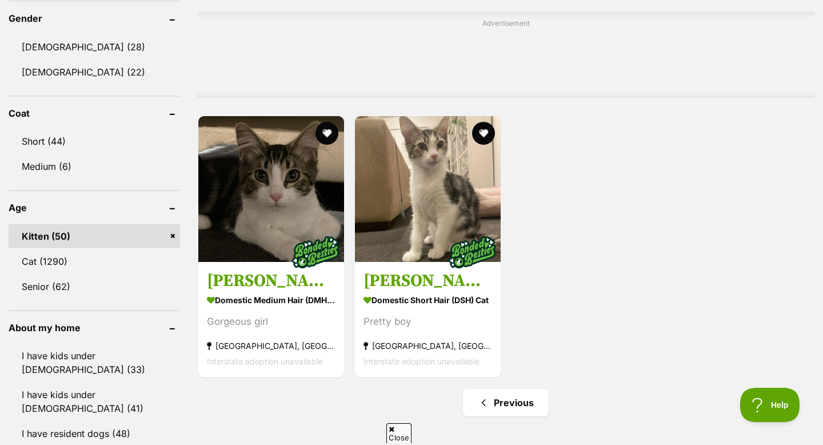
scroll to position [1018, 0]
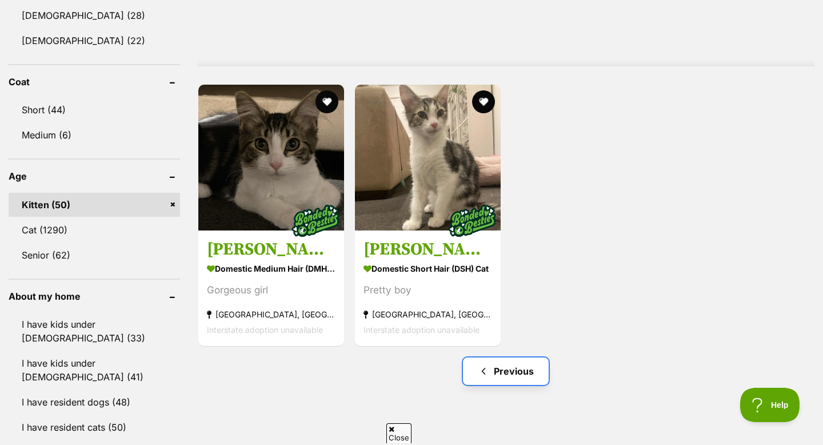
click at [500, 372] on link "Previous" at bounding box center [506, 370] width 86 height 27
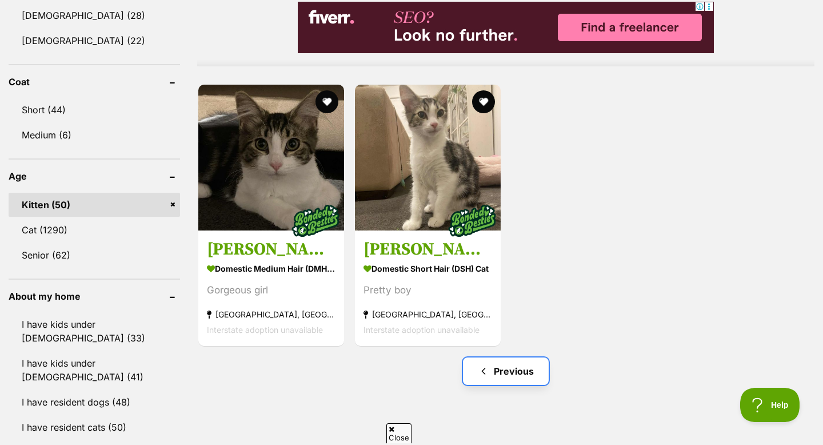
scroll to position [0, 0]
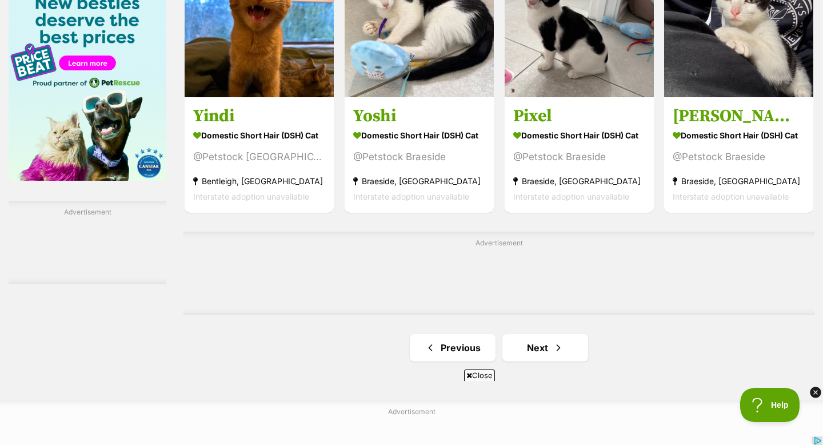
scroll to position [1778, 0]
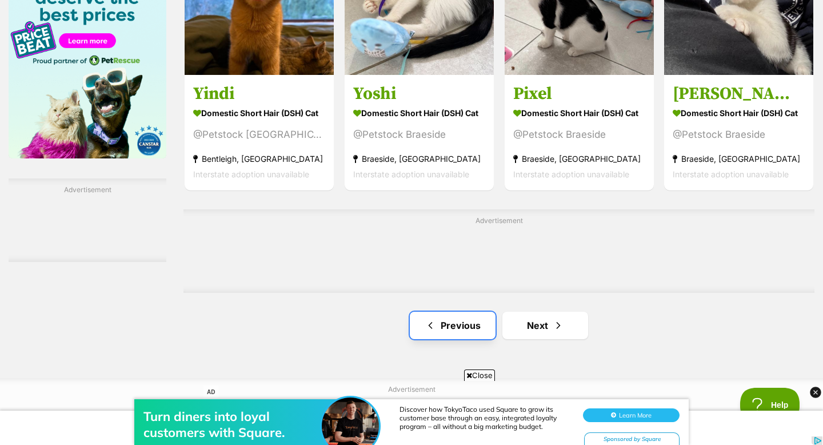
click at [449, 330] on link "Previous" at bounding box center [453, 325] width 86 height 27
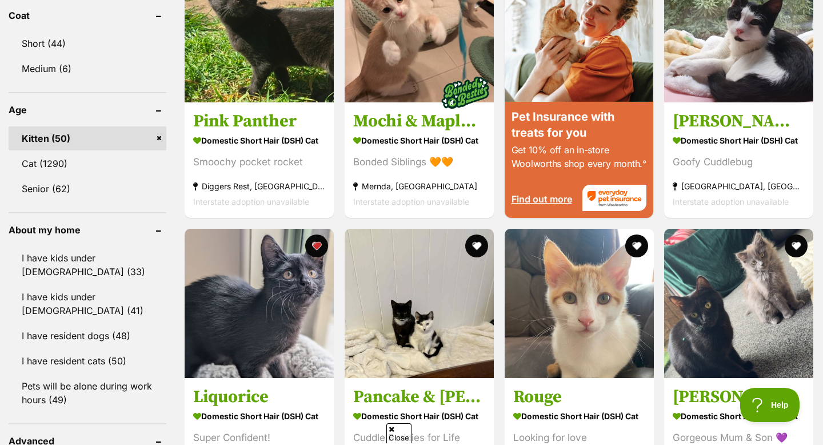
scroll to position [1085, 0]
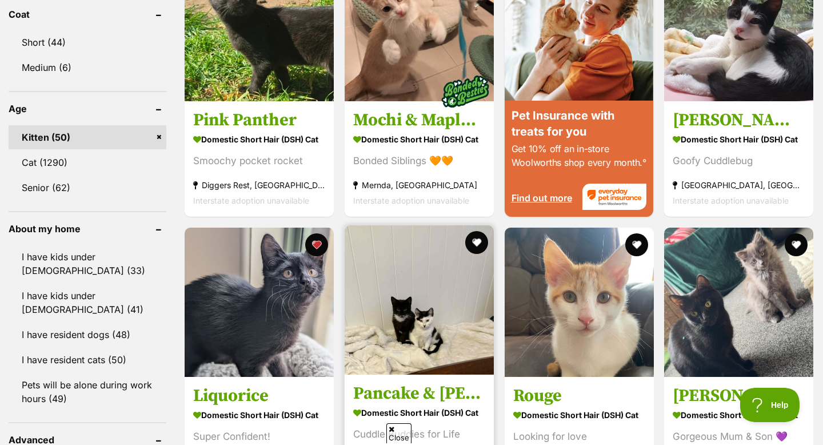
click at [414, 360] on img at bounding box center [419, 299] width 149 height 149
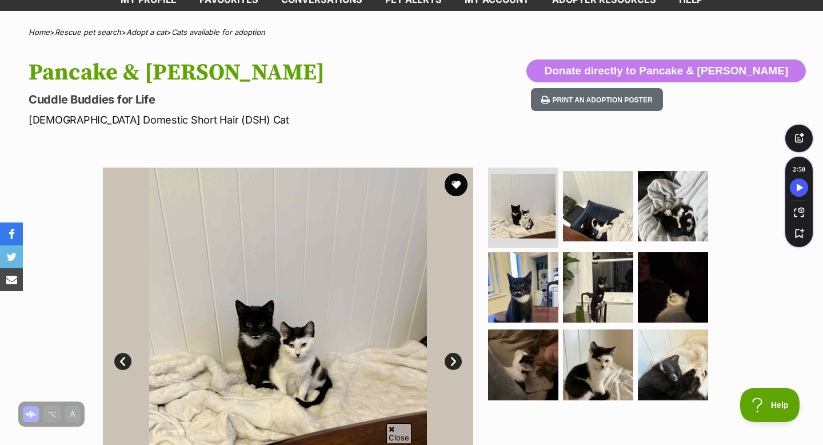
scroll to position [71, 0]
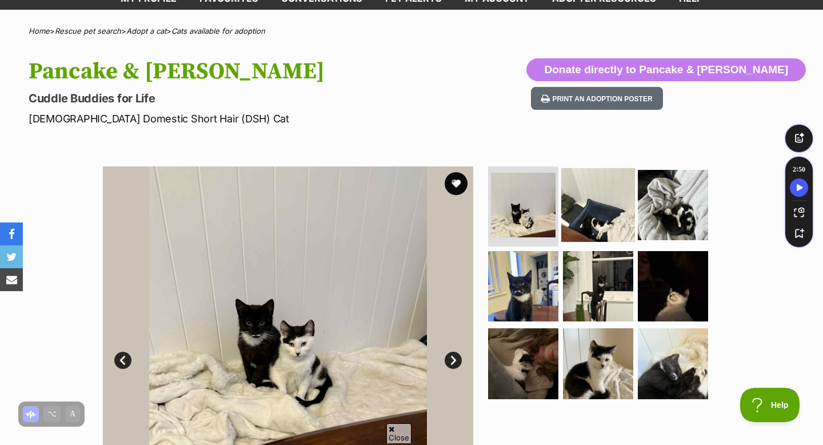
click at [592, 200] on img at bounding box center [598, 205] width 74 height 74
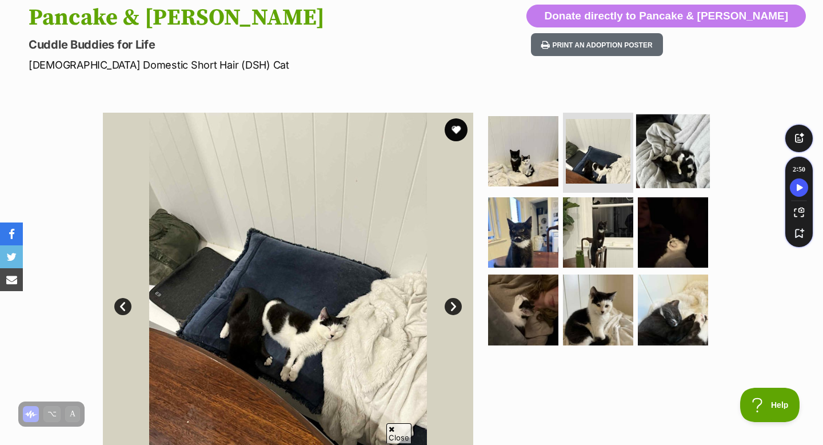
scroll to position [127, 0]
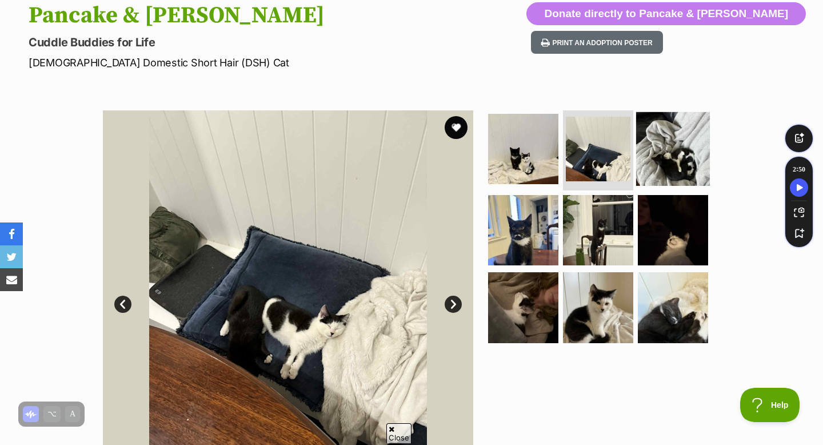
click at [664, 159] on img at bounding box center [673, 149] width 74 height 74
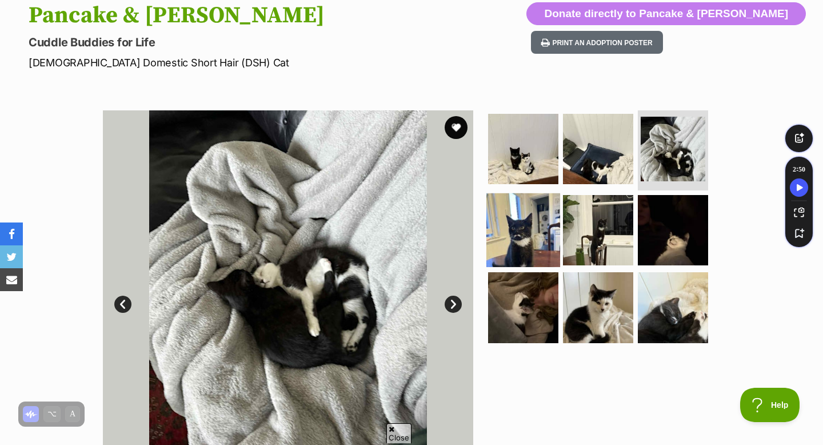
click at [517, 236] on img at bounding box center [523, 230] width 74 height 74
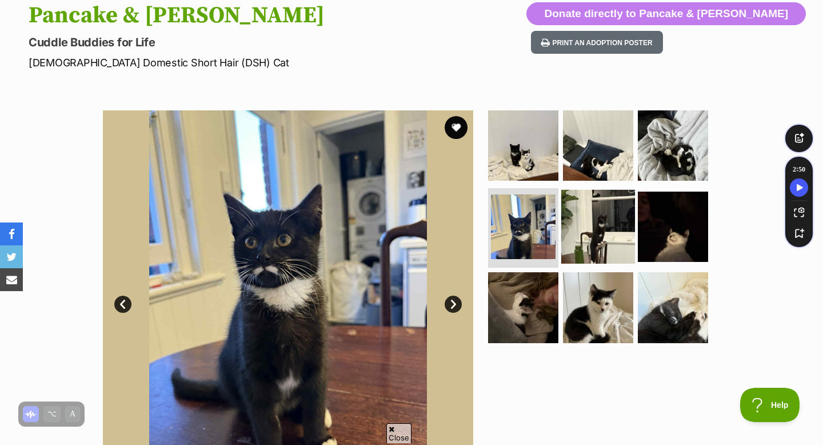
click at [585, 231] on img at bounding box center [598, 226] width 74 height 74
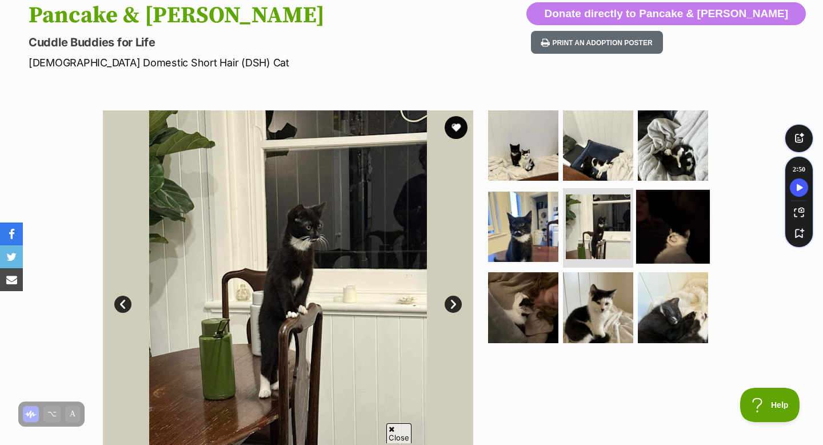
click at [644, 228] on img at bounding box center [673, 226] width 74 height 74
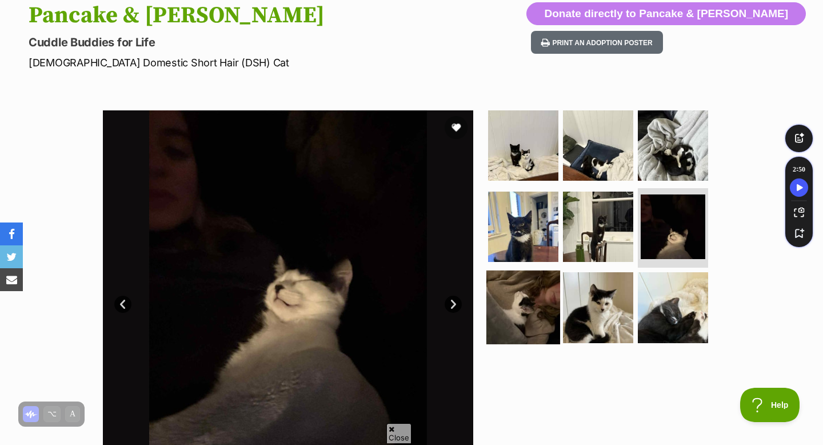
click at [522, 304] on img at bounding box center [523, 307] width 74 height 74
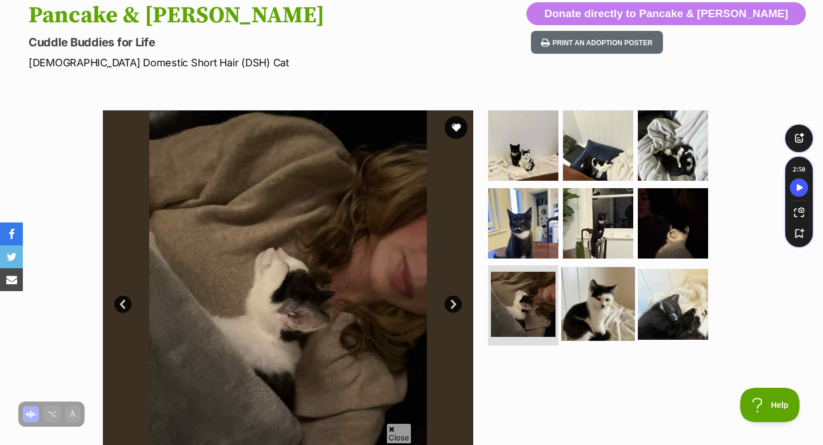
click at [588, 304] on img at bounding box center [598, 304] width 74 height 74
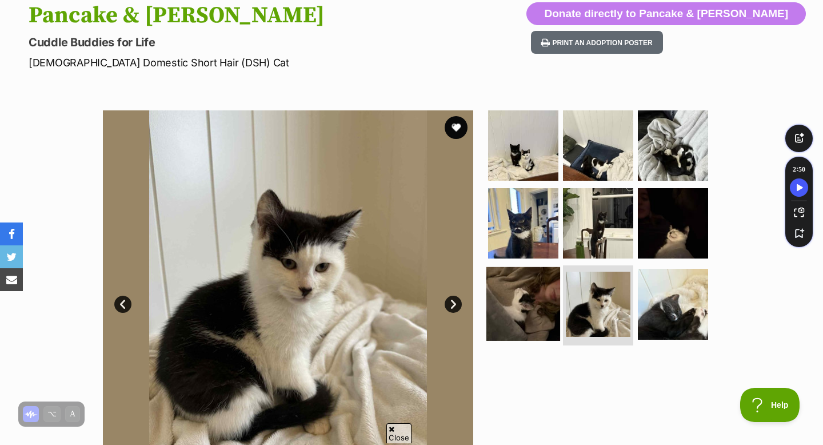
click at [513, 306] on img at bounding box center [523, 304] width 74 height 74
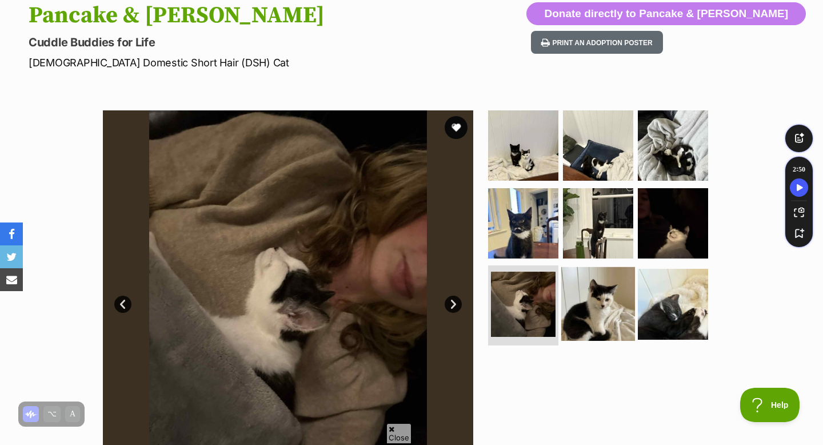
click at [595, 306] on img at bounding box center [598, 304] width 74 height 74
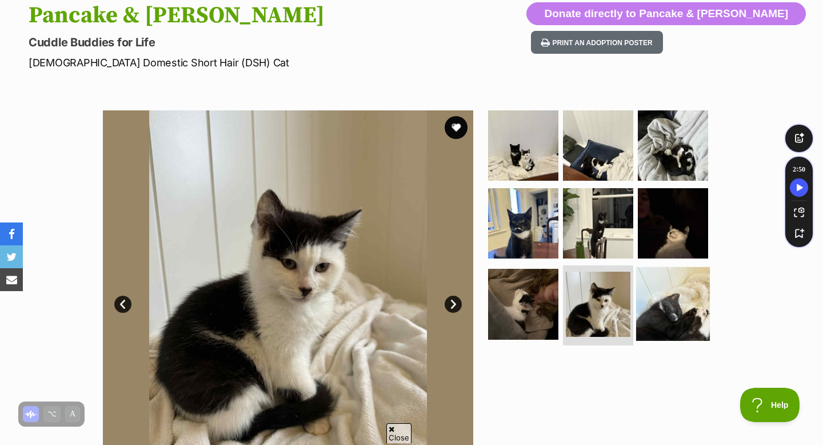
click at [663, 307] on img at bounding box center [673, 304] width 74 height 74
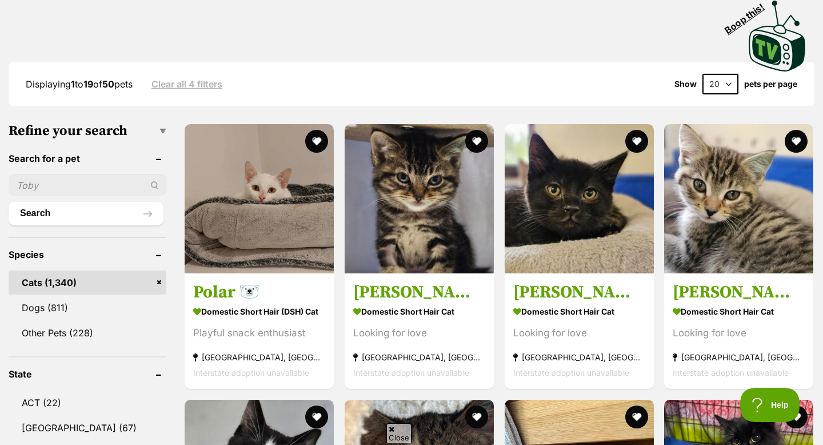
scroll to position [222, 0]
